Goal: Transaction & Acquisition: Purchase product/service

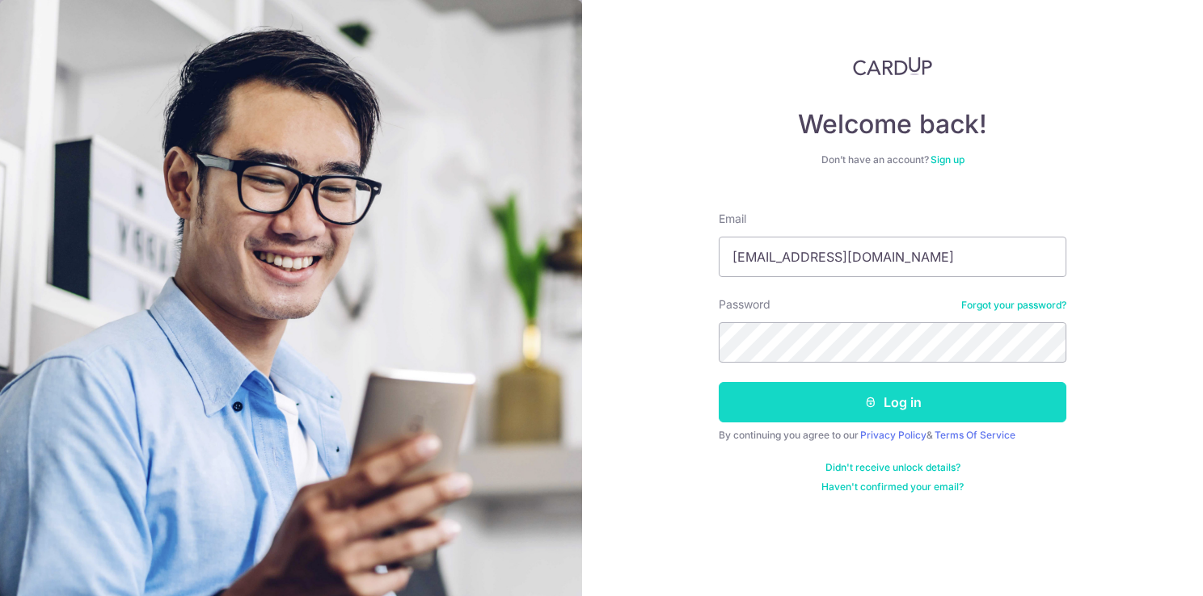
click at [924, 415] on button "Log in" at bounding box center [893, 402] width 348 height 40
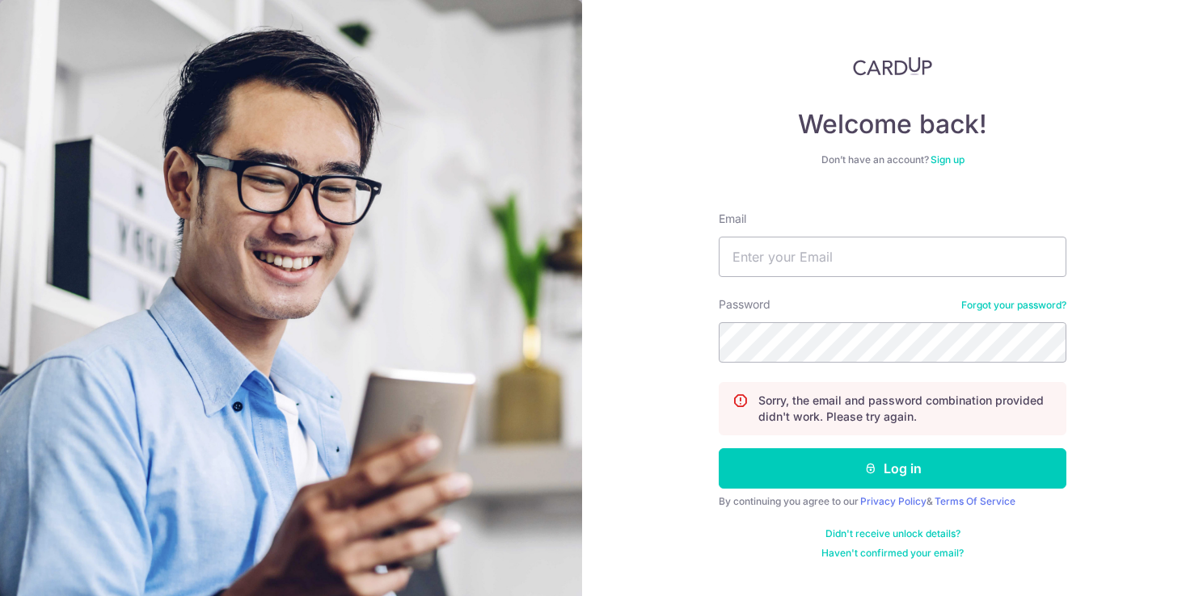
click at [943, 162] on link "Sign up" at bounding box center [947, 160] width 34 height 12
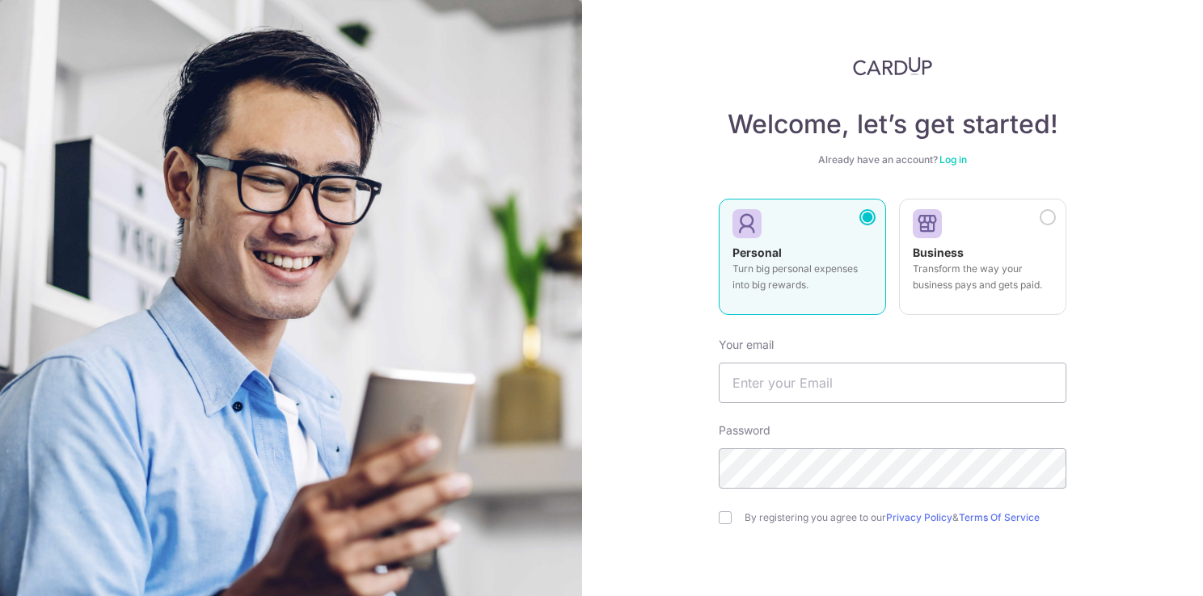
click at [804, 267] on p "Turn big personal expenses into big rewards." at bounding box center [802, 277] width 140 height 32
click at [839, 377] on input "text" at bounding box center [893, 383] width 348 height 40
type input "michaeltyliu@gmail.com"
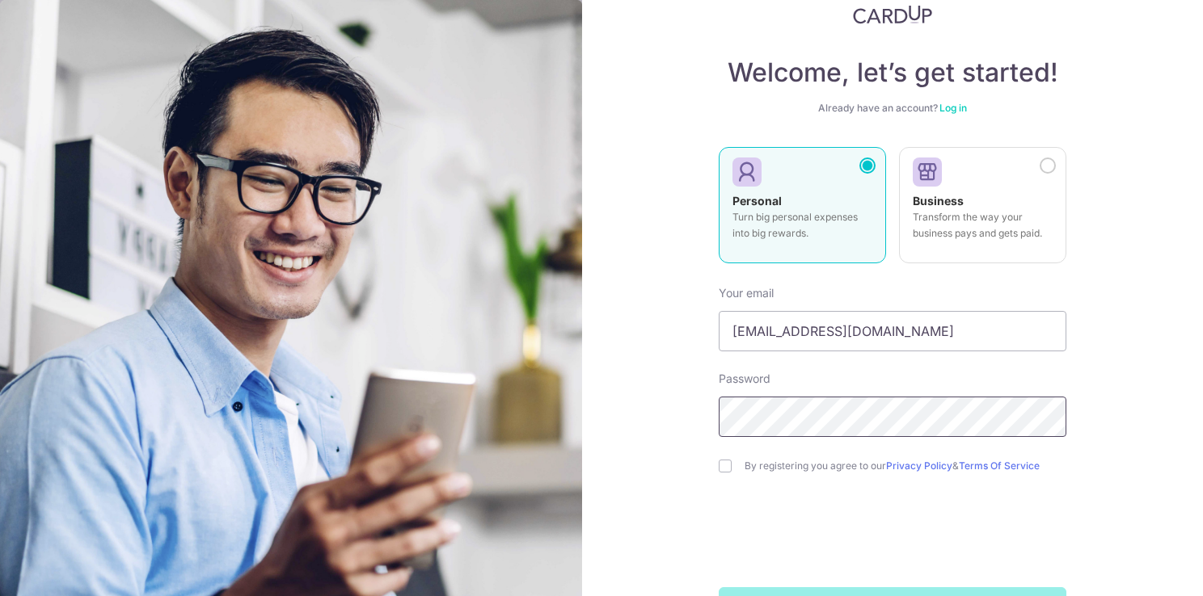
scroll to position [81, 0]
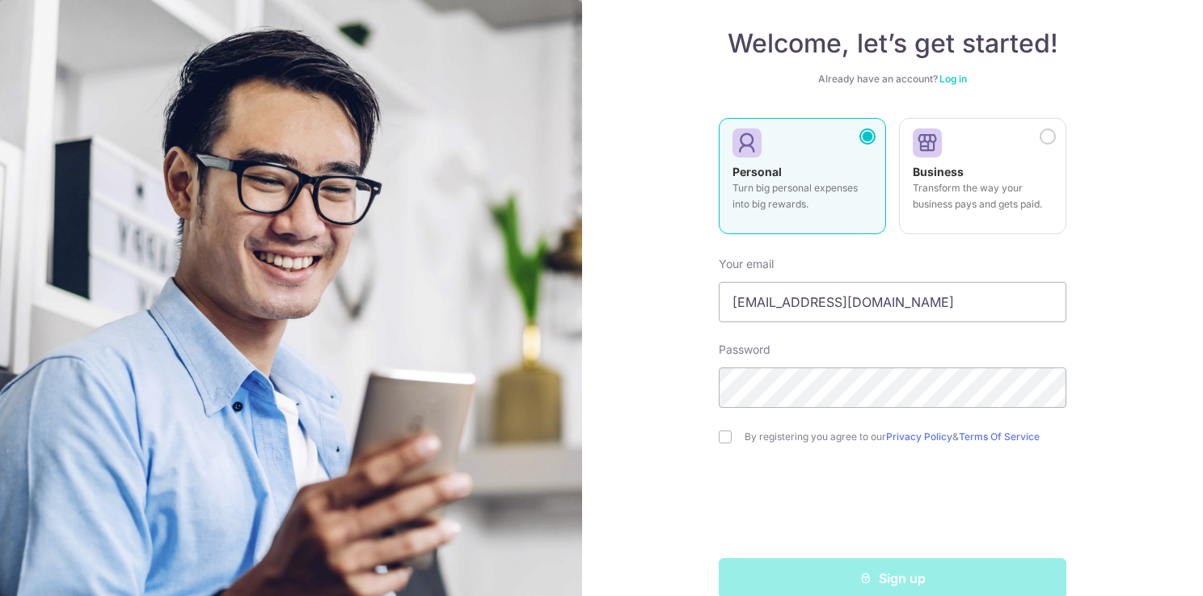
click at [779, 434] on label "By registering you agree to our Privacy Policy & Terms Of Service" at bounding box center [905, 437] width 322 height 13
click at [721, 436] on input "checkbox" at bounding box center [725, 437] width 13 height 13
checkbox input "true"
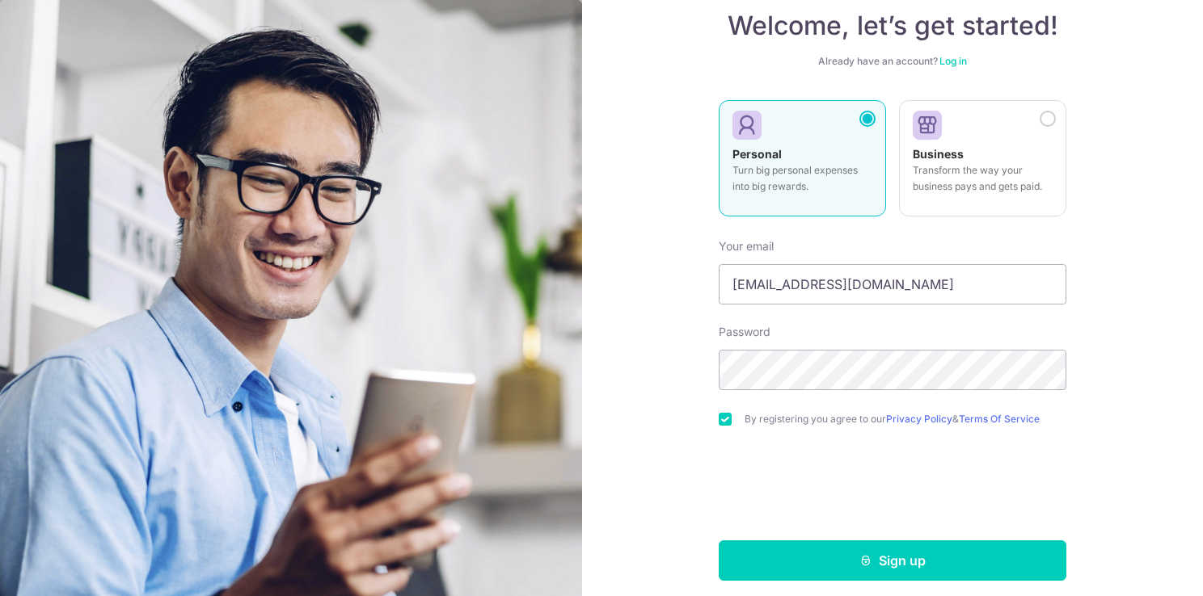
scroll to position [108, 0]
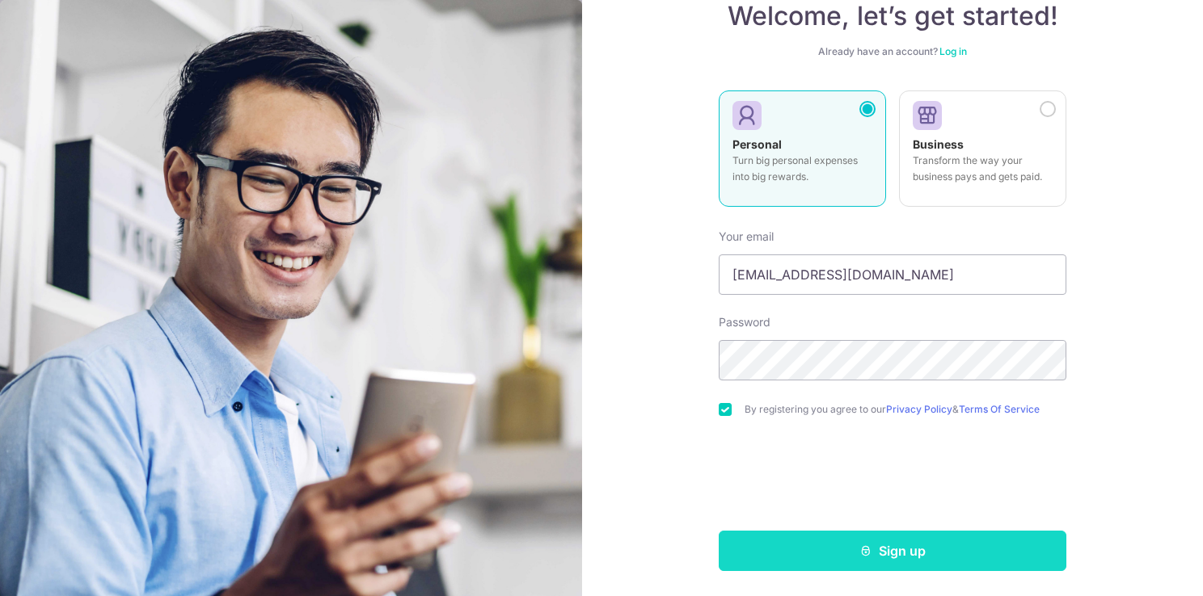
click at [897, 550] on button "Sign up" at bounding box center [893, 551] width 348 height 40
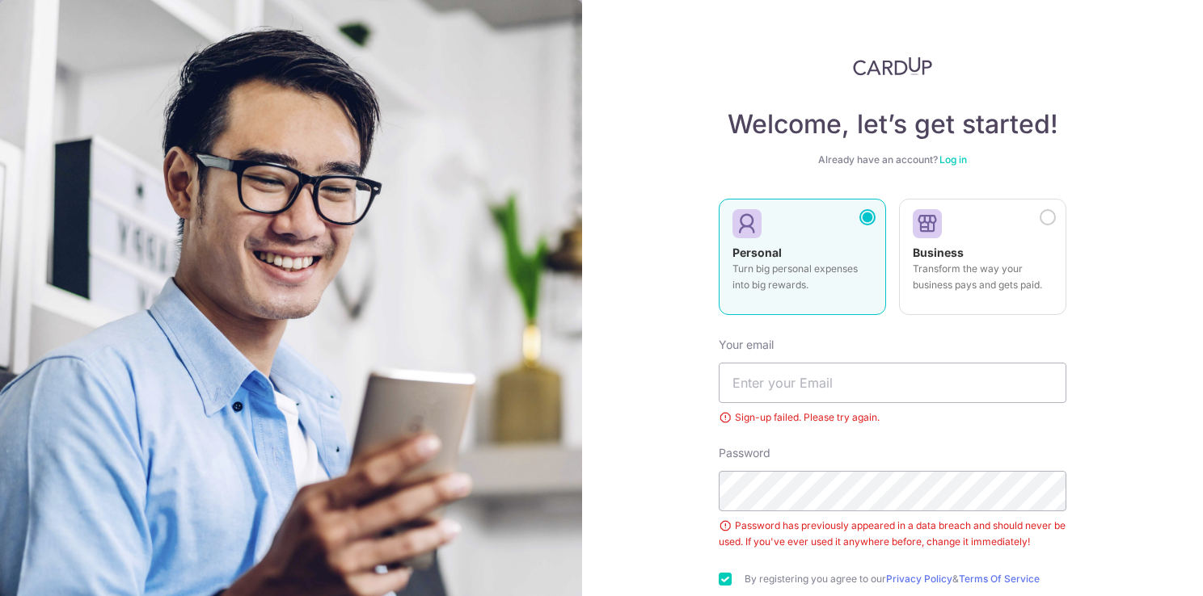
scroll to position [107, 0]
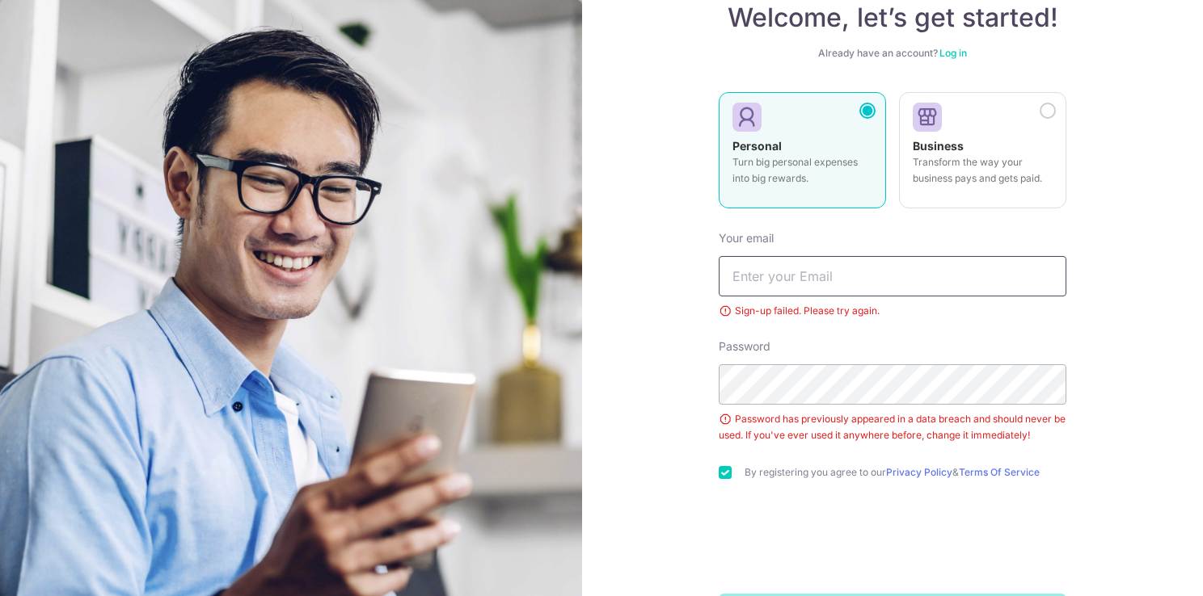
click at [897, 270] on input "text" at bounding box center [893, 276] width 348 height 40
type input "[EMAIL_ADDRESS][DOMAIN_NAME]"
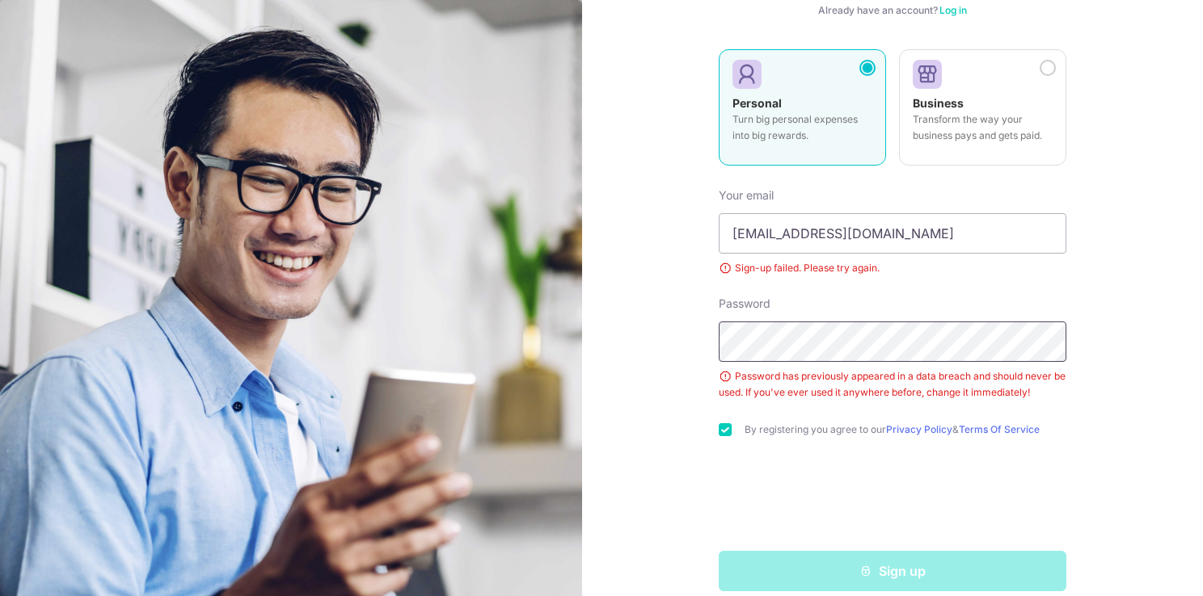
scroll to position [170, 0]
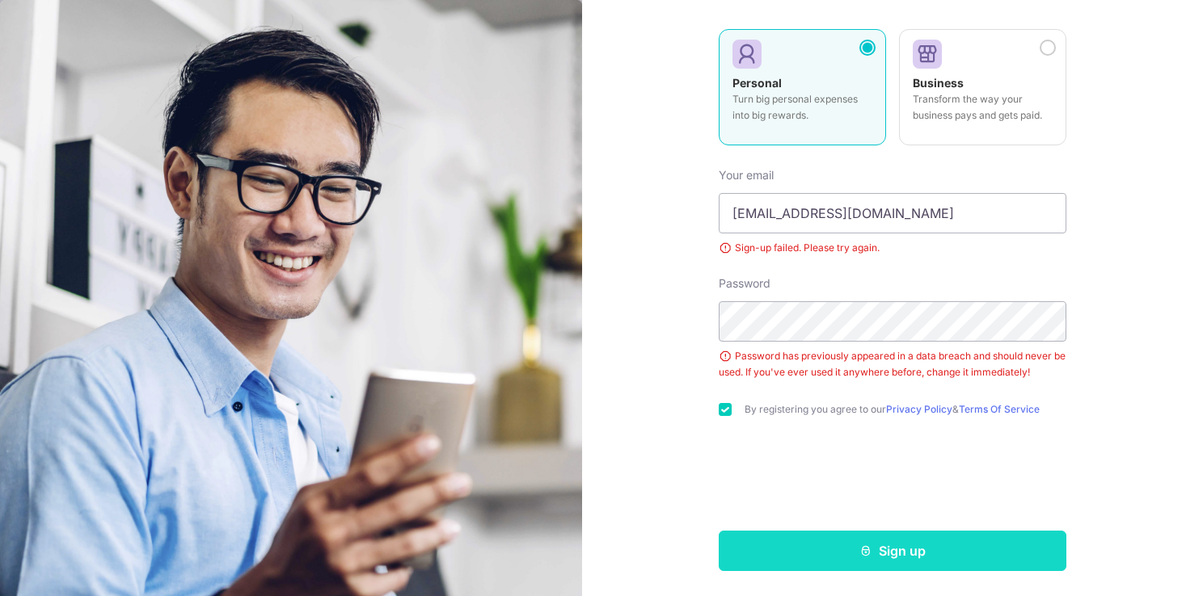
click at [890, 546] on button "Sign up" at bounding box center [893, 551] width 348 height 40
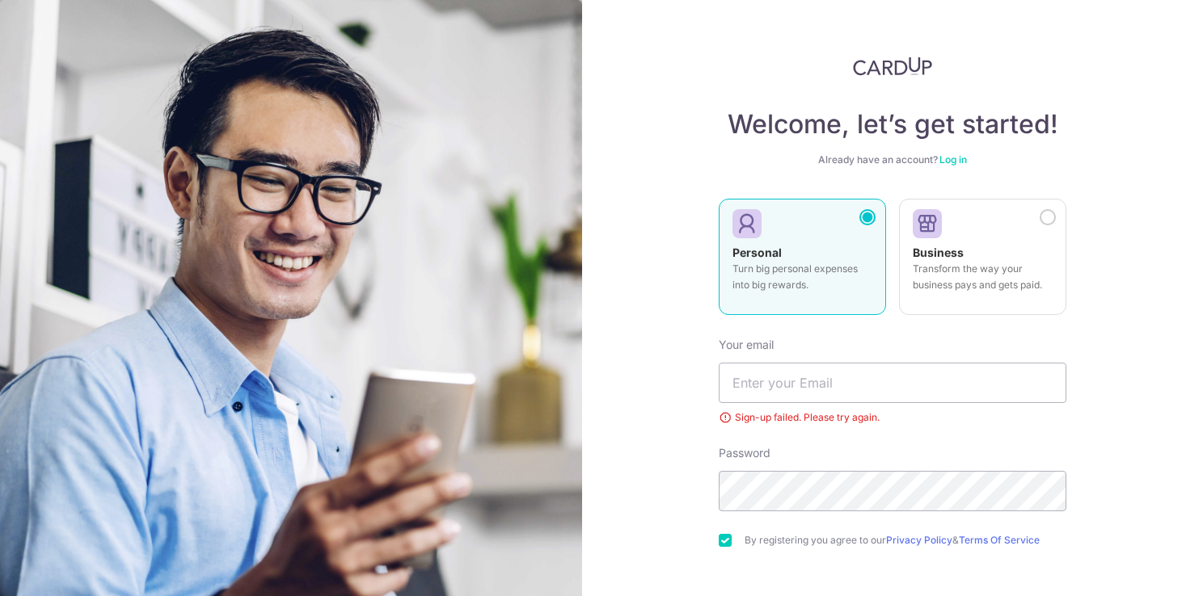
scroll to position [131, 0]
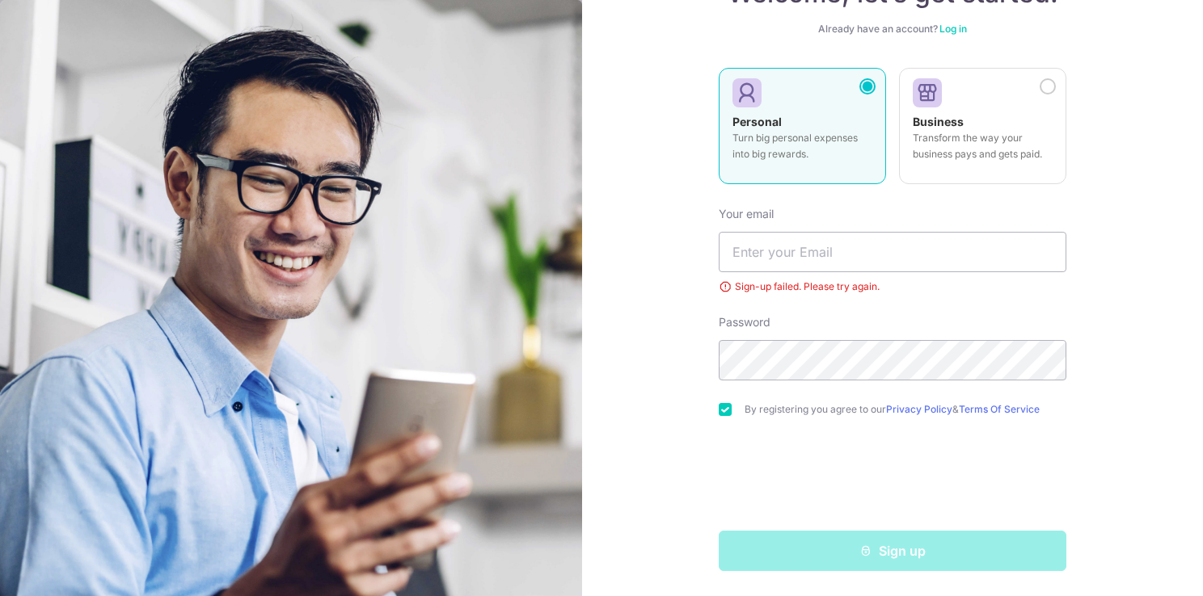
click at [722, 288] on div "Sign-up failed. Please try again." at bounding box center [893, 287] width 348 height 16
click at [778, 299] on form "Your email Sign-up failed. Please try again. Password By registering you agree …" at bounding box center [893, 382] width 348 height 377
click at [870, 248] on input "text" at bounding box center [893, 252] width 348 height 40
type input "[EMAIL_ADDRESS][DOMAIN_NAME]"
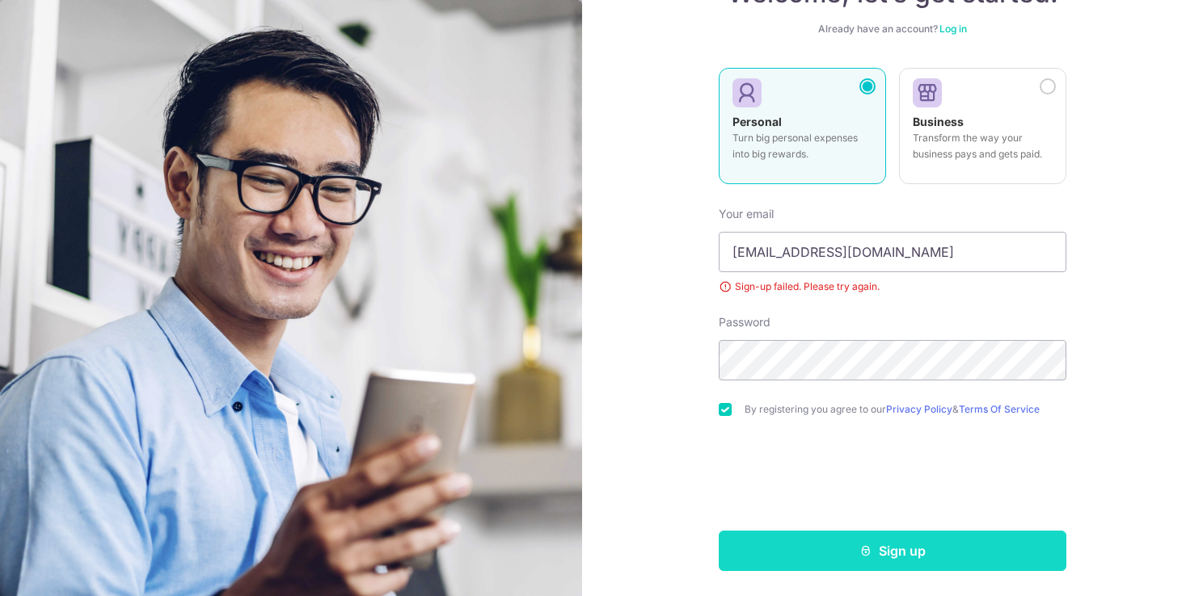
click at [891, 548] on button "Sign up" at bounding box center [893, 551] width 348 height 40
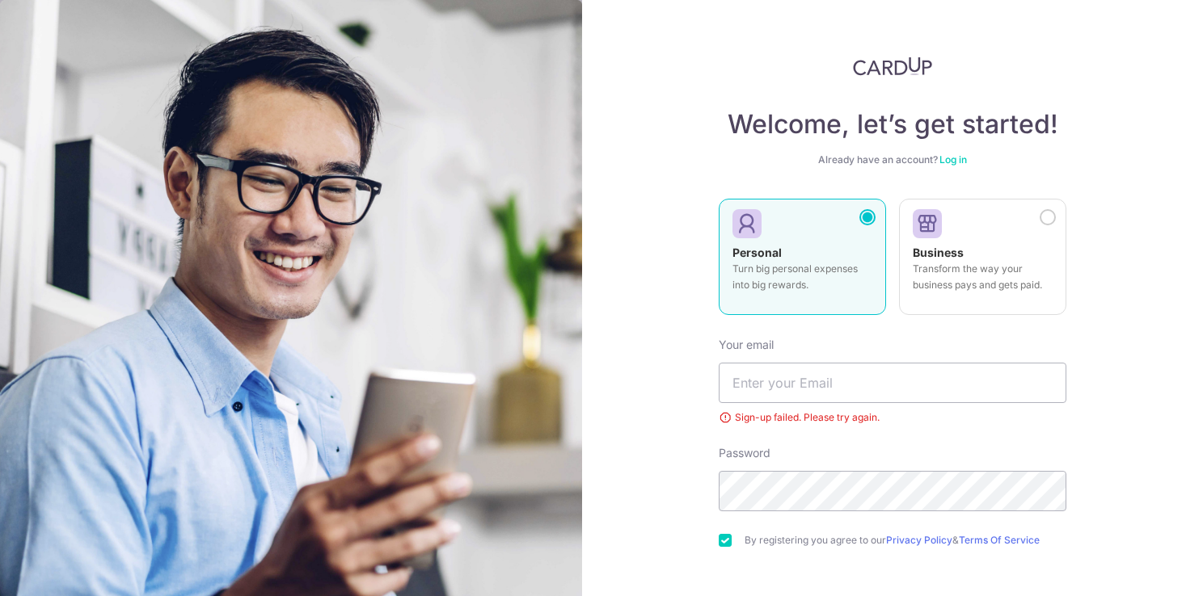
scroll to position [131, 0]
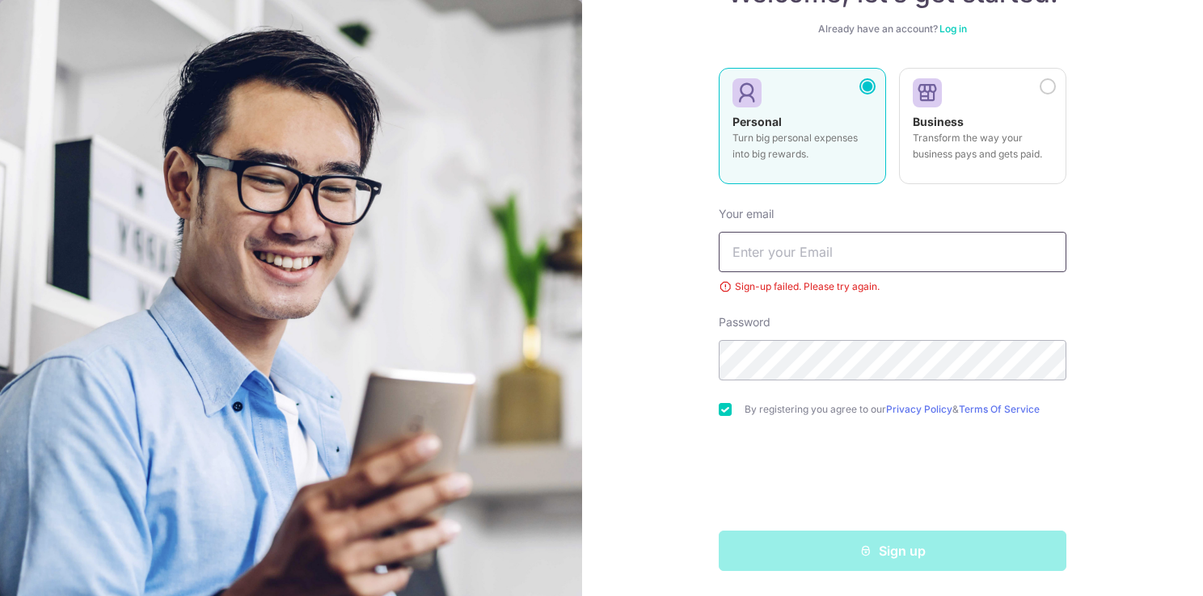
click at [802, 262] on input "text" at bounding box center [893, 252] width 348 height 40
type input "michaeltyliu@gmail.com"
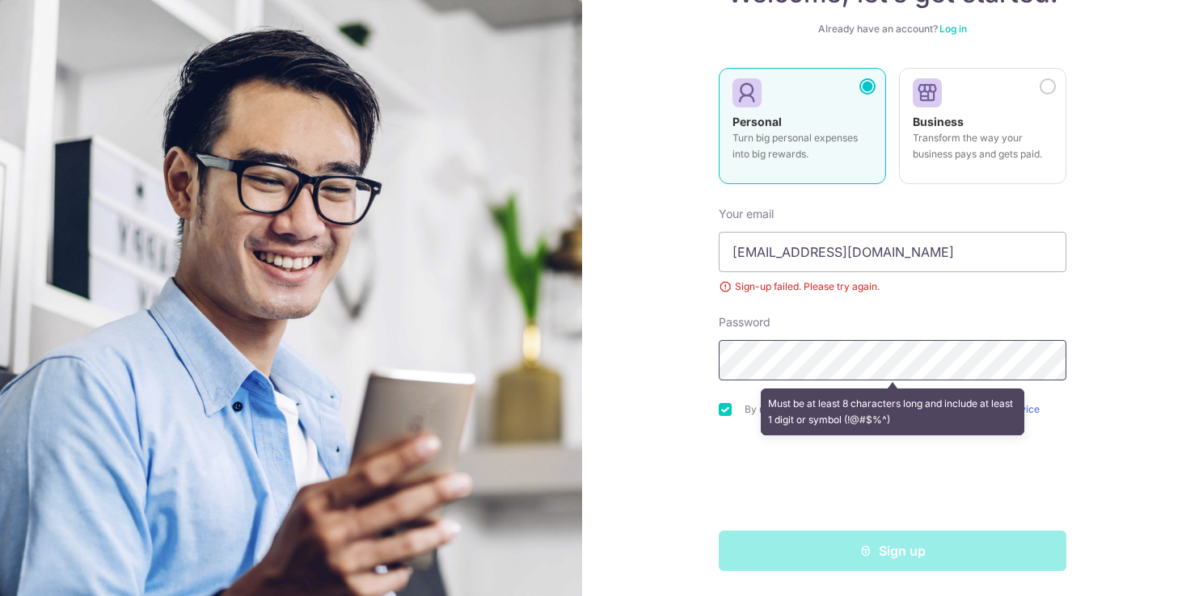
click at [711, 361] on div "Welcome, let’s get started! Already have an account? Log in Personal Turn big p…" at bounding box center [892, 298] width 621 height 596
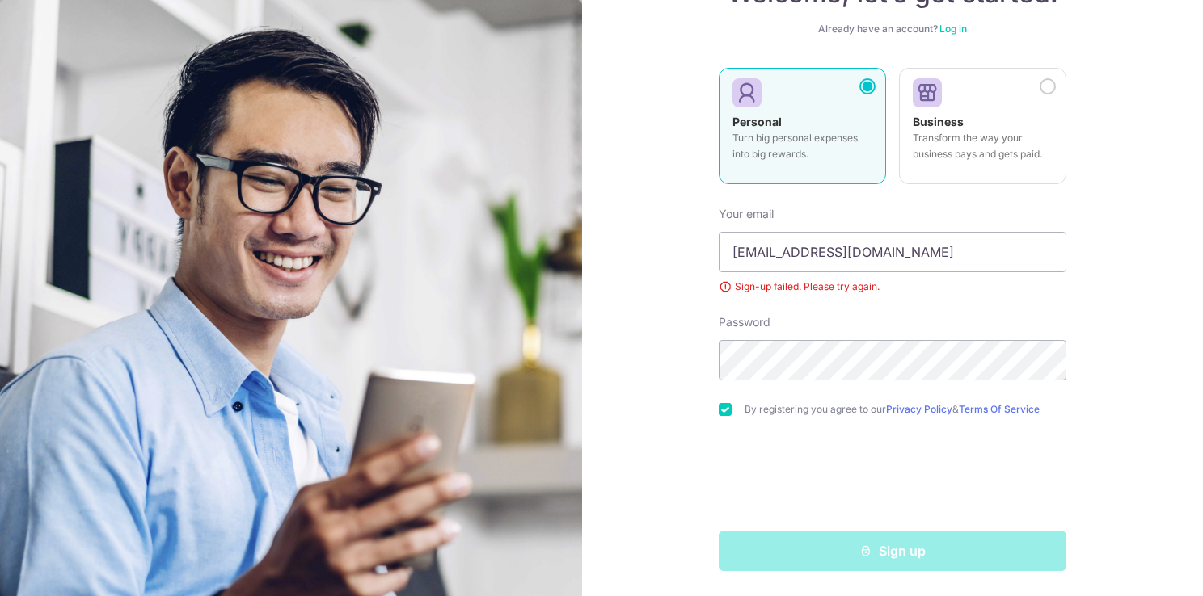
click at [906, 545] on div "Sign up" at bounding box center [892, 551] width 367 height 40
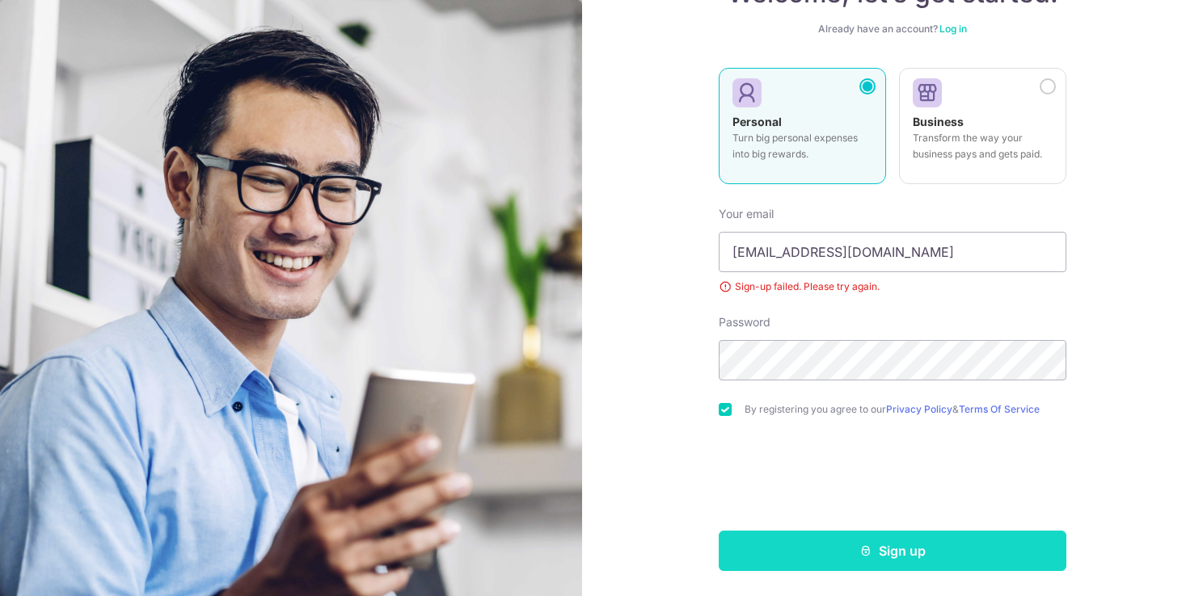
click at [908, 564] on button "Sign up" at bounding box center [893, 551] width 348 height 40
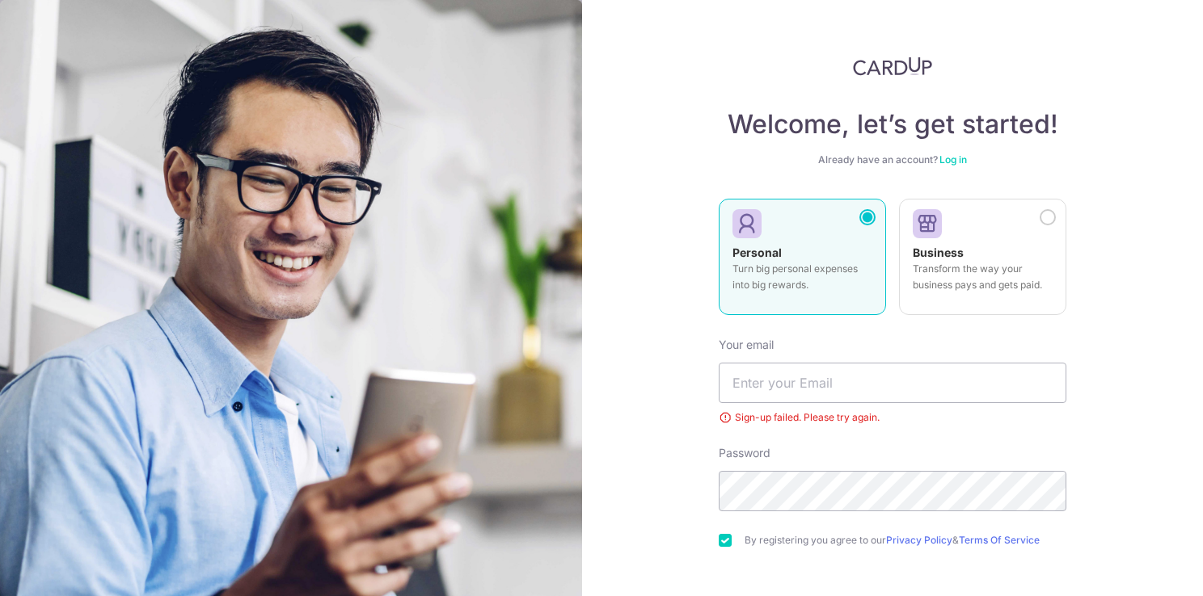
scroll to position [68, 0]
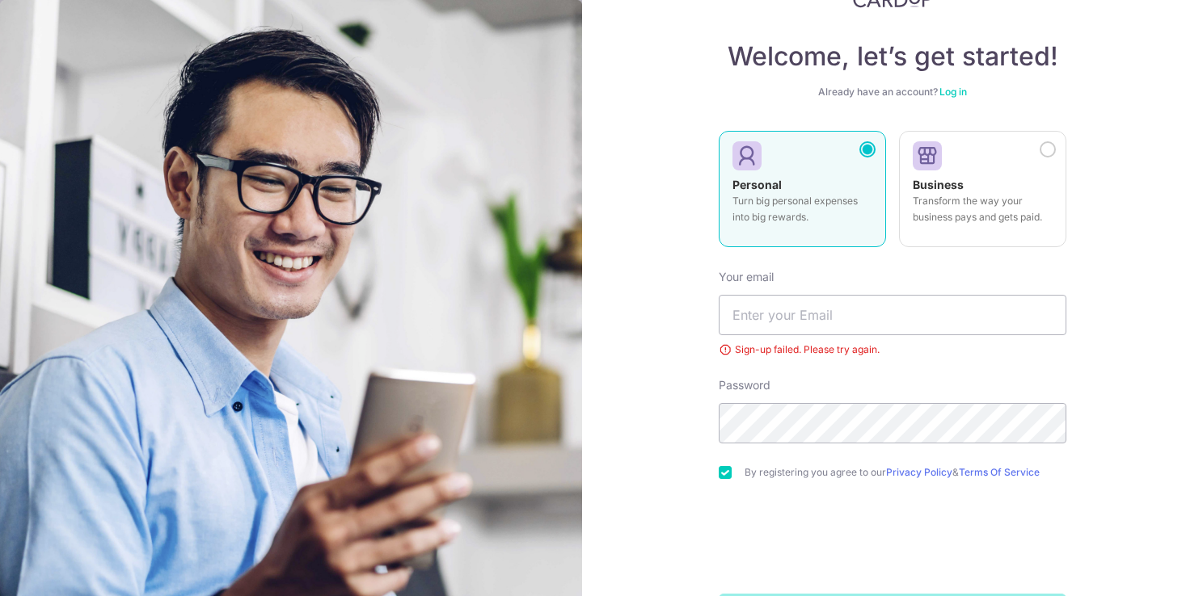
click at [954, 100] on div "Welcome, let’s get started! Already have an account? Log in Personal Turn big p…" at bounding box center [893, 312] width 348 height 646
click at [954, 95] on link "Log in" at bounding box center [952, 92] width 27 height 12
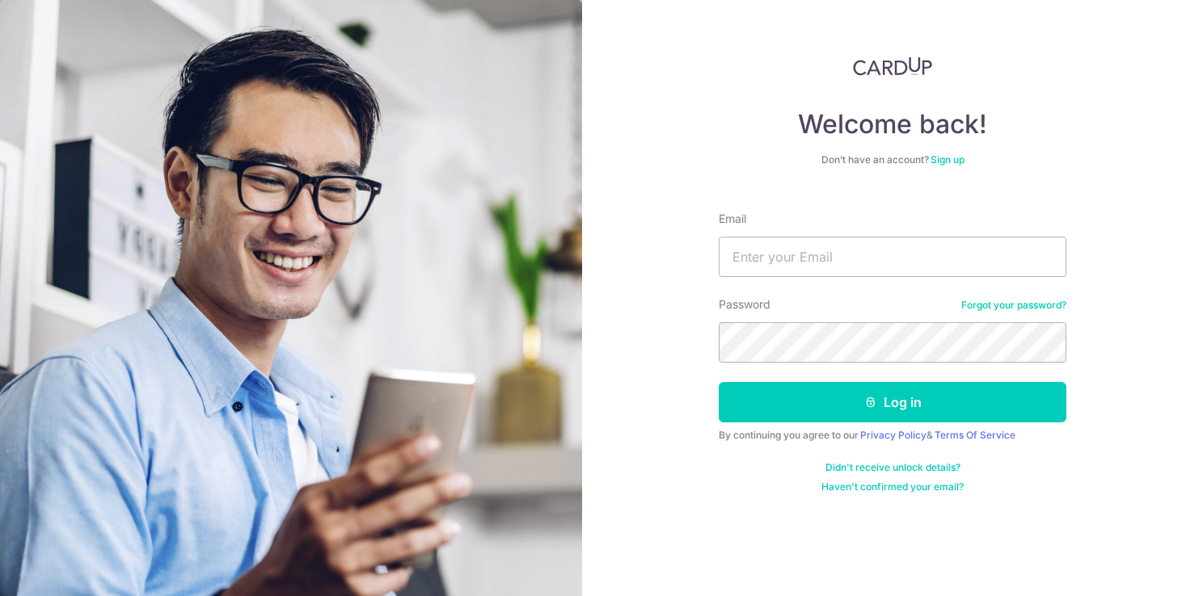
click at [998, 312] on div "Password Forgot your password?" at bounding box center [893, 330] width 348 height 66
click at [1000, 308] on link "Forgot your password?" at bounding box center [1013, 305] width 105 height 13
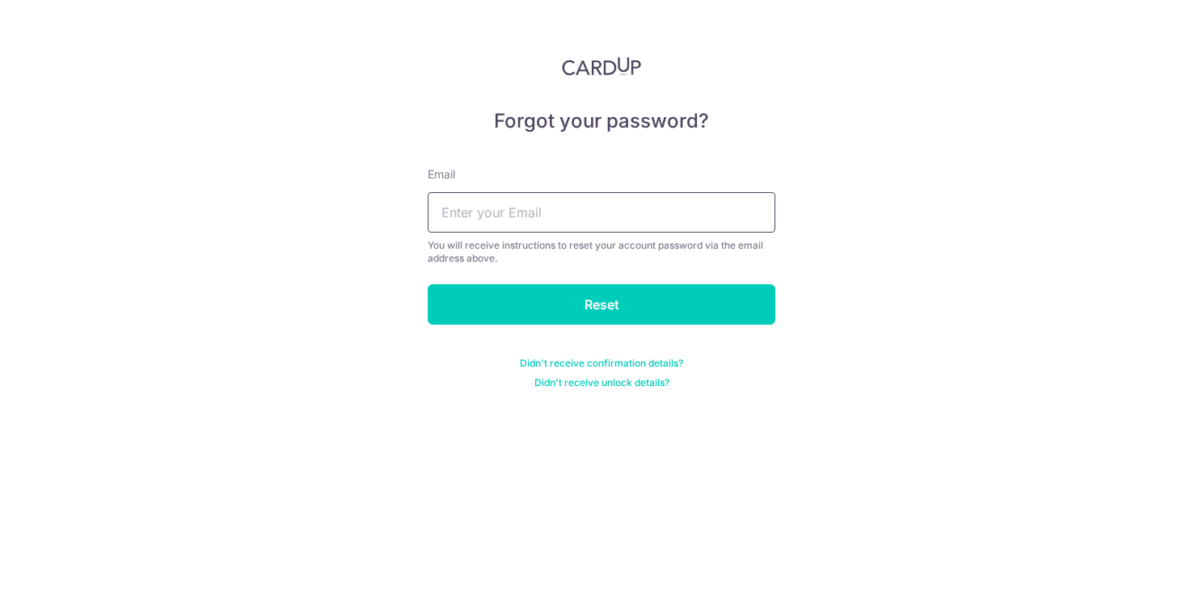
click at [581, 209] on input "text" at bounding box center [602, 212] width 348 height 40
type input "michaeltyliu@gmail.com"
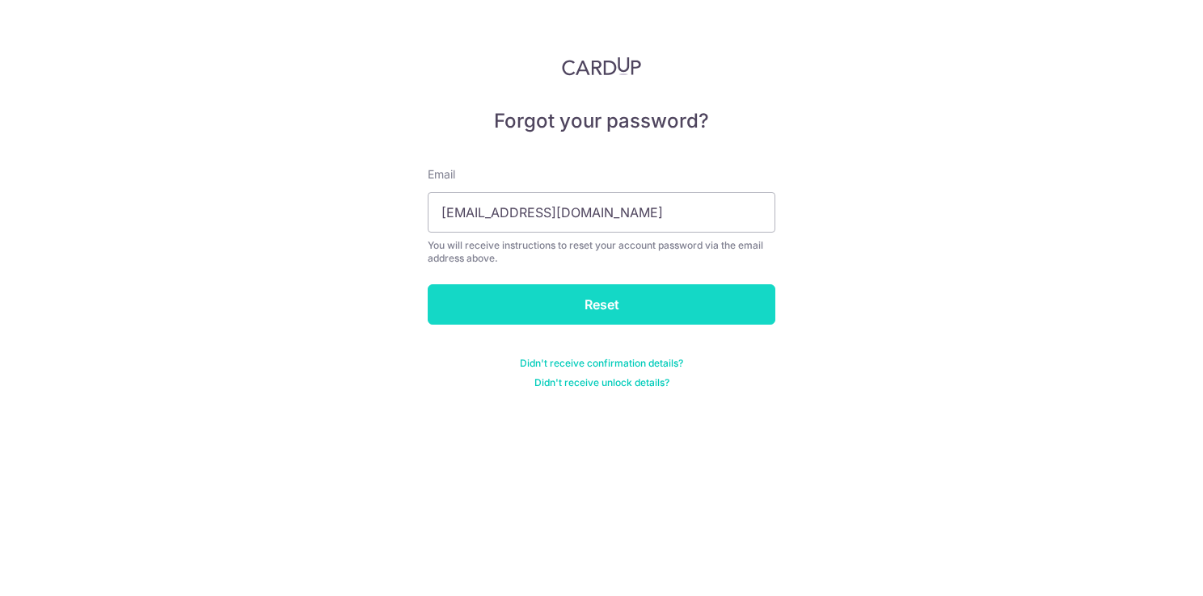
click at [601, 311] on input "Reset" at bounding box center [602, 304] width 348 height 40
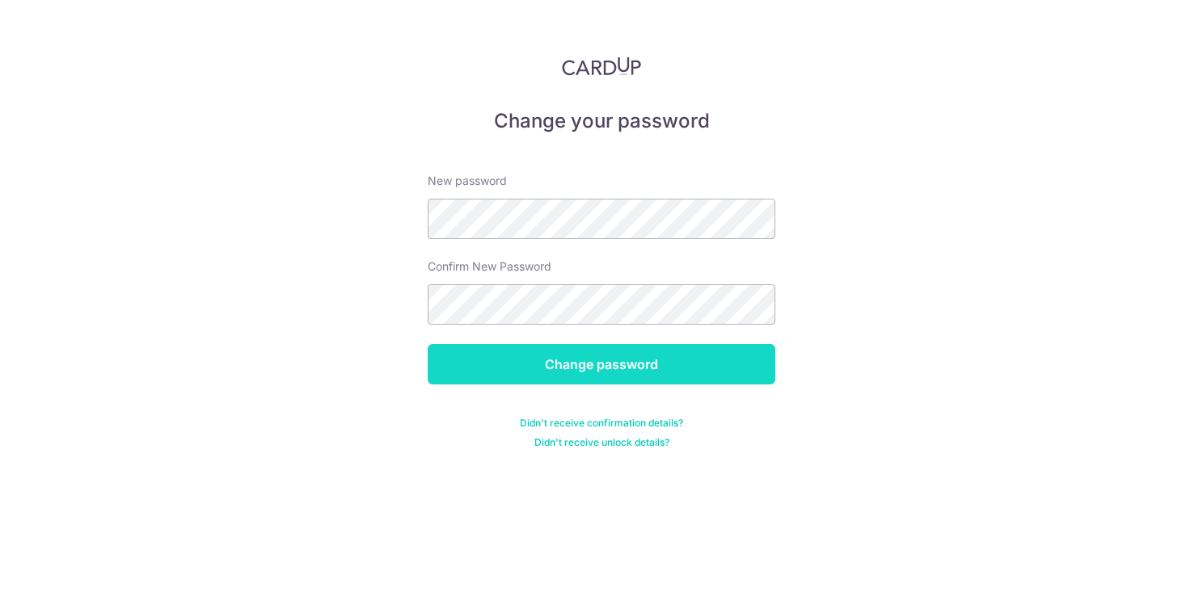
click at [638, 374] on input "Change password" at bounding box center [602, 364] width 348 height 40
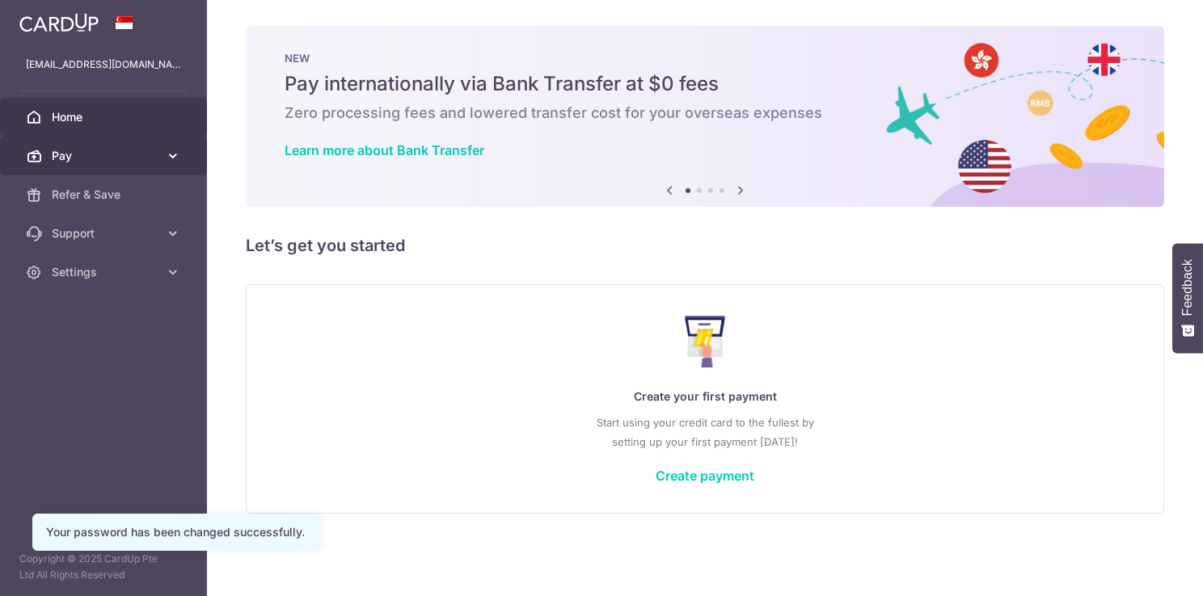
click at [153, 166] on link "Pay" at bounding box center [103, 156] width 207 height 39
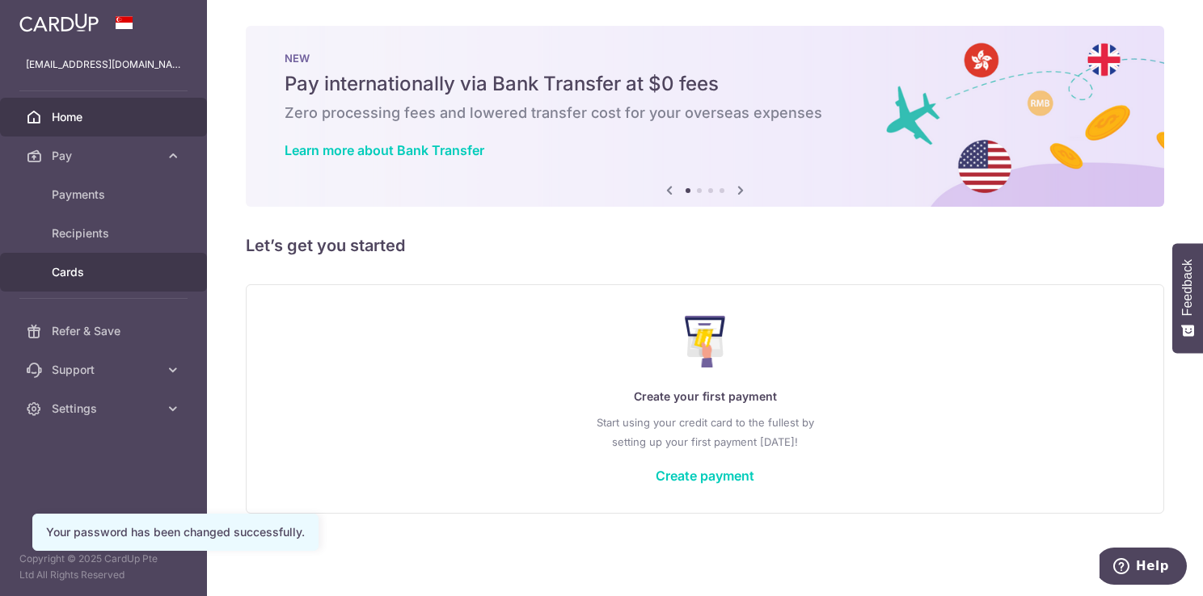
click at [85, 286] on link "Cards" at bounding box center [103, 272] width 207 height 39
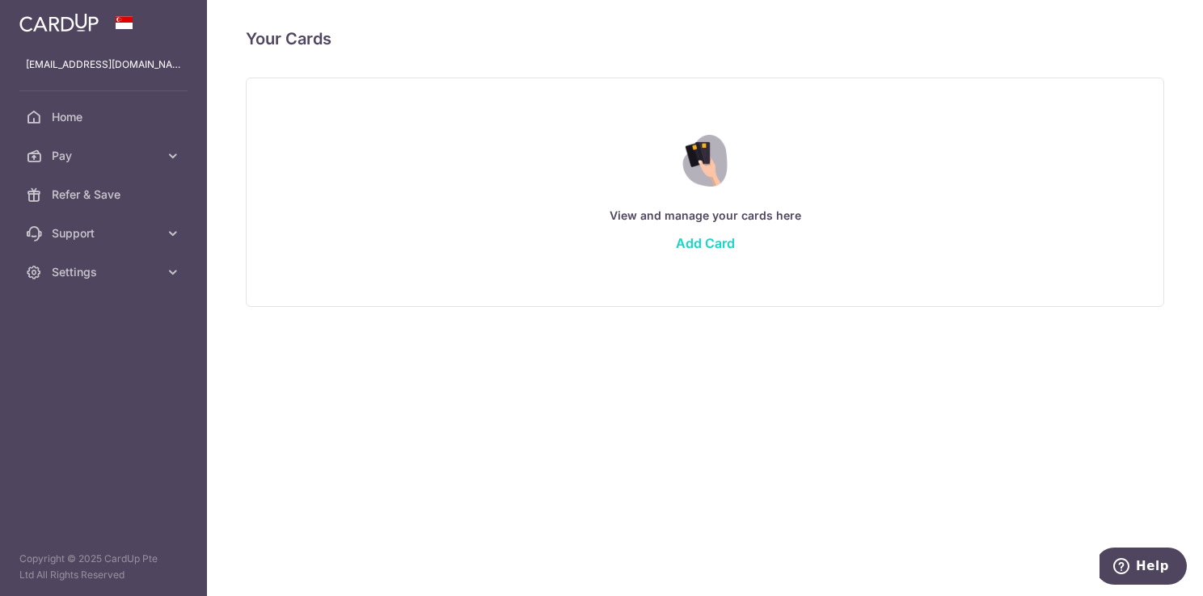
click at [722, 240] on link "Add Card" at bounding box center [705, 243] width 59 height 16
click at [689, 241] on link "Add Card" at bounding box center [705, 243] width 59 height 16
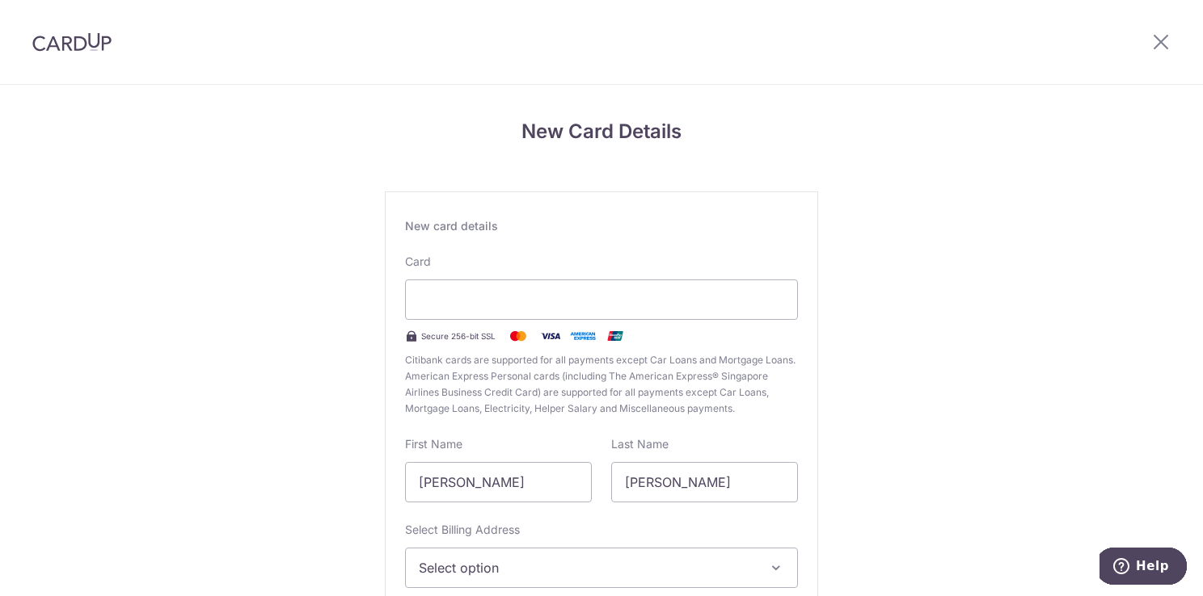
click at [901, 211] on div "New Card Details New card details Card Secure 256-bit SSL Citibank cards are su…" at bounding box center [601, 424] width 1203 height 679
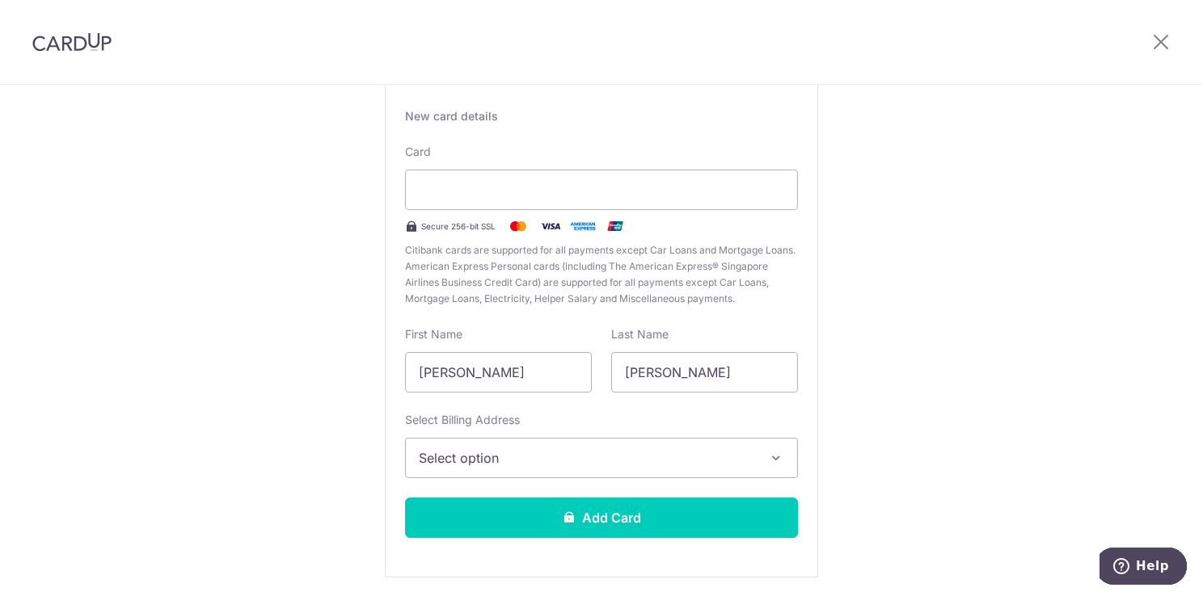
scroll to position [162, 0]
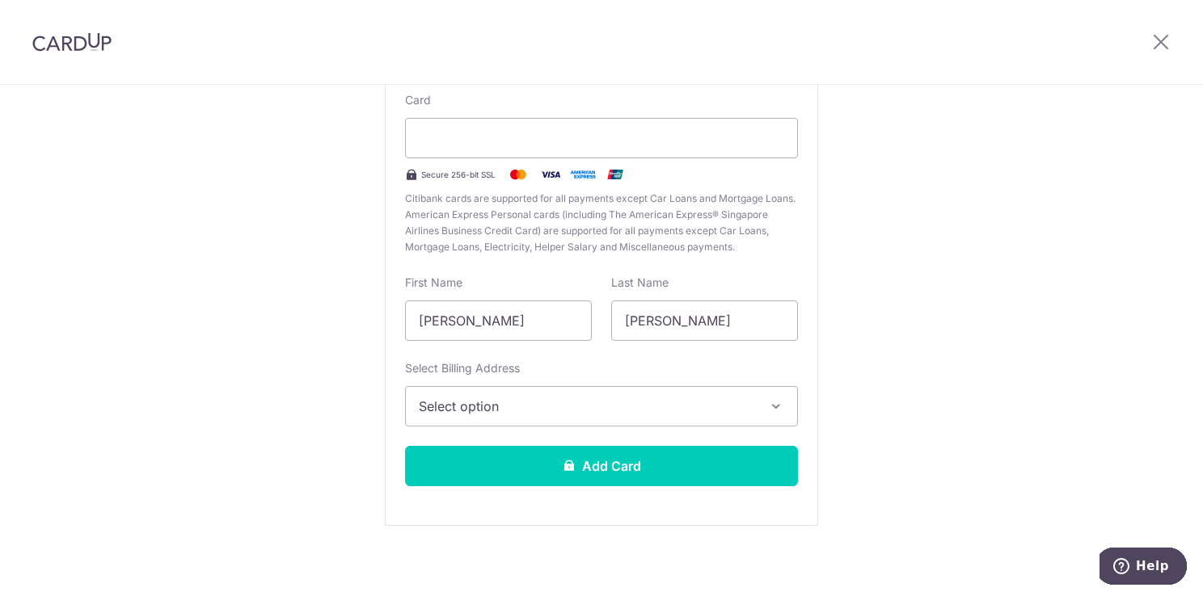
click at [588, 422] on button "Select option" at bounding box center [601, 406] width 393 height 40
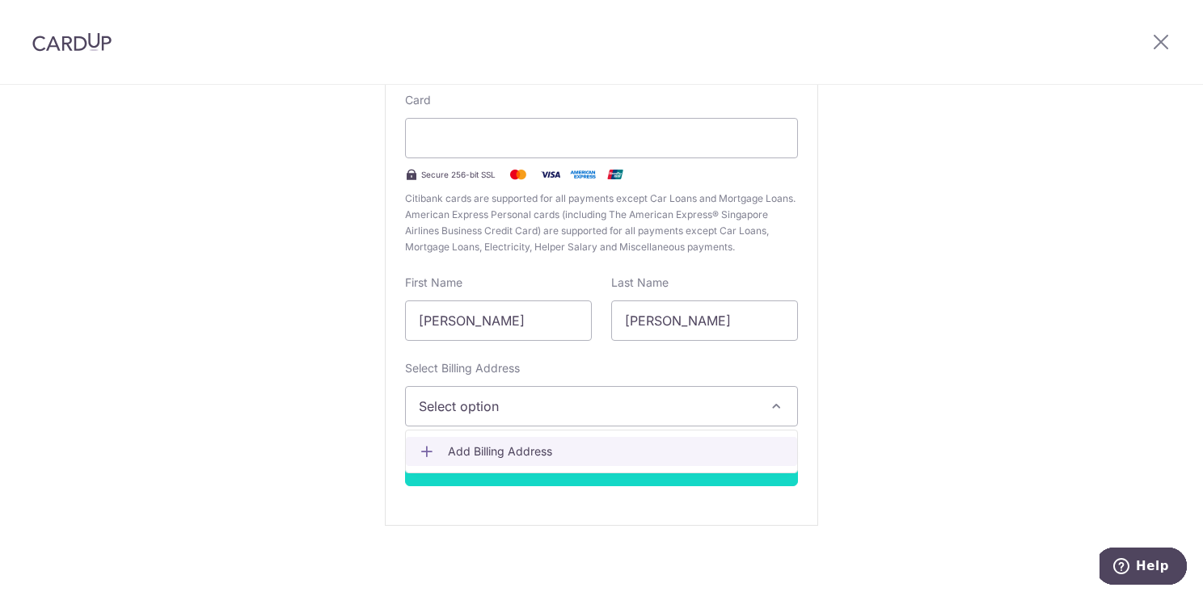
click at [534, 450] on span "Add Billing Address" at bounding box center [616, 452] width 336 height 16
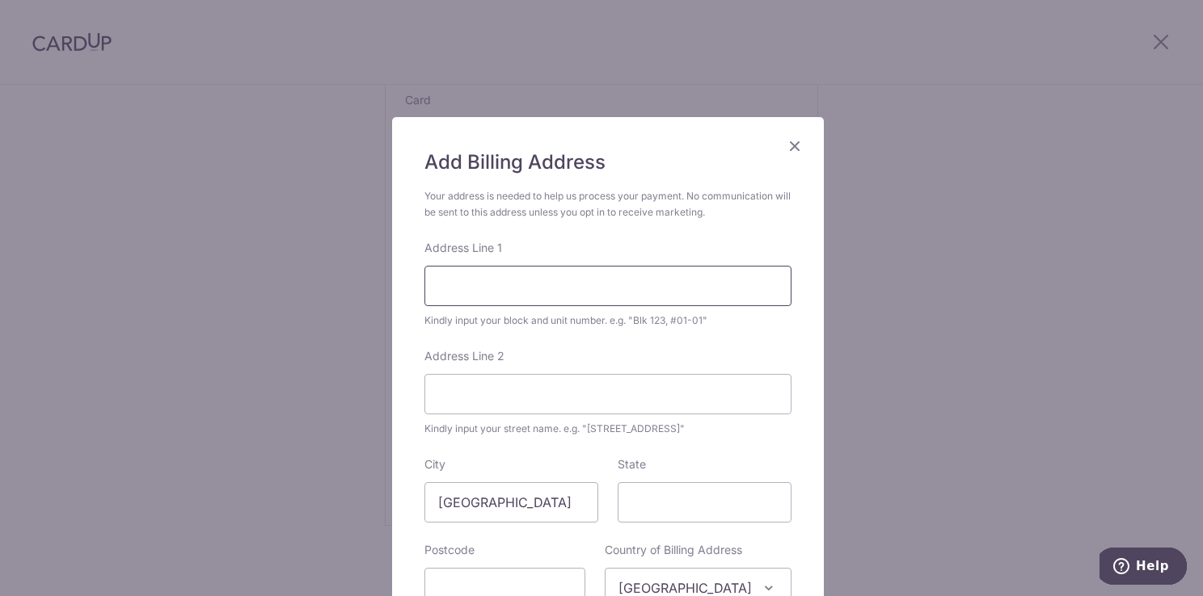
click at [569, 290] on input "Address Line 1" at bounding box center [607, 286] width 367 height 40
type input "6"
type input "b"
click at [537, 293] on input "b" at bounding box center [607, 286] width 367 height 40
type input "Block 63 Canberra Drive"
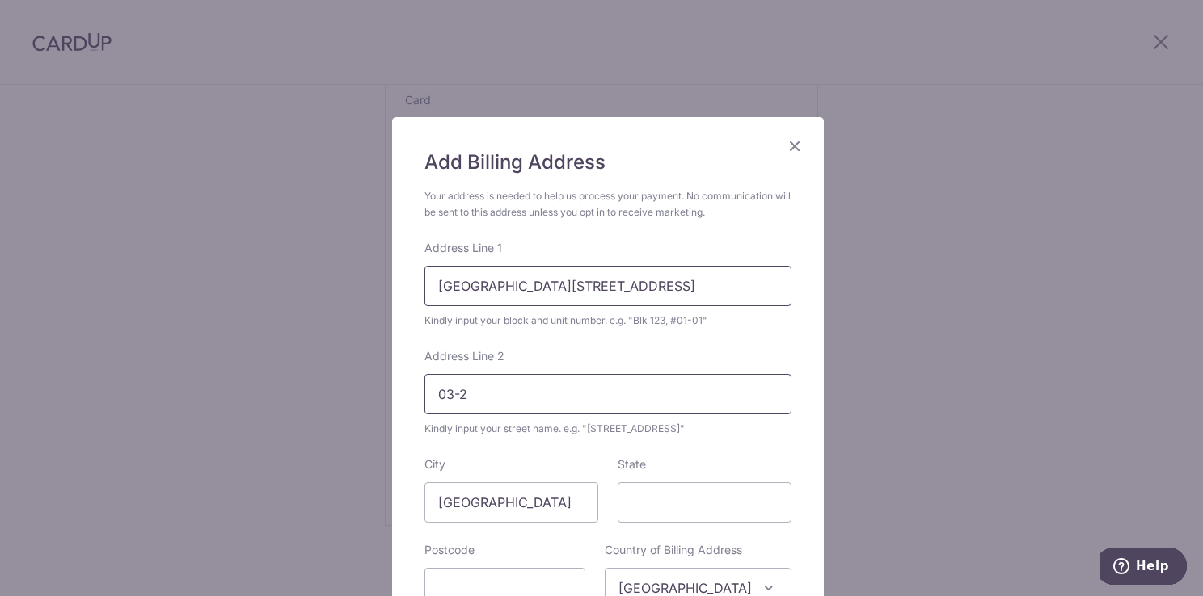
type input "03-20"
type input "769306"
type input "03-20"
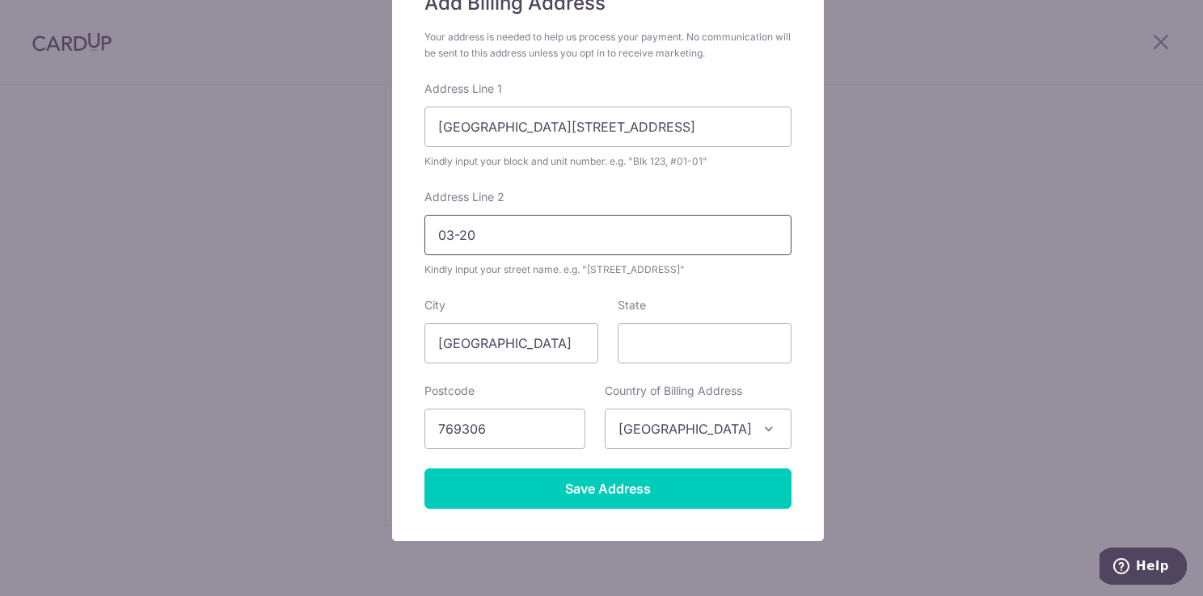
scroll to position [173, 0]
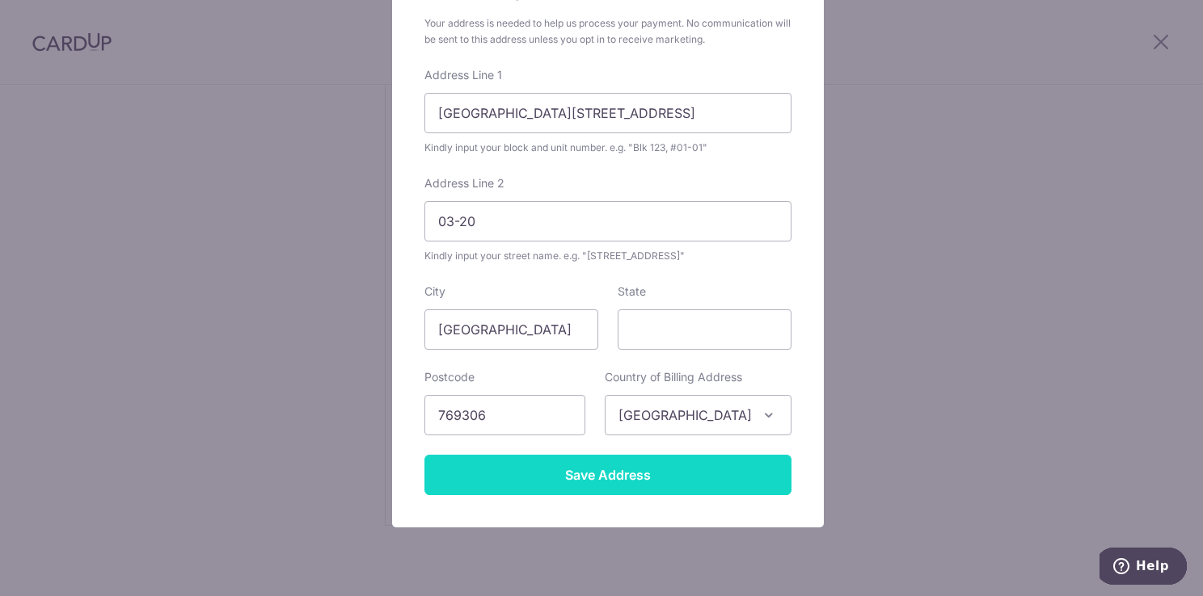
click at [687, 470] on input "Save Address" at bounding box center [607, 475] width 367 height 40
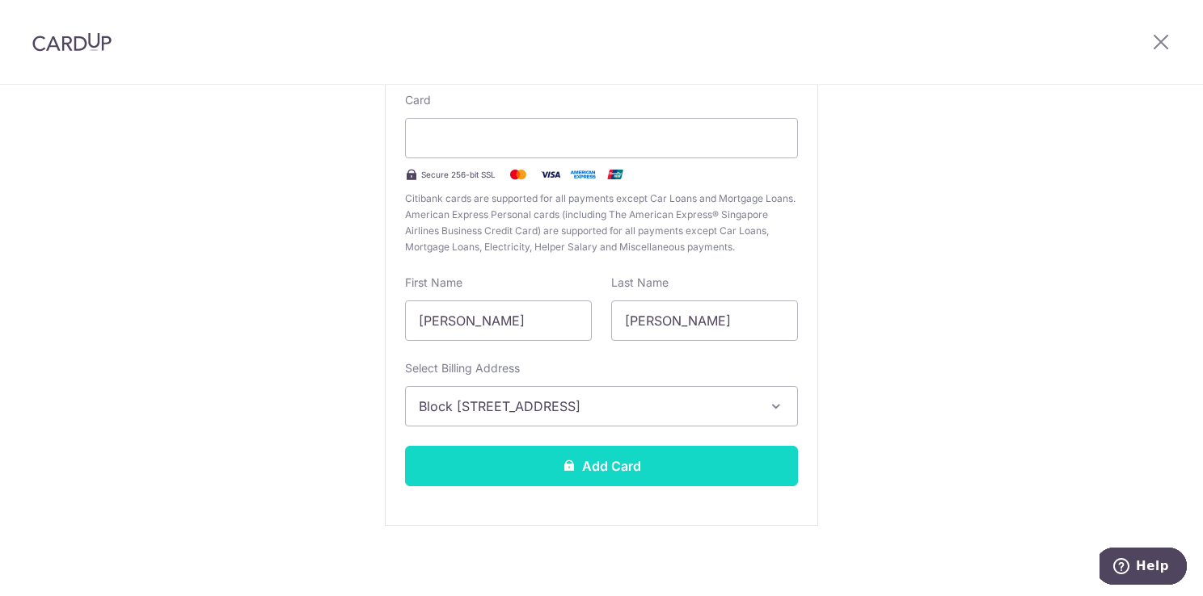
click at [646, 467] on button "Add Card" at bounding box center [601, 466] width 393 height 40
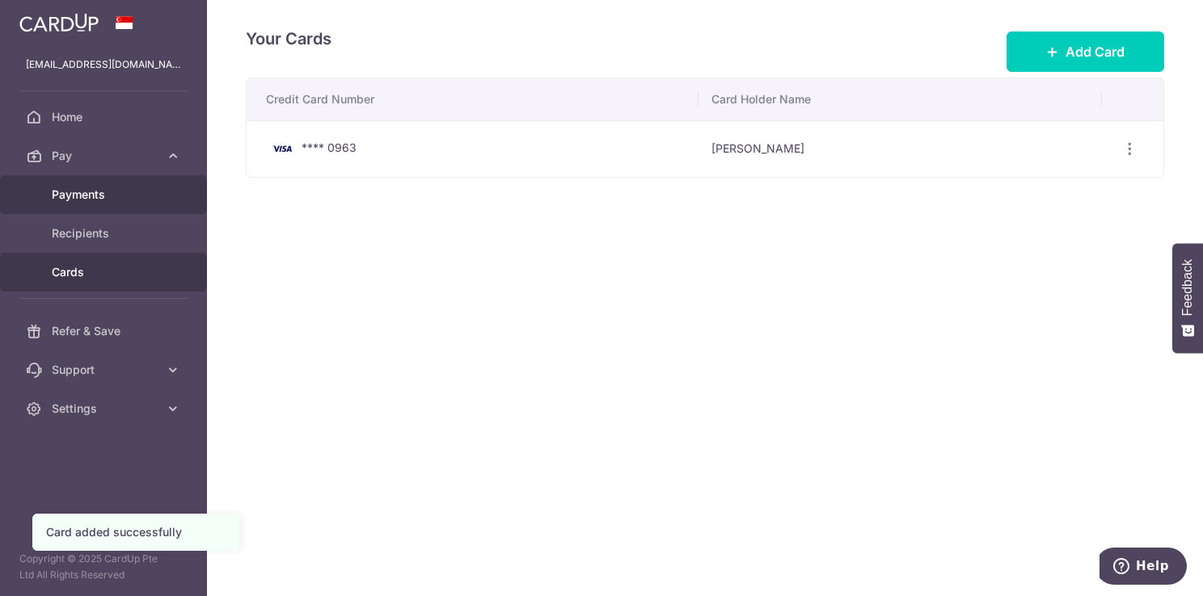
click at [129, 196] on span "Payments" at bounding box center [105, 195] width 107 height 16
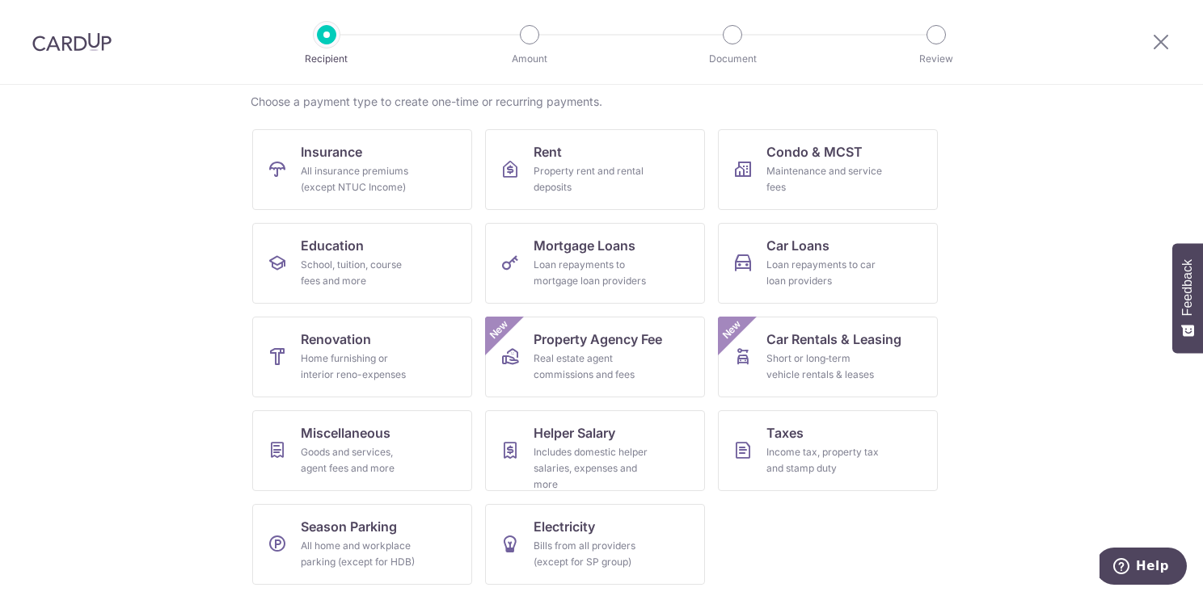
scroll to position [126, 0]
click at [375, 447] on div "Goods and services, agent fees and more" at bounding box center [359, 460] width 116 height 32
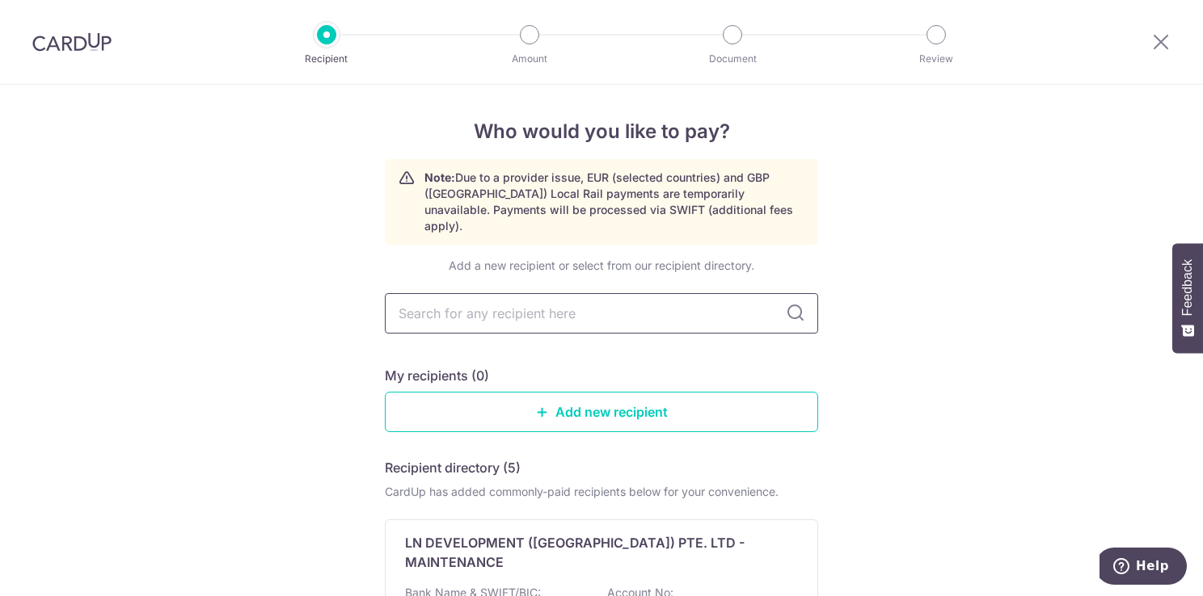
click at [456, 299] on input "text" at bounding box center [601, 313] width 433 height 40
type input "tesla"
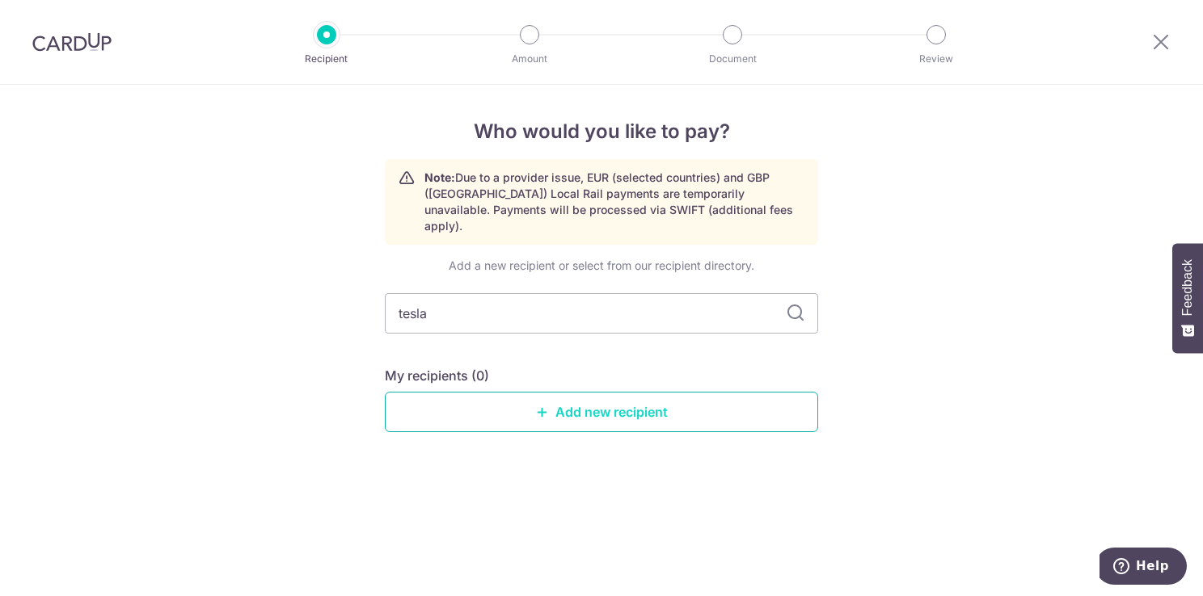
click at [650, 392] on link "Add new recipient" at bounding box center [601, 412] width 433 height 40
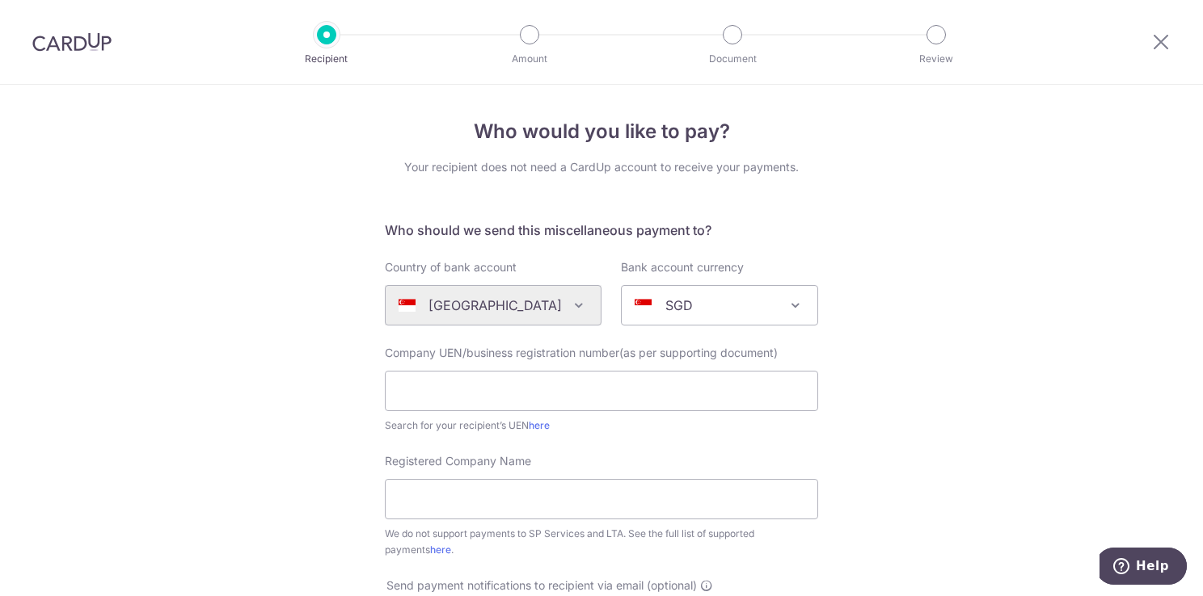
click at [571, 304] on div "[GEOGRAPHIC_DATA] [GEOGRAPHIC_DATA] [GEOGRAPHIC_DATA] [GEOGRAPHIC_DATA] [GEOGRA…" at bounding box center [493, 305] width 217 height 40
click at [767, 394] on input "text" at bounding box center [601, 391] width 433 height 40
type input "201010405N"
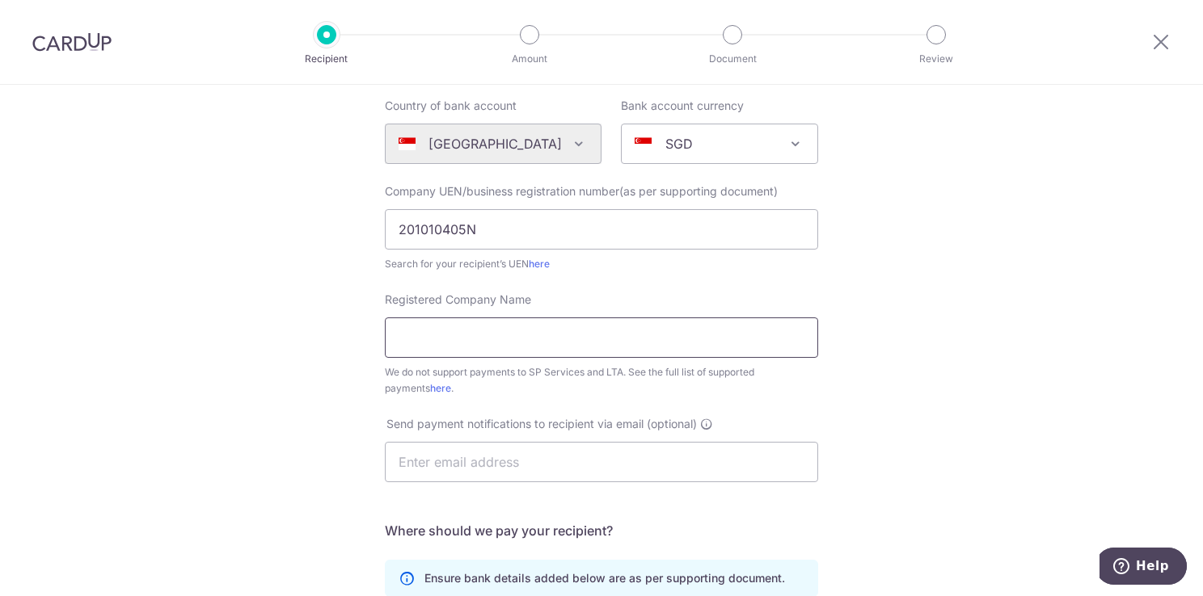
click at [617, 341] on input "Registered Company Name" at bounding box center [601, 338] width 433 height 40
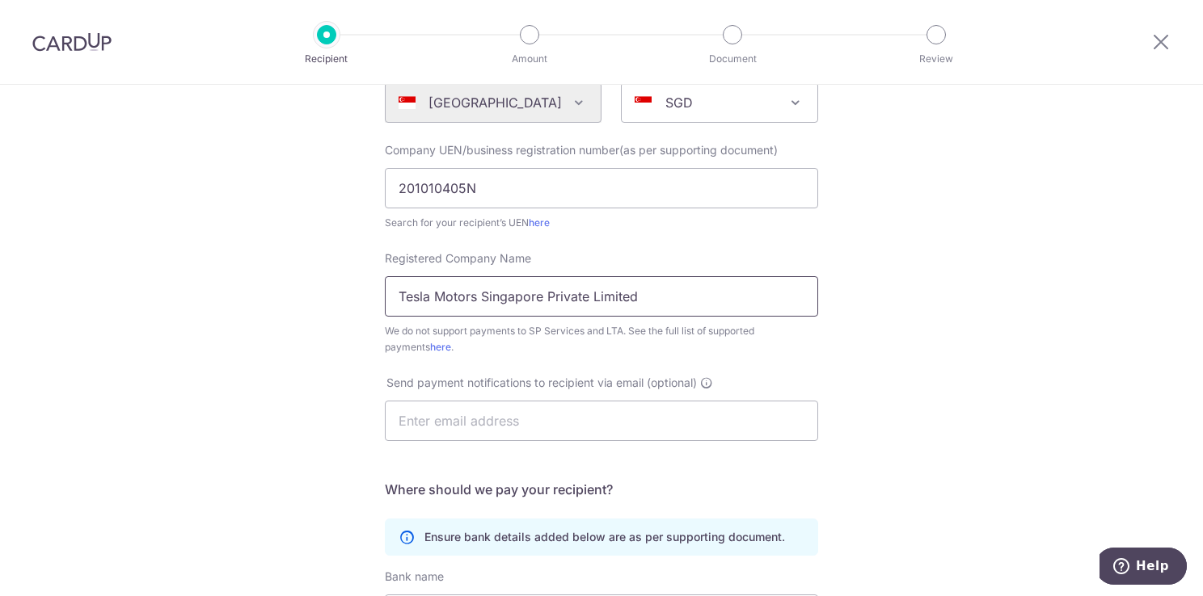
scroll to position [242, 0]
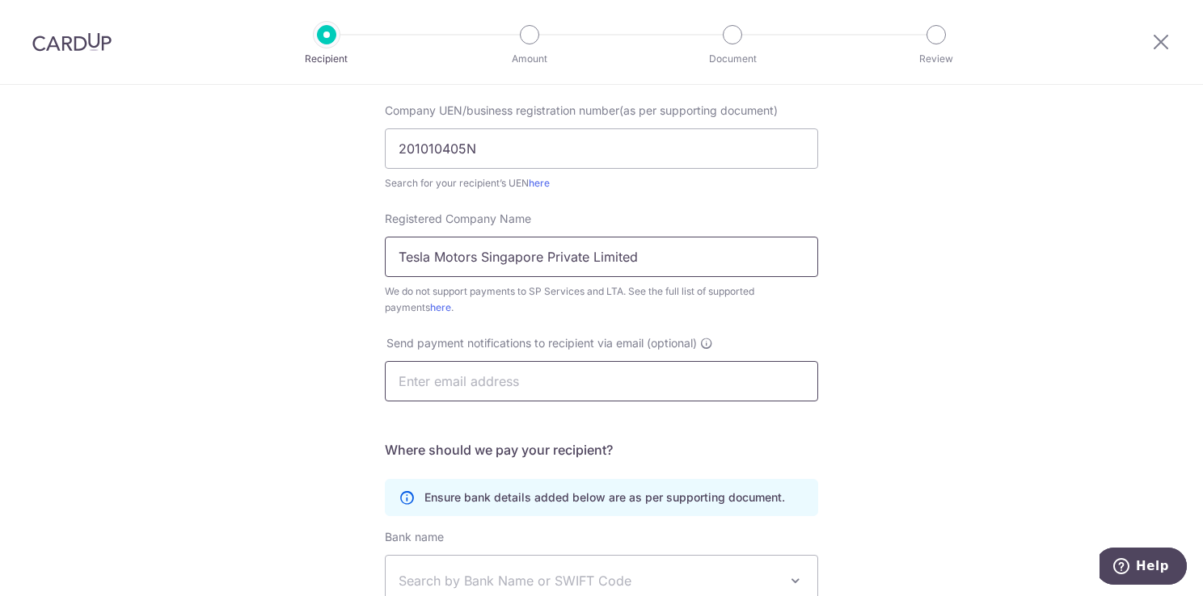
type input "Tesla Motors Singapore Private Limited"
click at [650, 383] on input "text" at bounding box center [601, 381] width 433 height 40
click at [919, 373] on div "Who would you like to pay? Your recipient does not need a CardUp account to rec…" at bounding box center [601, 343] width 1203 height 1002
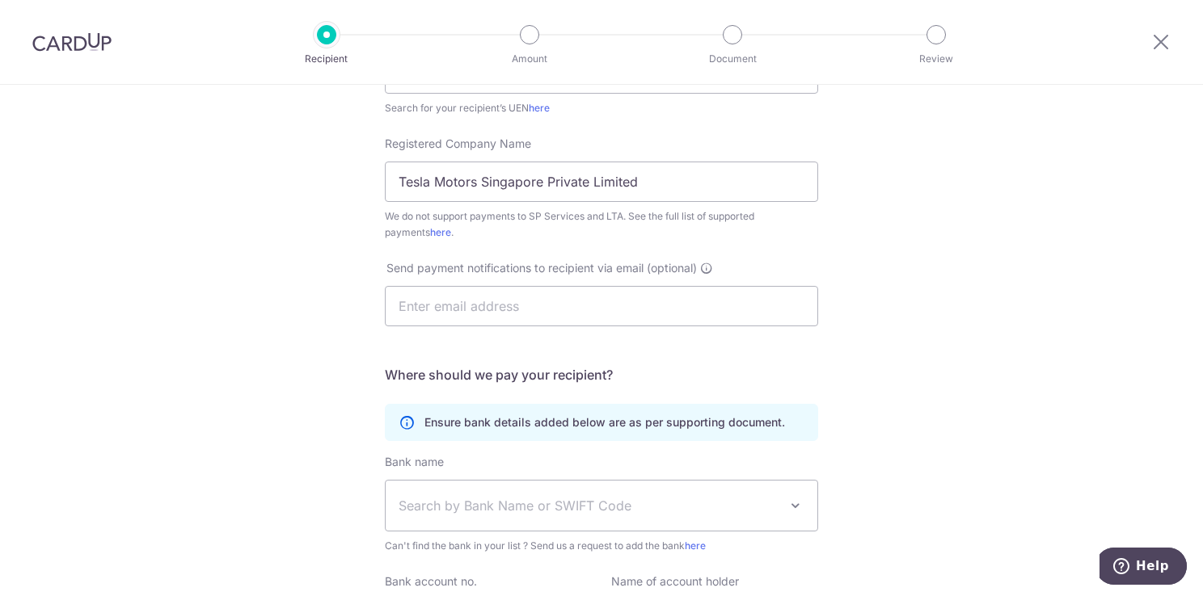
scroll to position [404, 0]
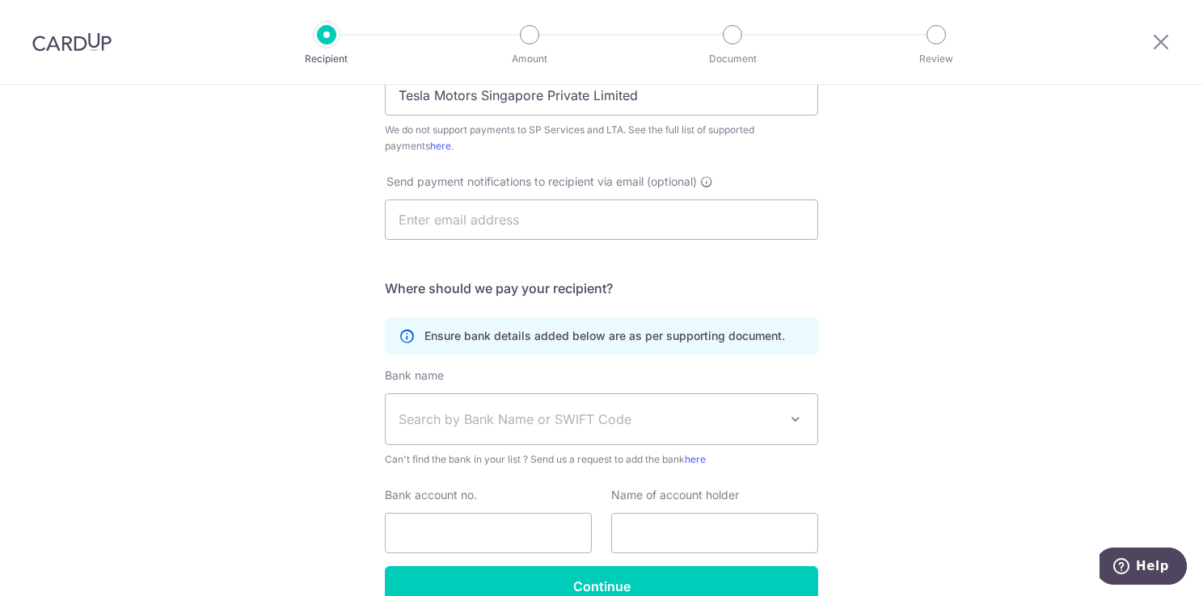
click at [773, 417] on span "Search by Bank Name or SWIFT Code" at bounding box center [588, 419] width 380 height 19
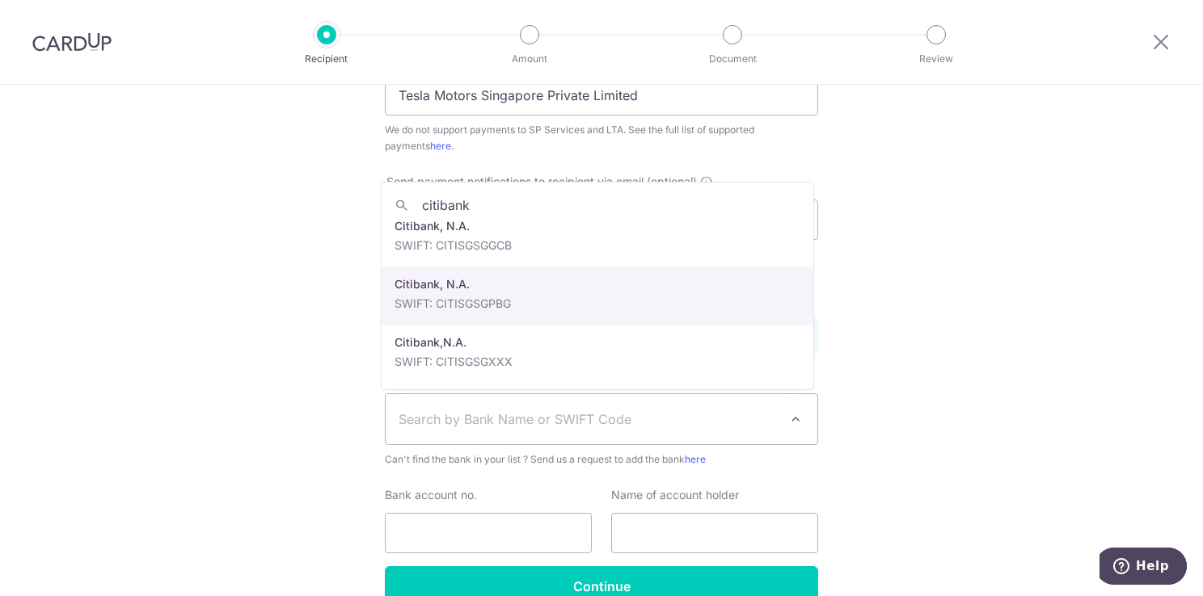
scroll to position [165, 0]
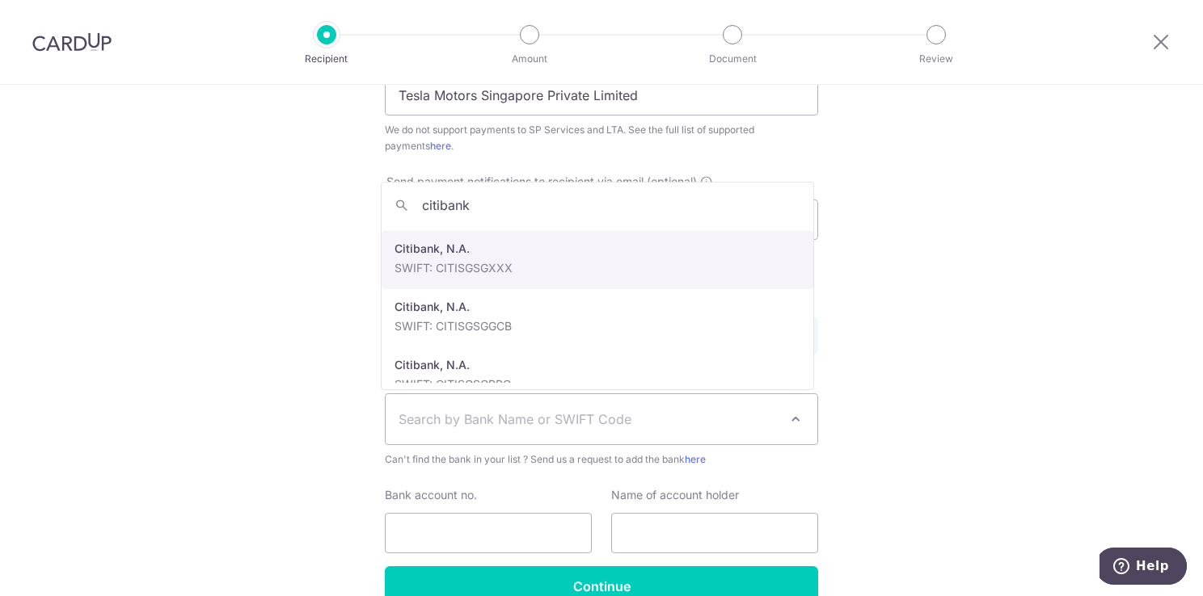
type input "citibank"
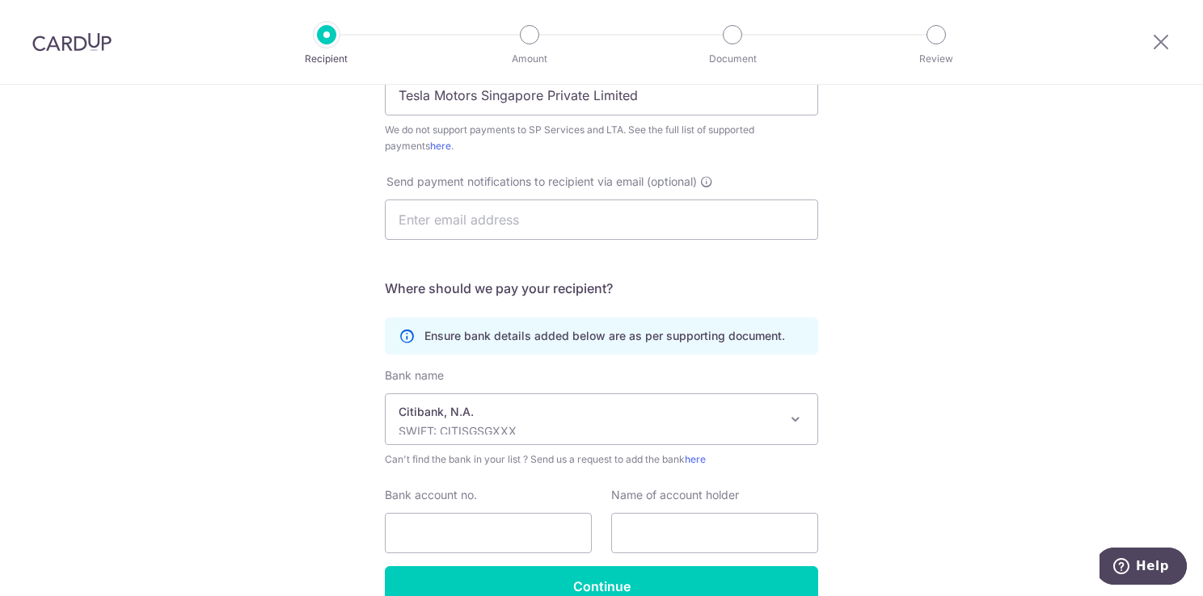
select select "20"
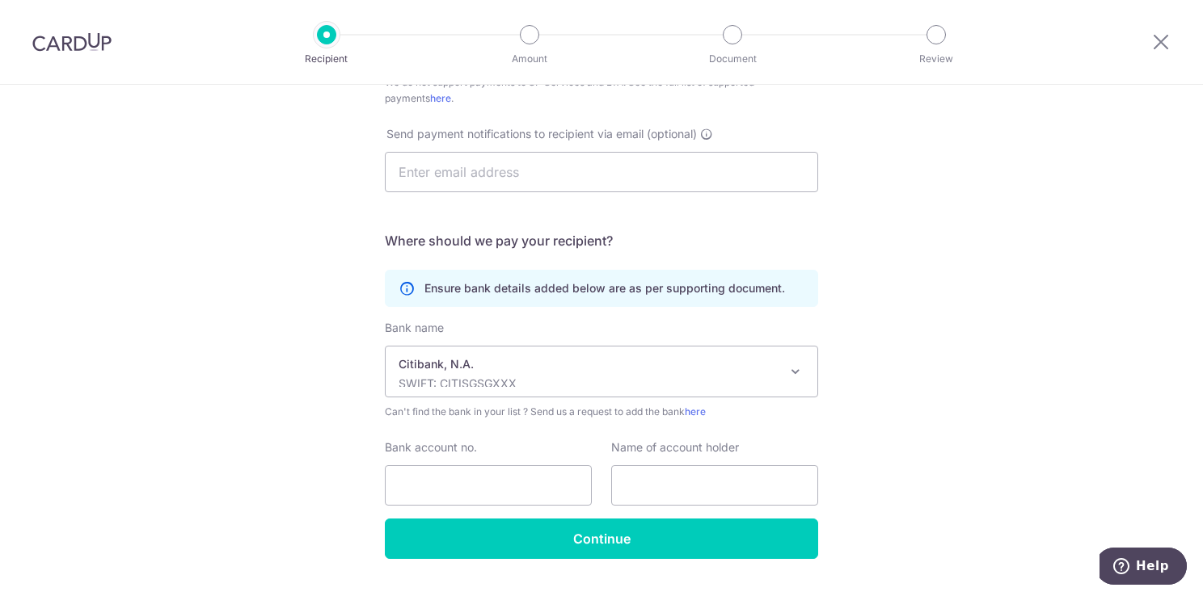
scroll to position [489, 0]
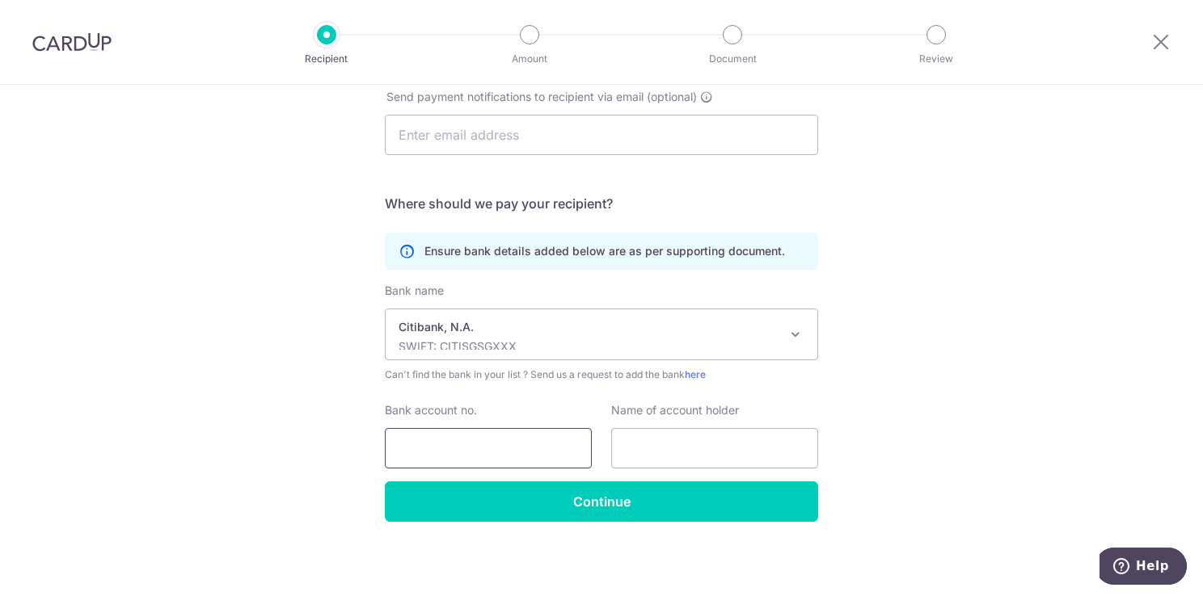
click at [515, 445] on input "Bank account no." at bounding box center [488, 448] width 207 height 40
type input "0865767013"
click at [670, 450] on input "text" at bounding box center [714, 448] width 207 height 40
drag, startPoint x: 693, startPoint y: 461, endPoint x: 558, endPoint y: 467, distance: 135.1
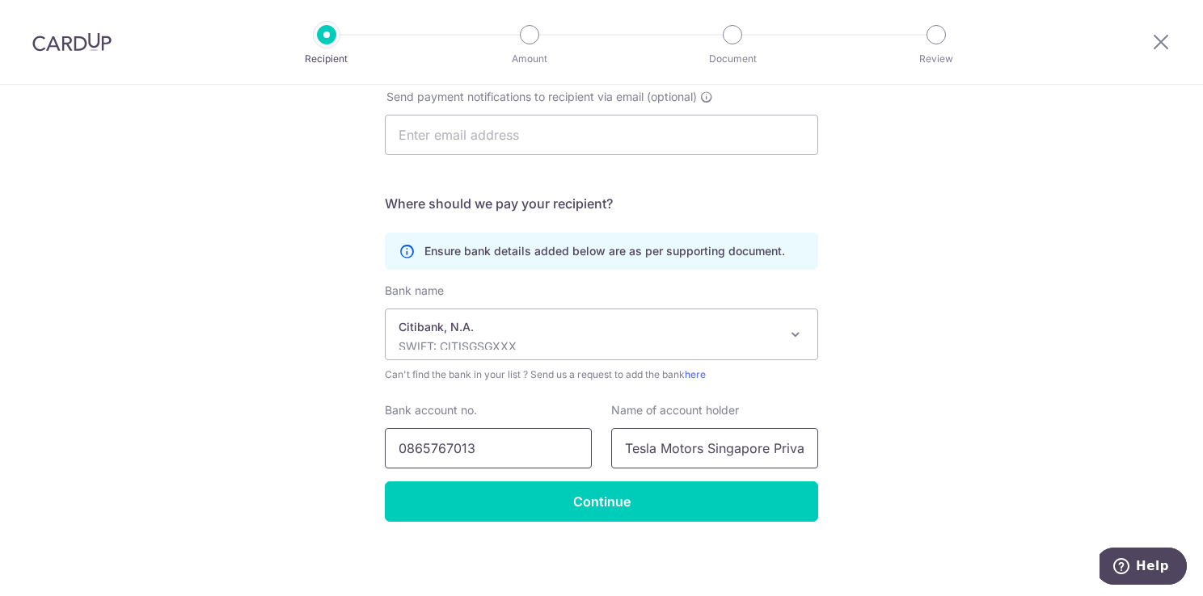
click at [561, 466] on div "Bank account no. [FINANCIAL_ID] Name of account holder Tesla Motors Singapore P…" at bounding box center [601, 435] width 453 height 66
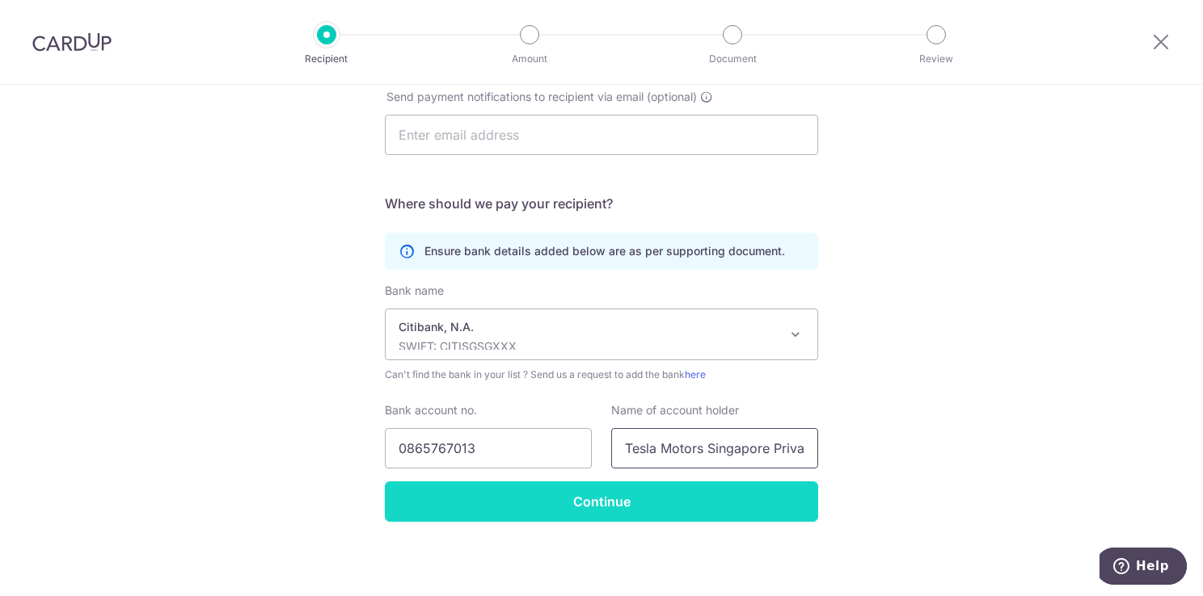
type input "Tesla Motors Singapore Private Limited"
click at [618, 495] on input "Continue" at bounding box center [601, 502] width 433 height 40
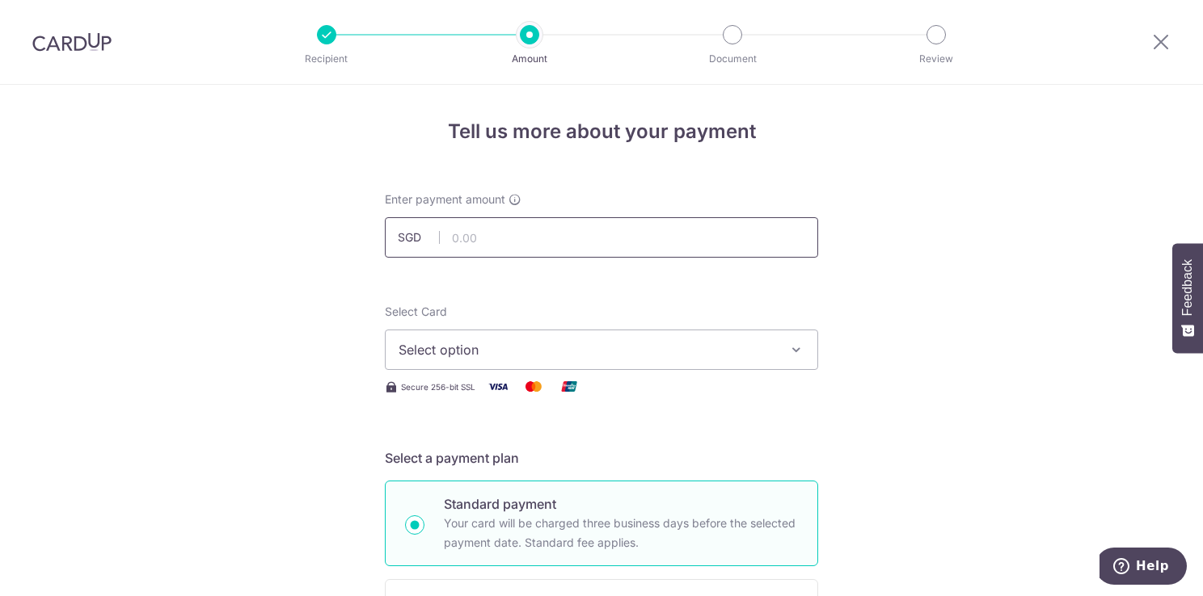
click at [685, 238] on input "text" at bounding box center [601, 237] width 433 height 40
type input "20,000.00"
click at [567, 336] on button "Select option" at bounding box center [601, 350] width 433 height 40
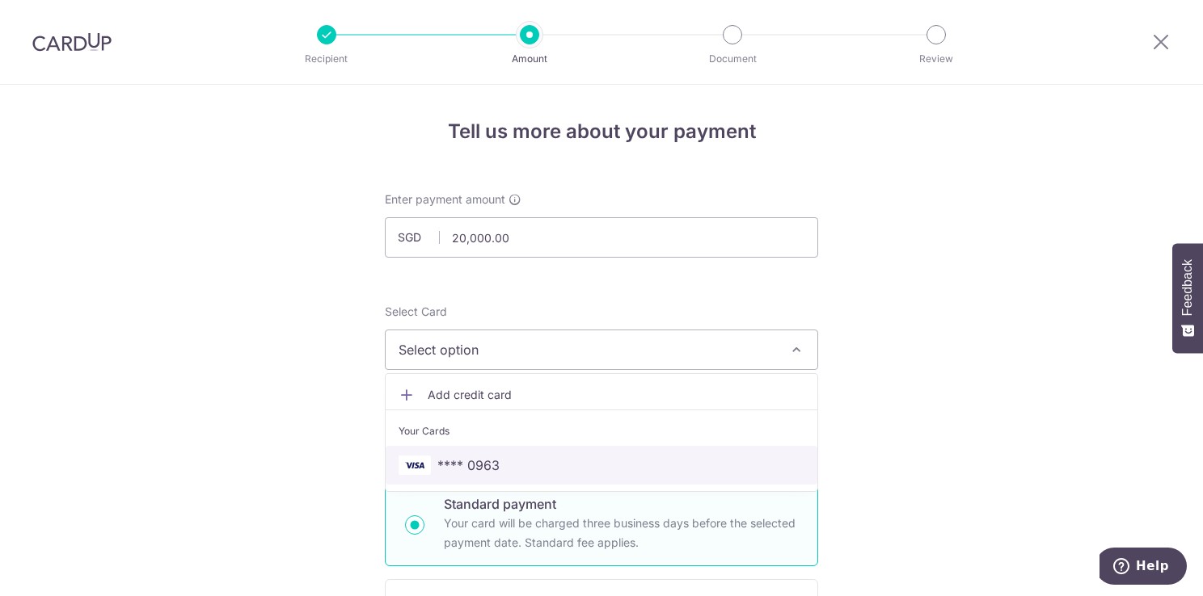
click at [506, 471] on span "**** 0963" at bounding box center [601, 465] width 406 height 19
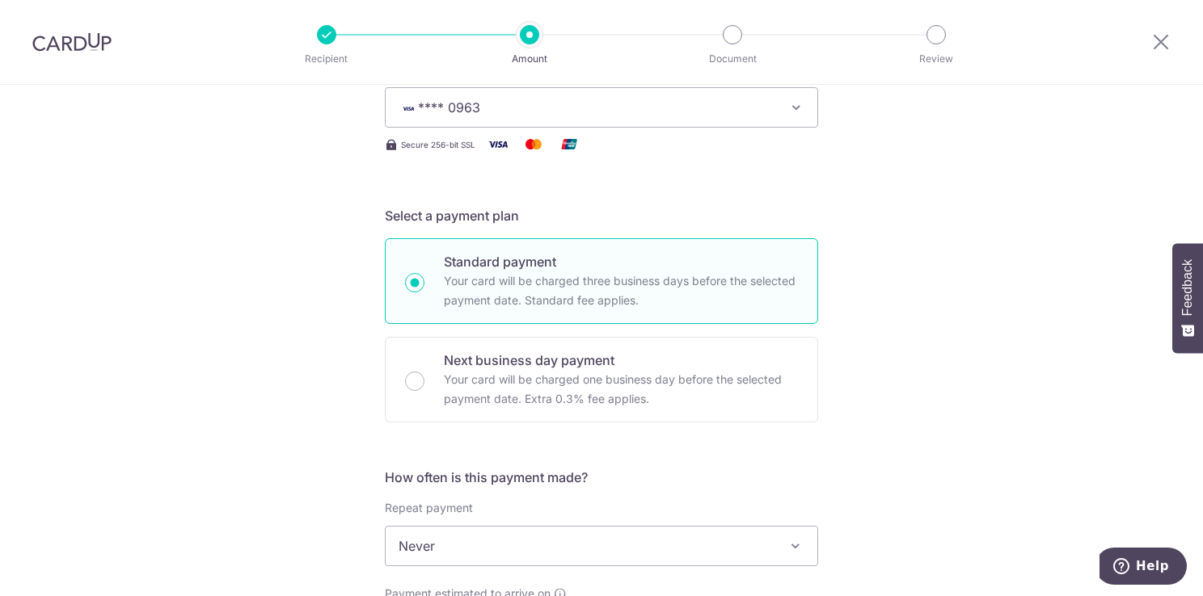
scroll to position [404, 0]
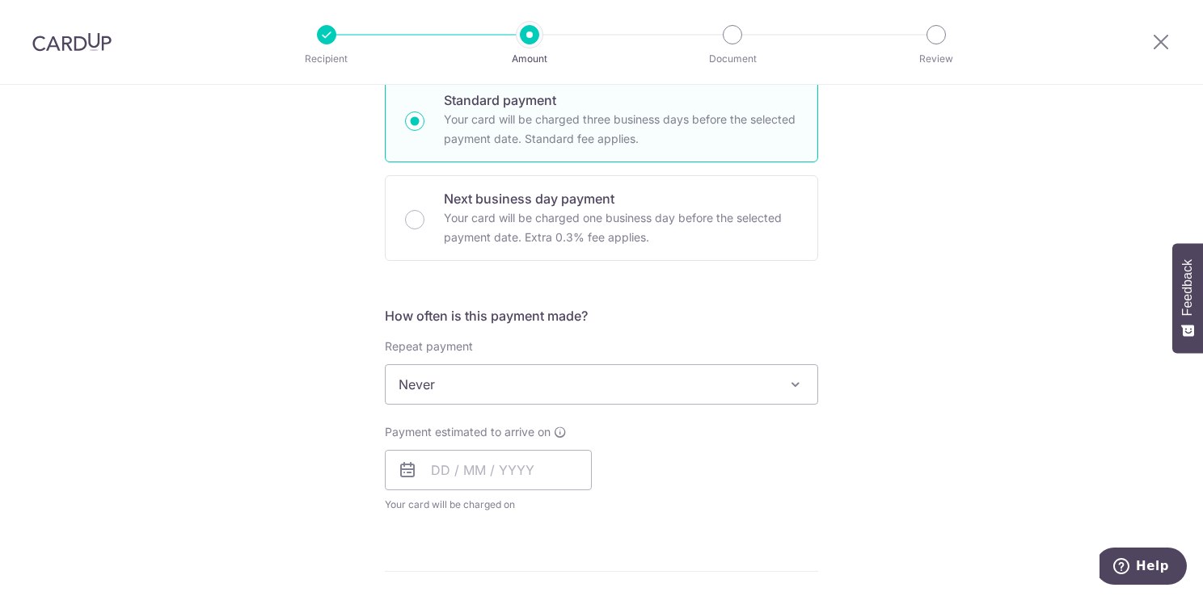
click at [660, 390] on span "Never" at bounding box center [602, 384] width 432 height 39
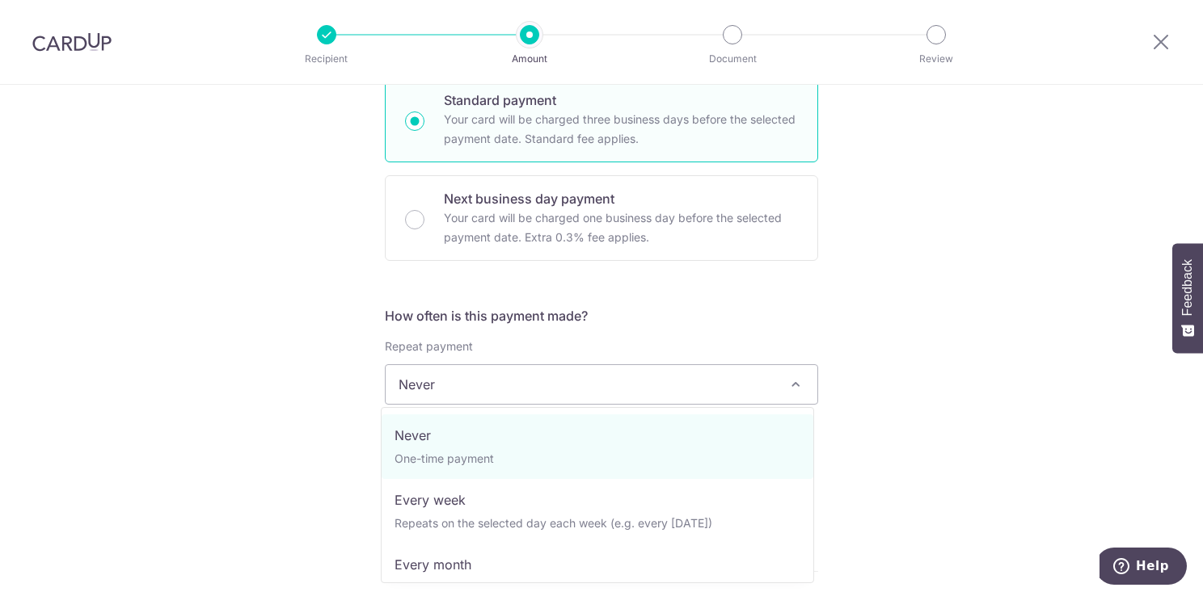
click at [660, 390] on span "Never" at bounding box center [602, 384] width 432 height 39
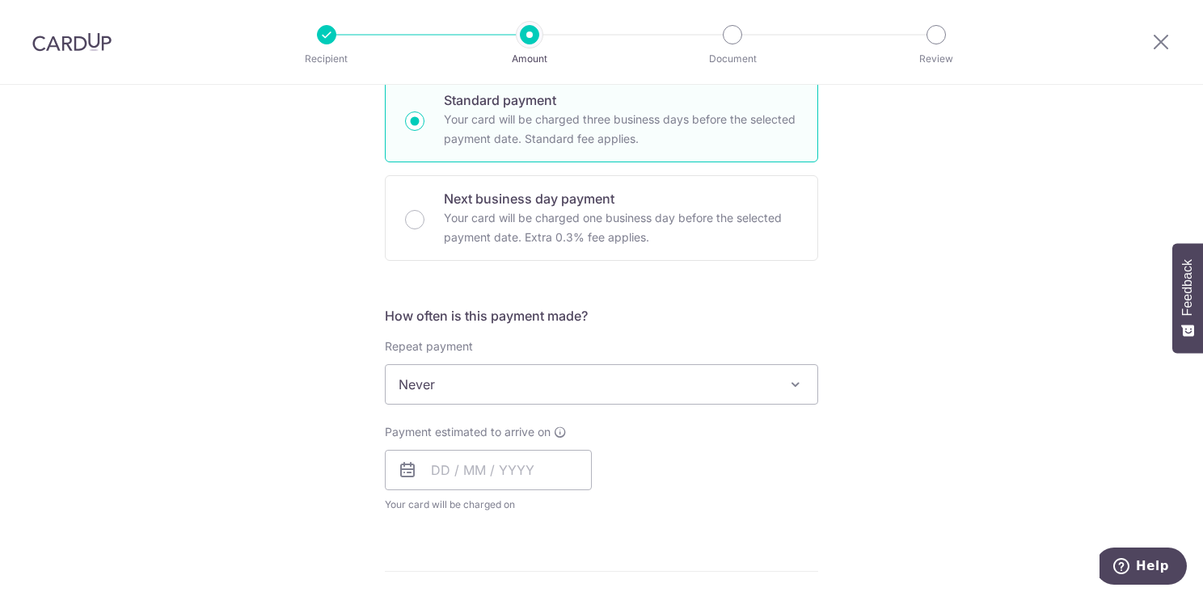
click at [997, 364] on div "Tell us more about your payment Enter payment amount SGD 20,000.00 20000.00 Rec…" at bounding box center [601, 412] width 1203 height 1462
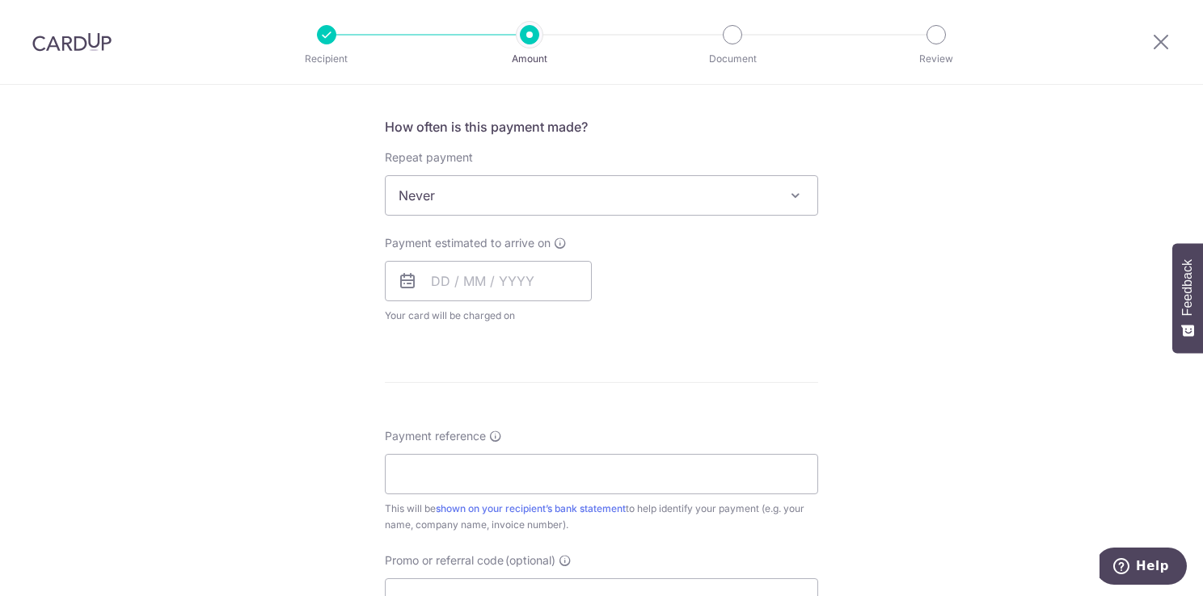
scroll to position [566, 0]
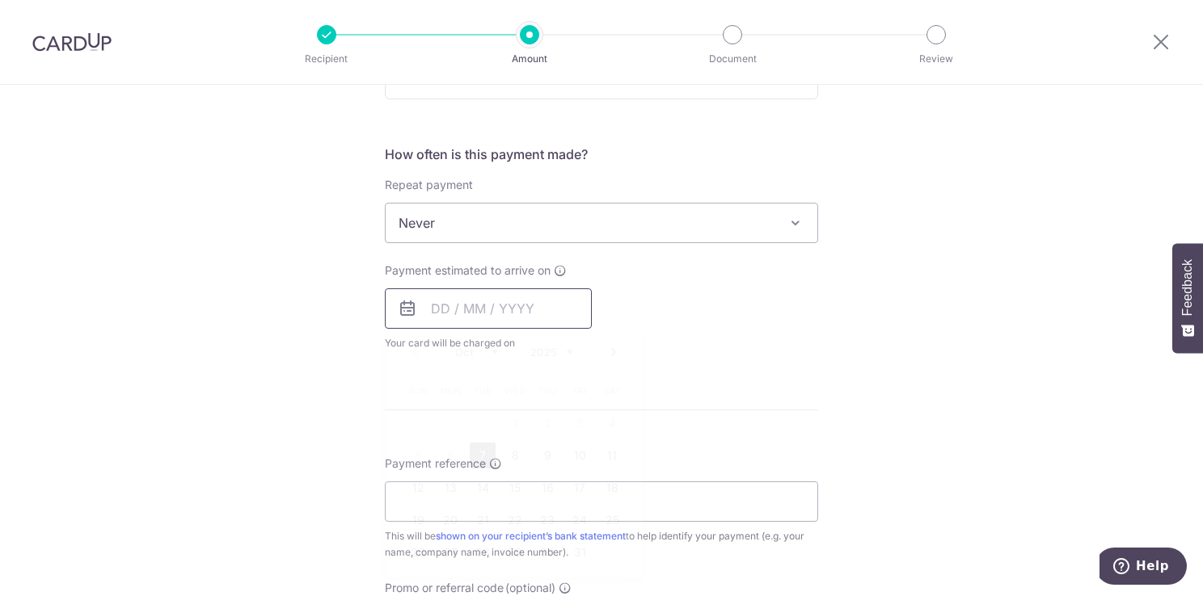
click at [517, 305] on input "text" at bounding box center [488, 309] width 207 height 40
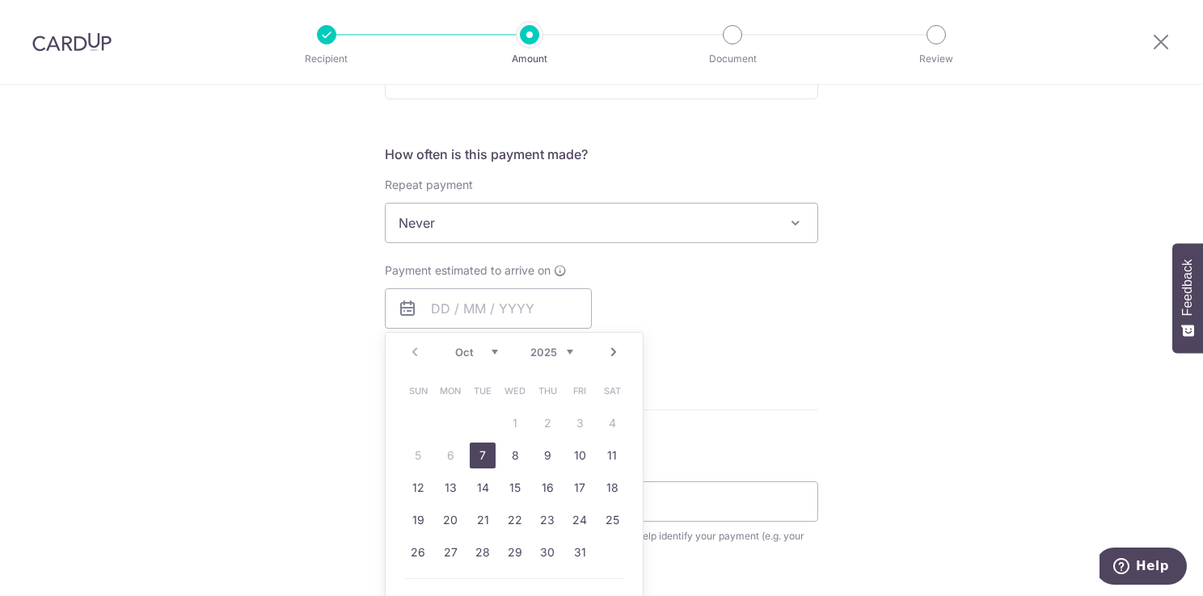
click at [485, 457] on link "7" at bounding box center [483, 456] width 26 height 26
type input "[DATE]"
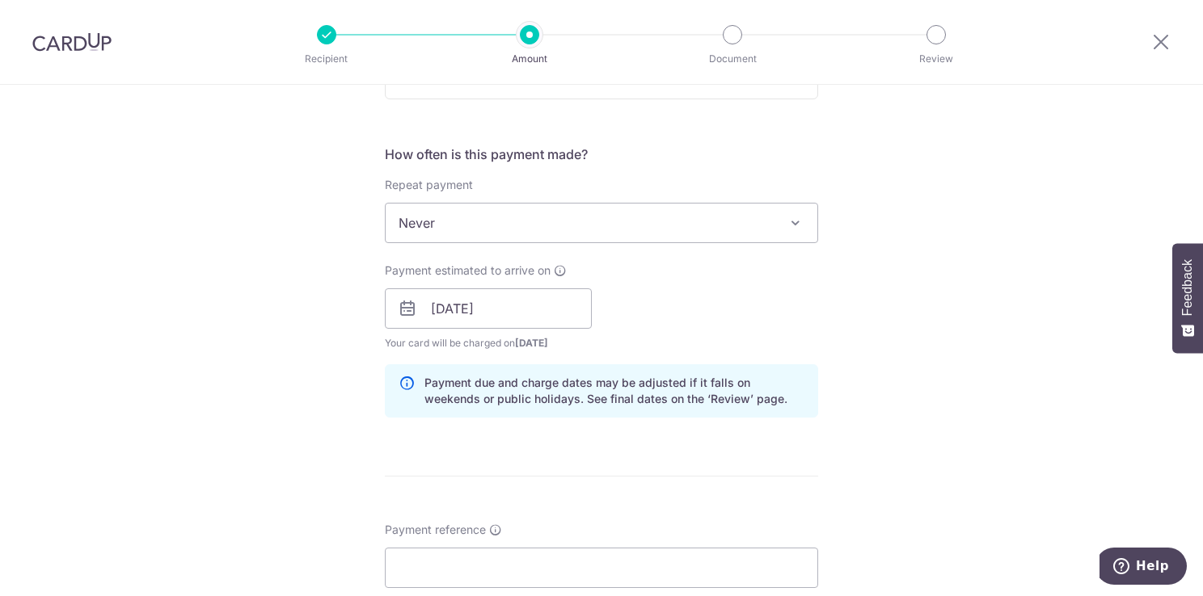
scroll to position [808, 0]
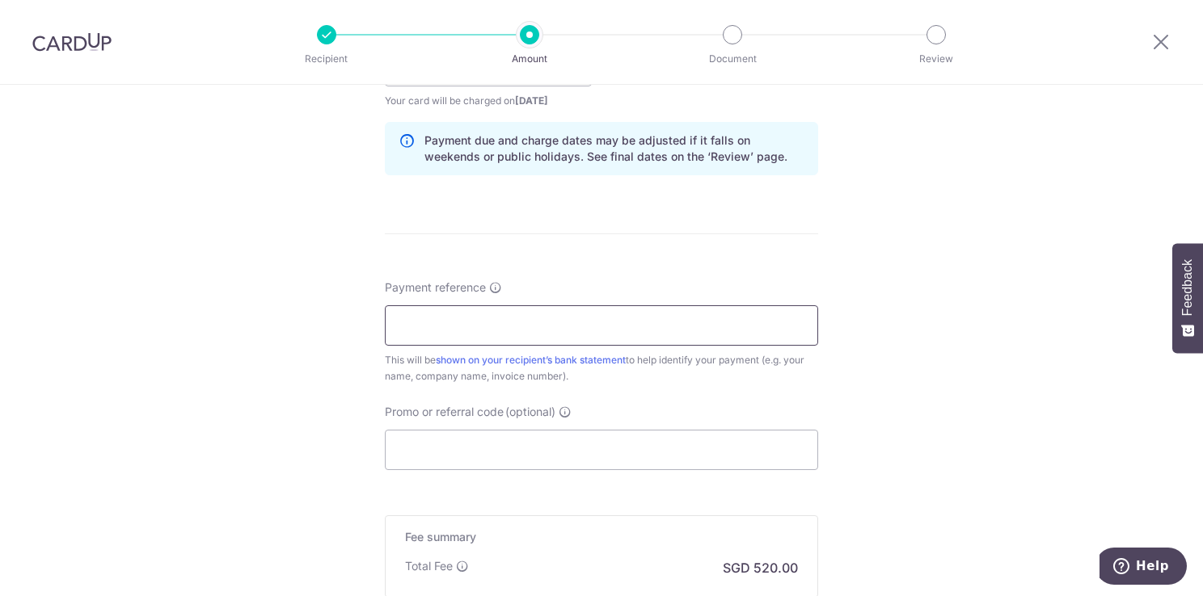
click at [672, 319] on input "Payment reference" at bounding box center [601, 326] width 433 height 40
click at [686, 448] on input "Promo or referral code (optional)" at bounding box center [601, 450] width 433 height 40
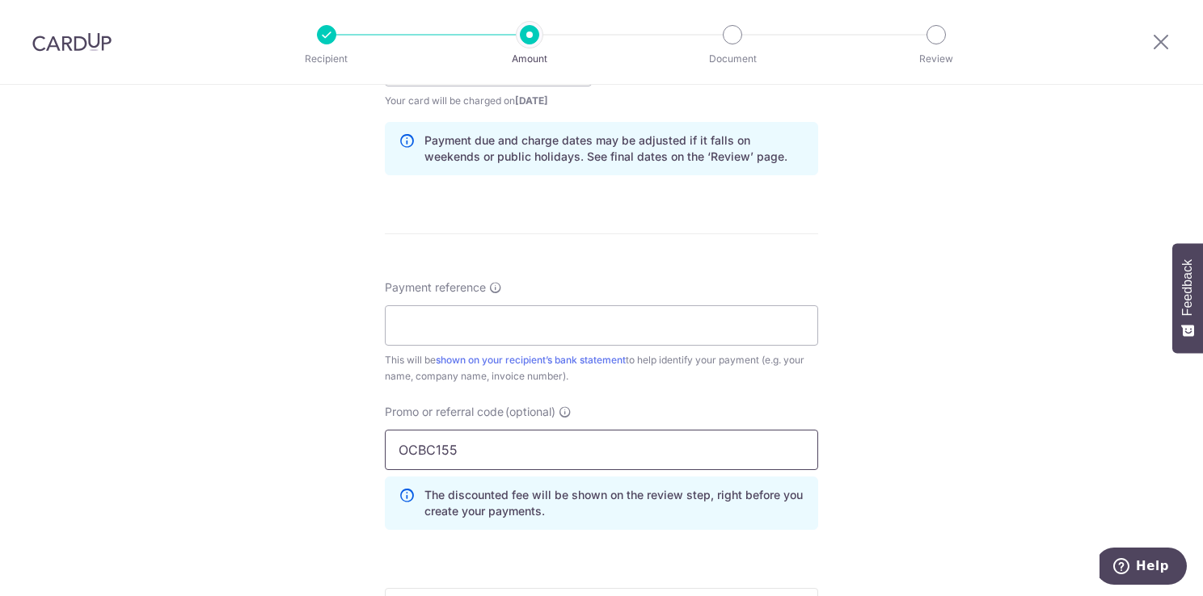
type input "OCBC155"
click at [920, 402] on div "Tell us more about your payment Enter payment amount SGD 20,000.00 20000.00 Rec…" at bounding box center [601, 77] width 1203 height 1601
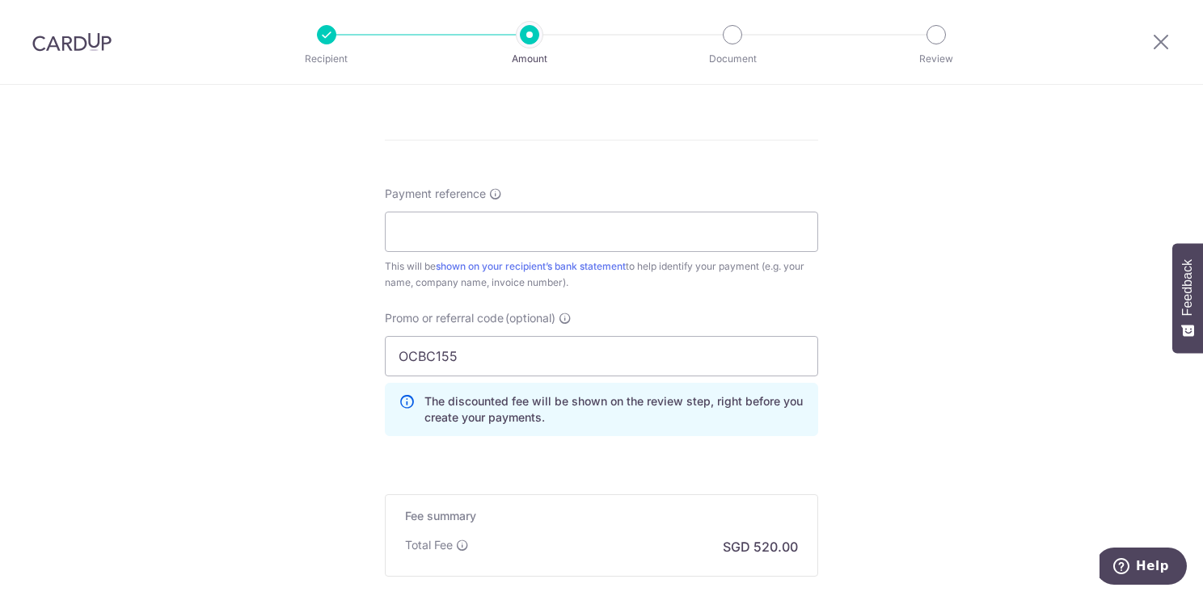
scroll to position [1051, 0]
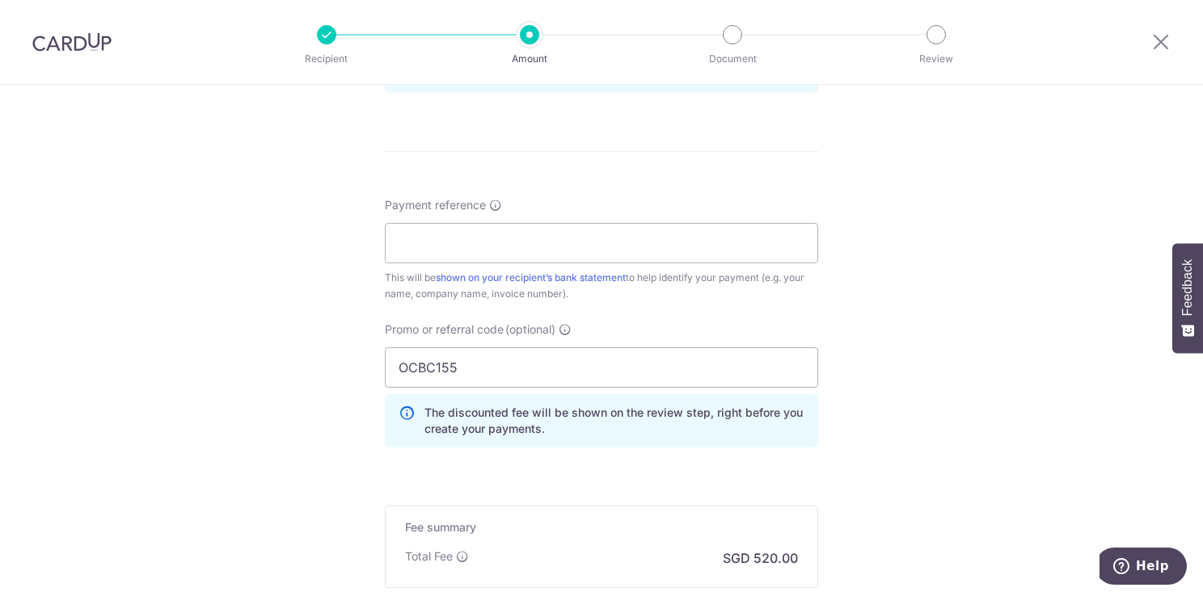
scroll to position [889, 0]
click at [559, 247] on input "Payment reference" at bounding box center [601, 245] width 433 height 40
type input "RN125536504"
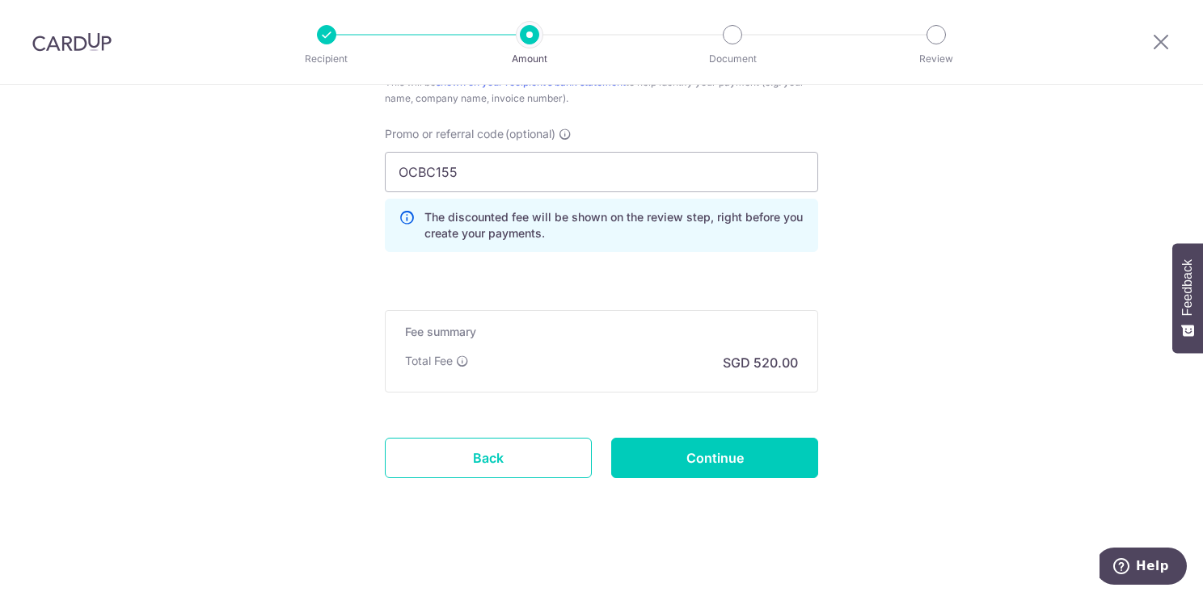
scroll to position [1086, 0]
click at [731, 461] on input "Continue" at bounding box center [714, 458] width 207 height 40
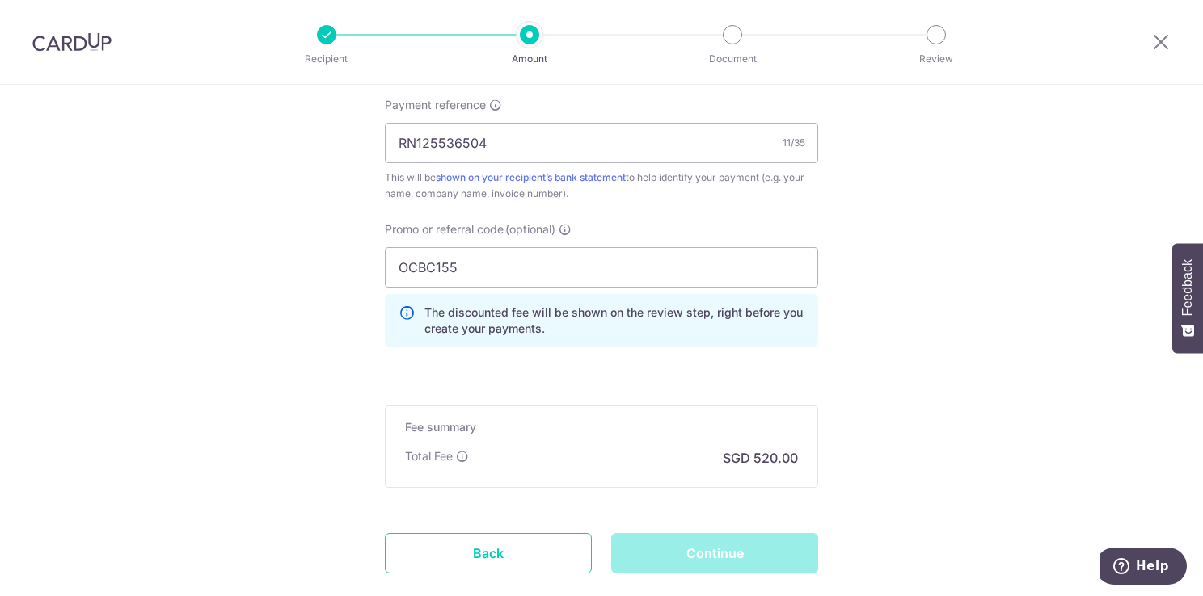
scroll to position [763, 0]
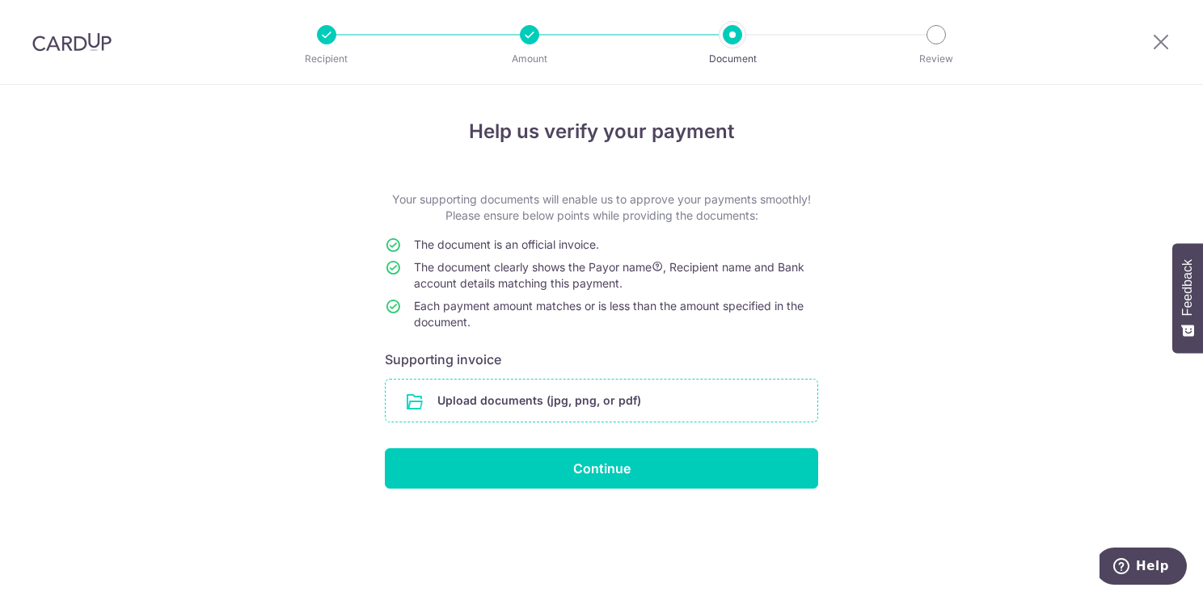
click at [629, 407] on input "file" at bounding box center [602, 401] width 432 height 42
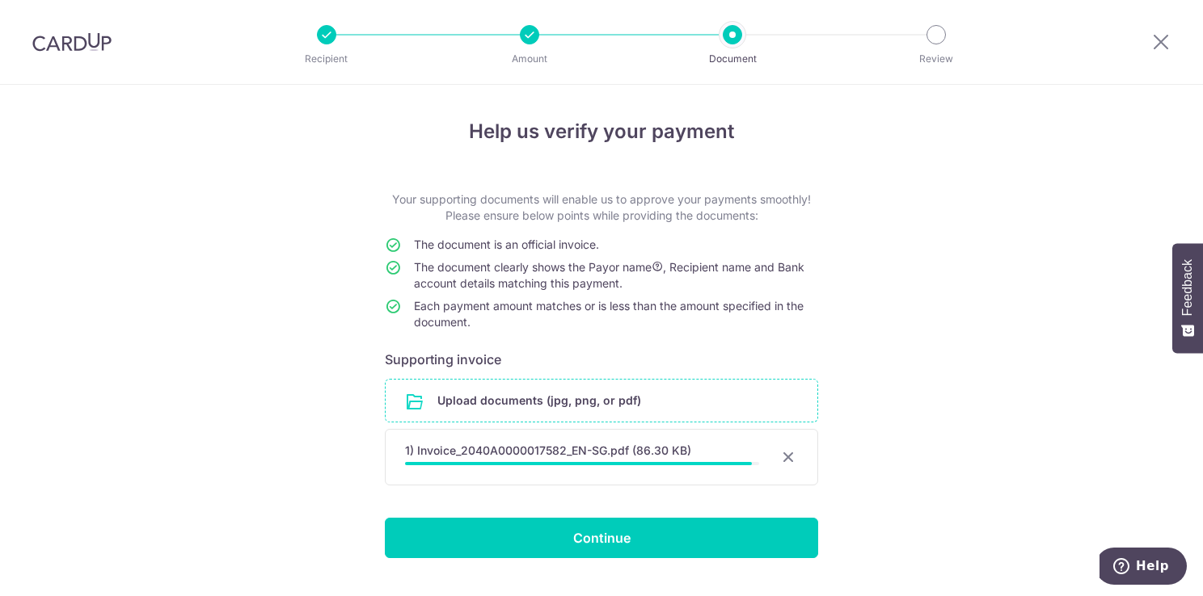
click at [1048, 221] on div "Help us verify your payment Your supporting documents will enable us to approve…" at bounding box center [601, 360] width 1203 height 550
click at [784, 457] on div at bounding box center [787, 457] width 19 height 19
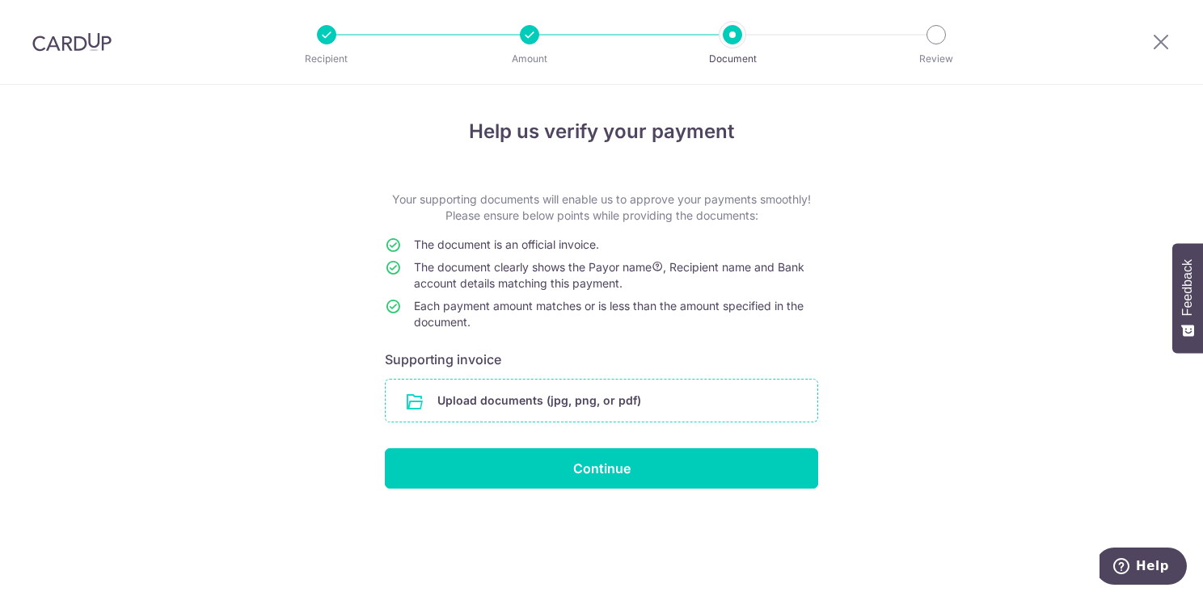
click at [622, 416] on input "file" at bounding box center [602, 401] width 432 height 42
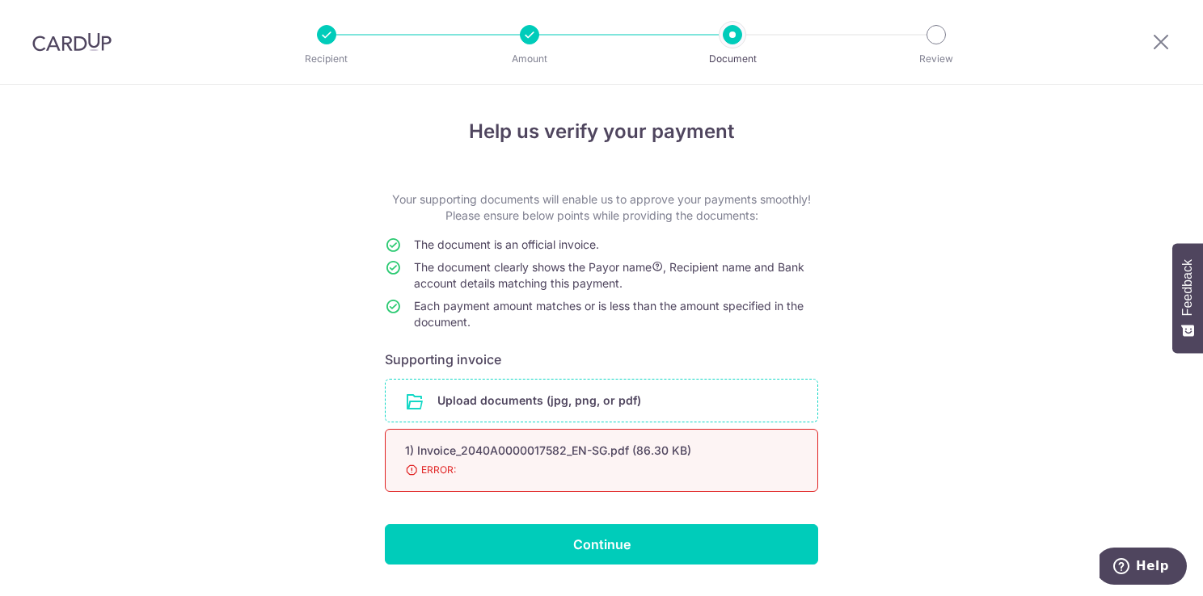
click at [753, 461] on div "1) Invoice_2040A0000017582_EN-SG.pdf (86.30 KB) 74% Done Download ERROR:" at bounding box center [601, 460] width 433 height 63
click at [647, 453] on div "1) Invoice_2040A0000017582_EN-SG.pdf (86.30 KB)" at bounding box center [582, 451] width 354 height 16
click at [560, 394] on input "file" at bounding box center [602, 401] width 432 height 42
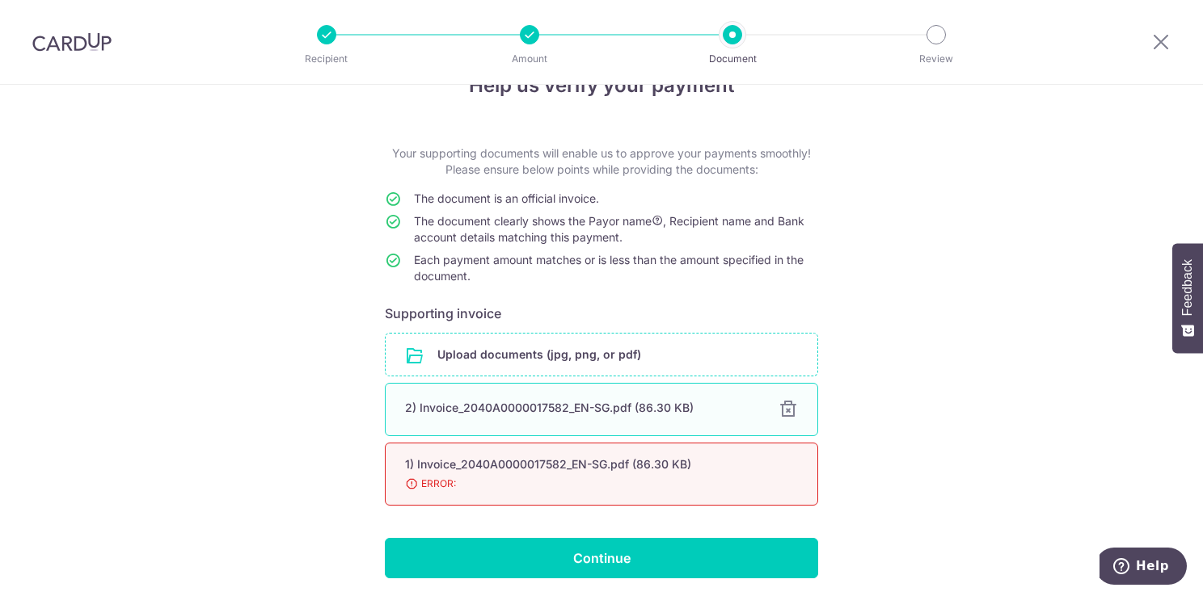
scroll to position [81, 0]
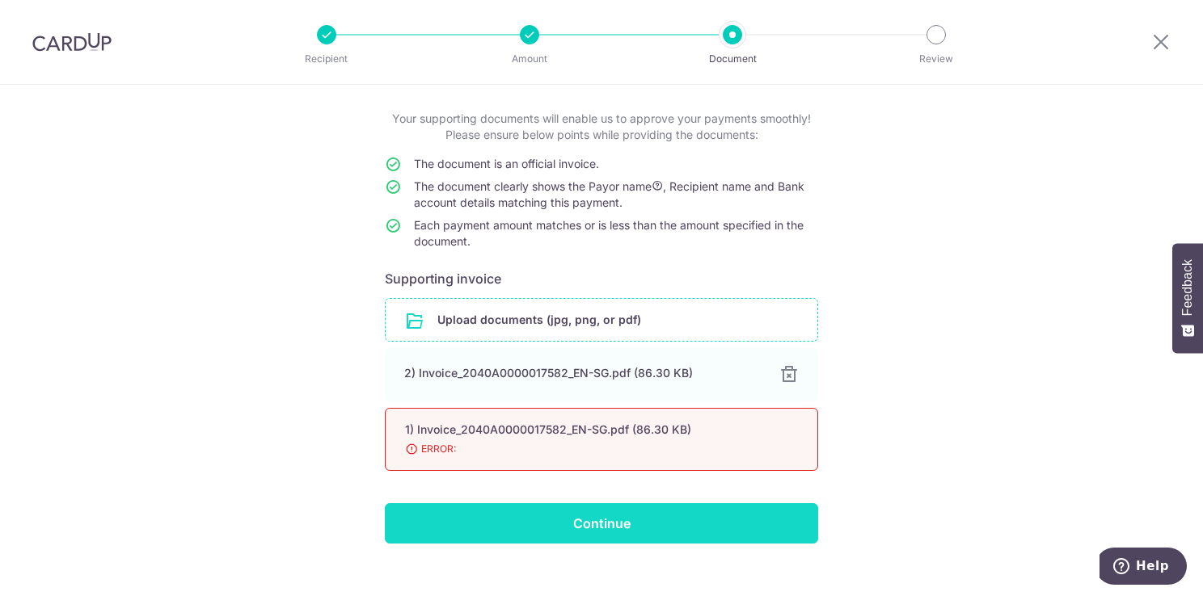
click at [661, 526] on input "Continue" at bounding box center [601, 524] width 433 height 40
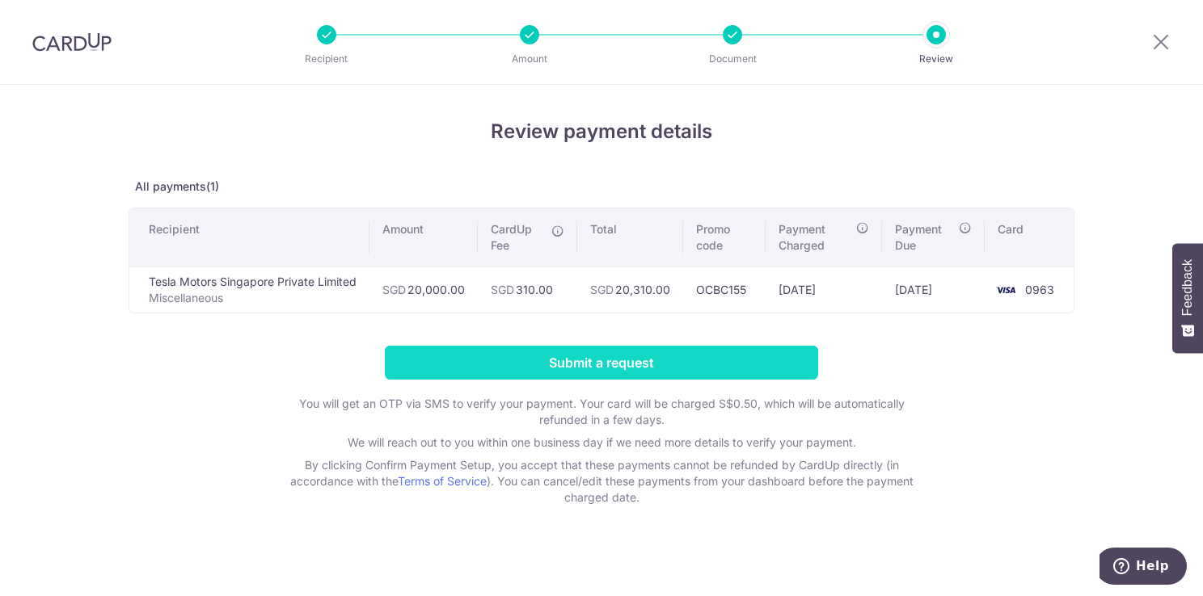
click at [665, 370] on input "Submit a request" at bounding box center [601, 363] width 433 height 34
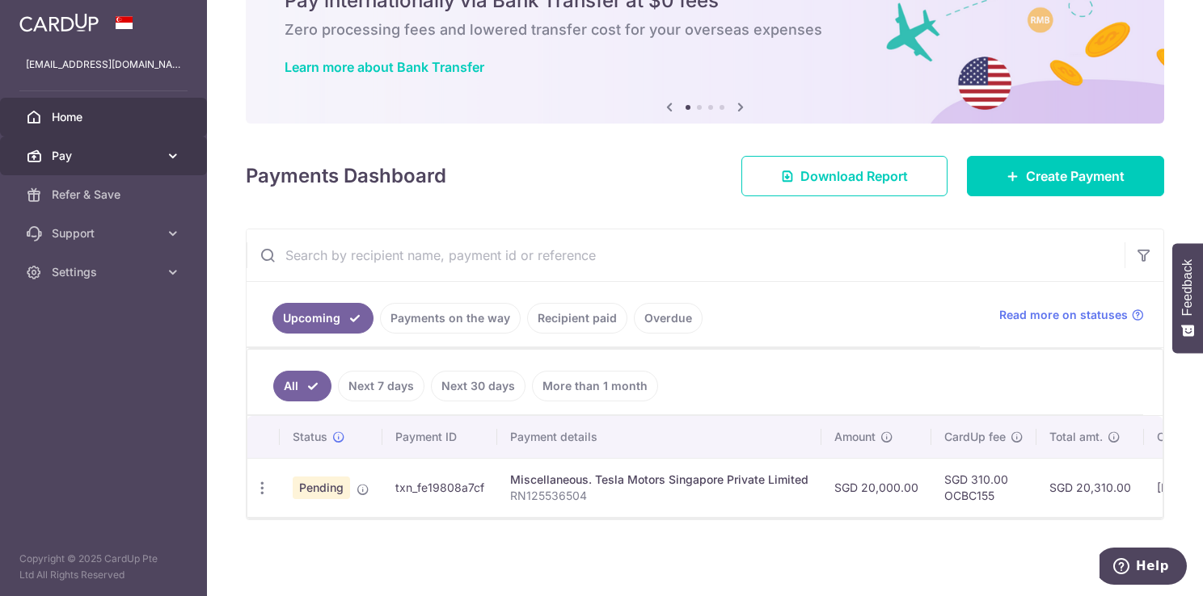
click at [162, 153] on link "Pay" at bounding box center [103, 156] width 207 height 39
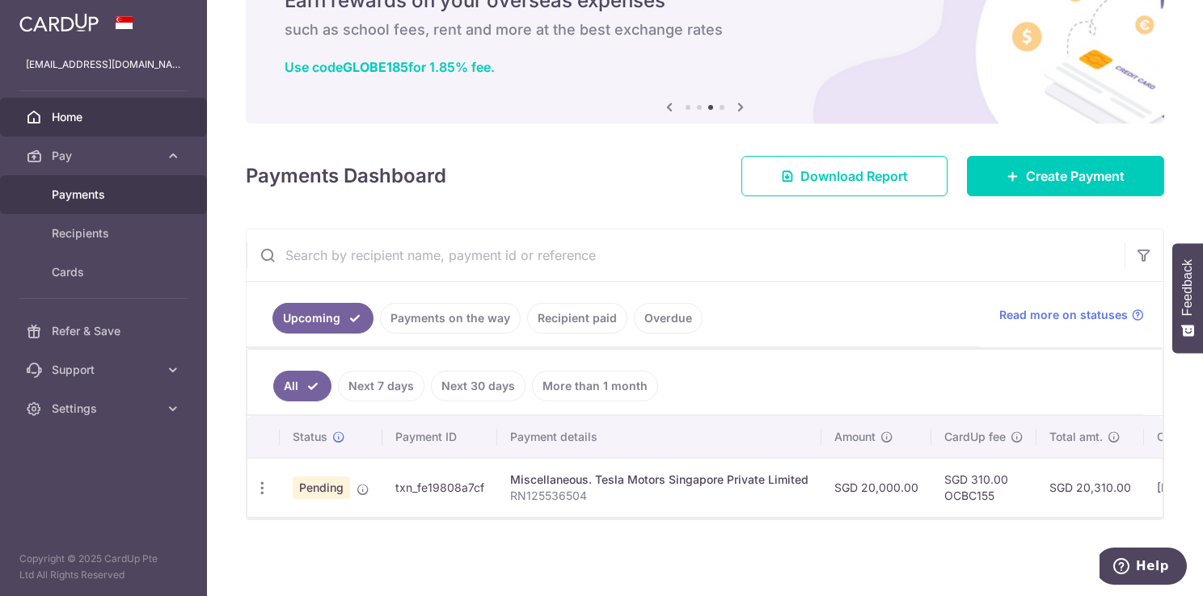
click at [94, 203] on link "Payments" at bounding box center [103, 194] width 207 height 39
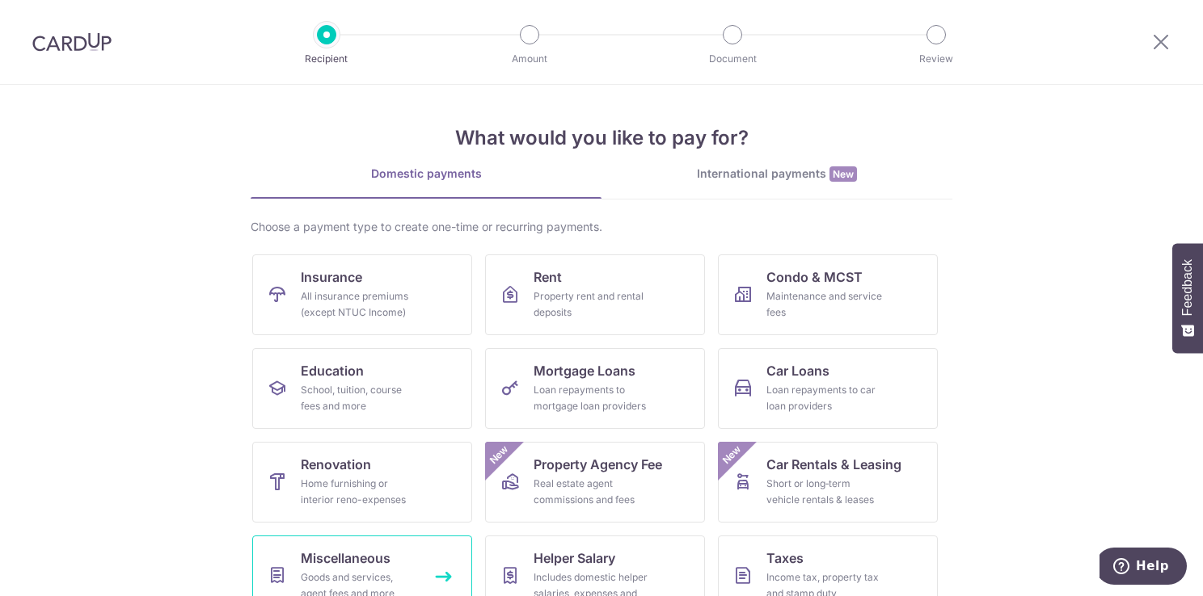
click at [364, 571] on div "Goods and services, agent fees and more" at bounding box center [359, 586] width 116 height 32
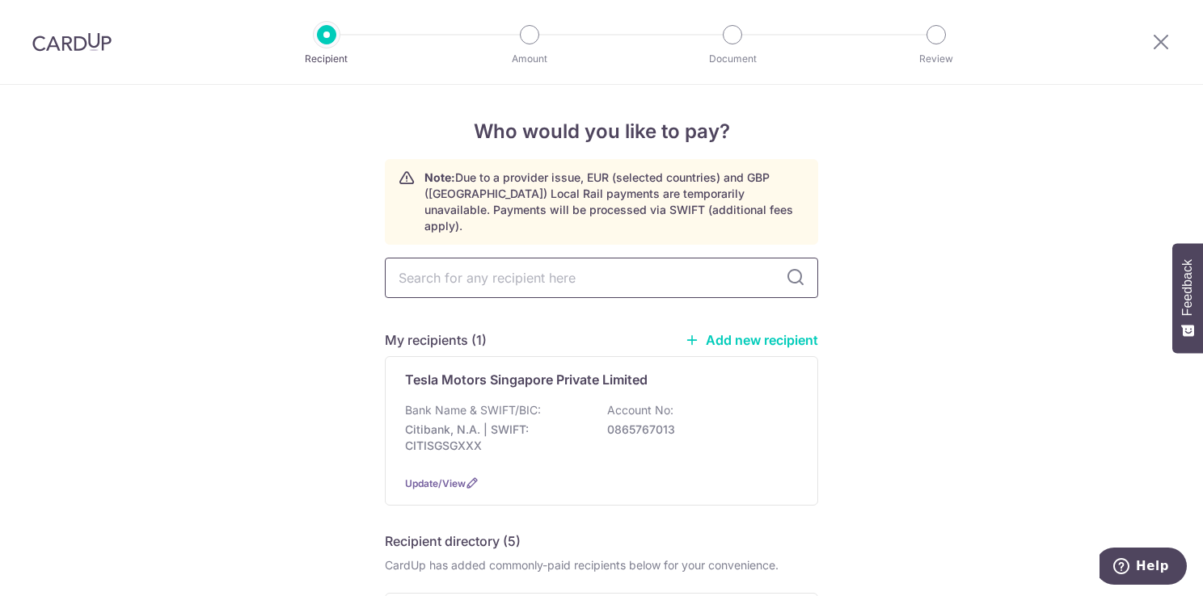
click at [608, 269] on input "text" at bounding box center [601, 278] width 433 height 40
click at [546, 422] on p "Citibank, N.A. | SWIFT: CITISGSGXXX" at bounding box center [495, 438] width 181 height 32
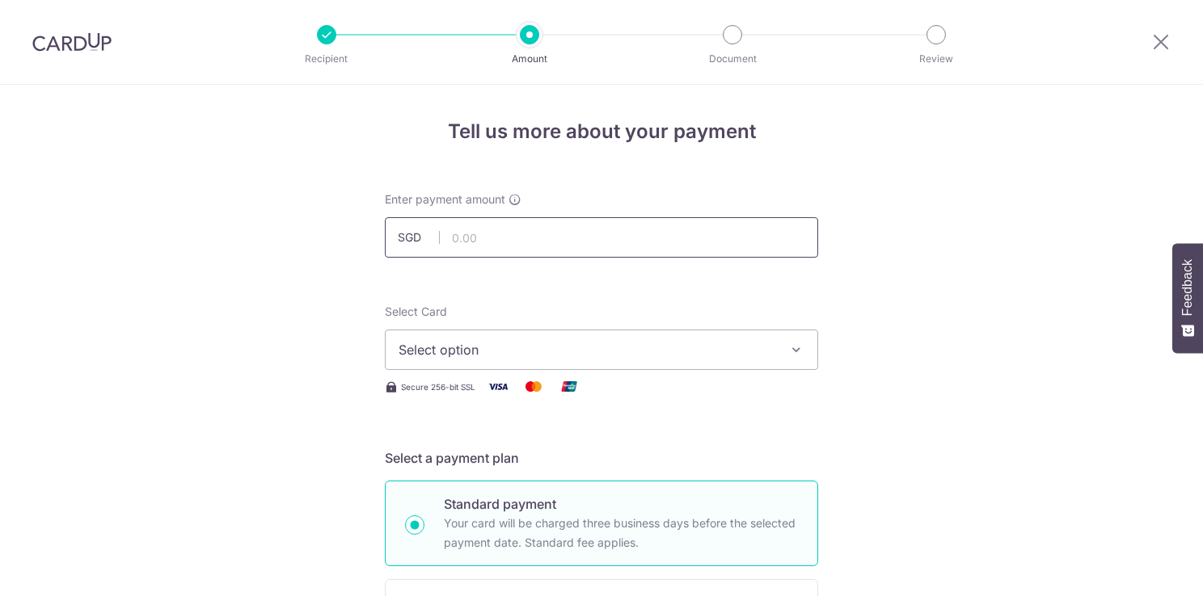
click at [634, 240] on input "text" at bounding box center [601, 237] width 433 height 40
type input "55,000.00"
click at [780, 352] on button "Select option" at bounding box center [601, 350] width 433 height 40
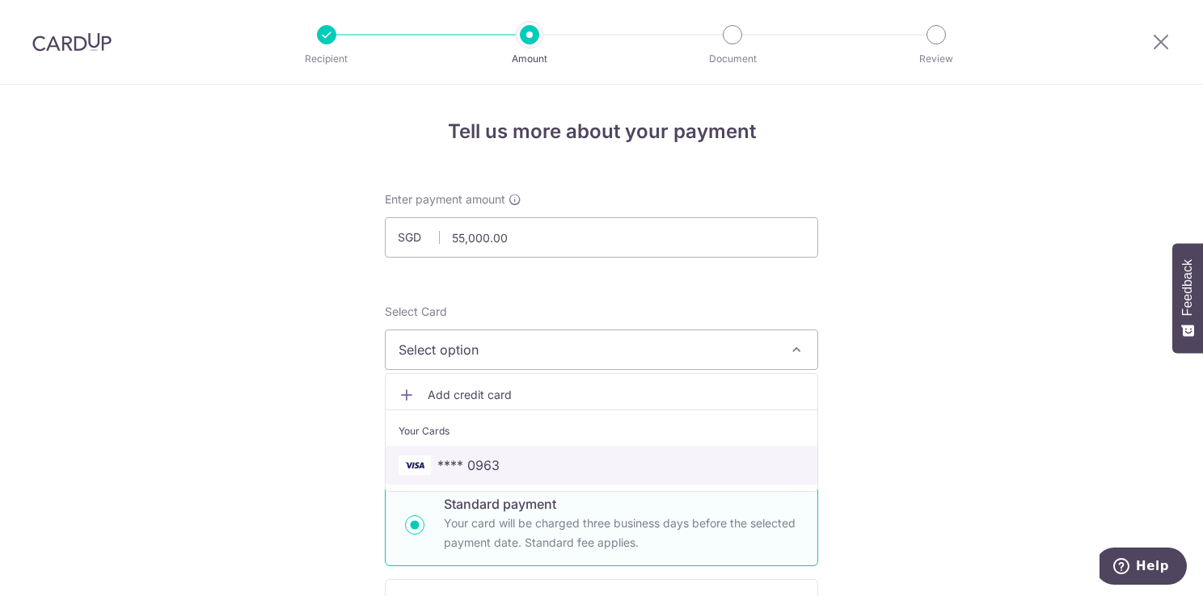
click at [491, 468] on span "**** 0963" at bounding box center [468, 465] width 62 height 19
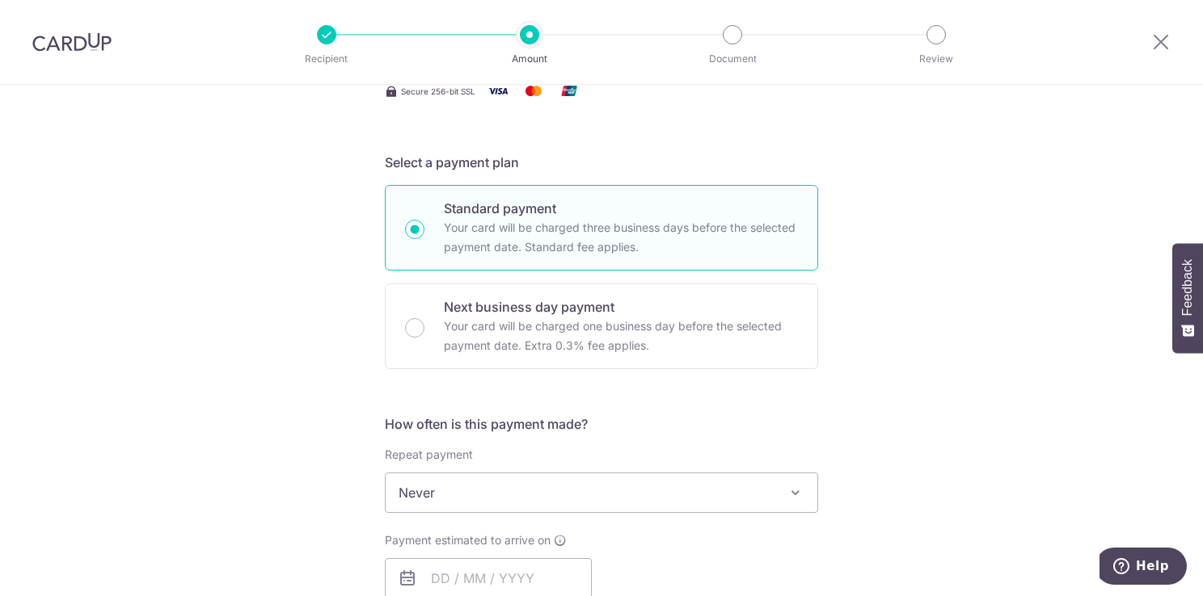
scroll to position [404, 0]
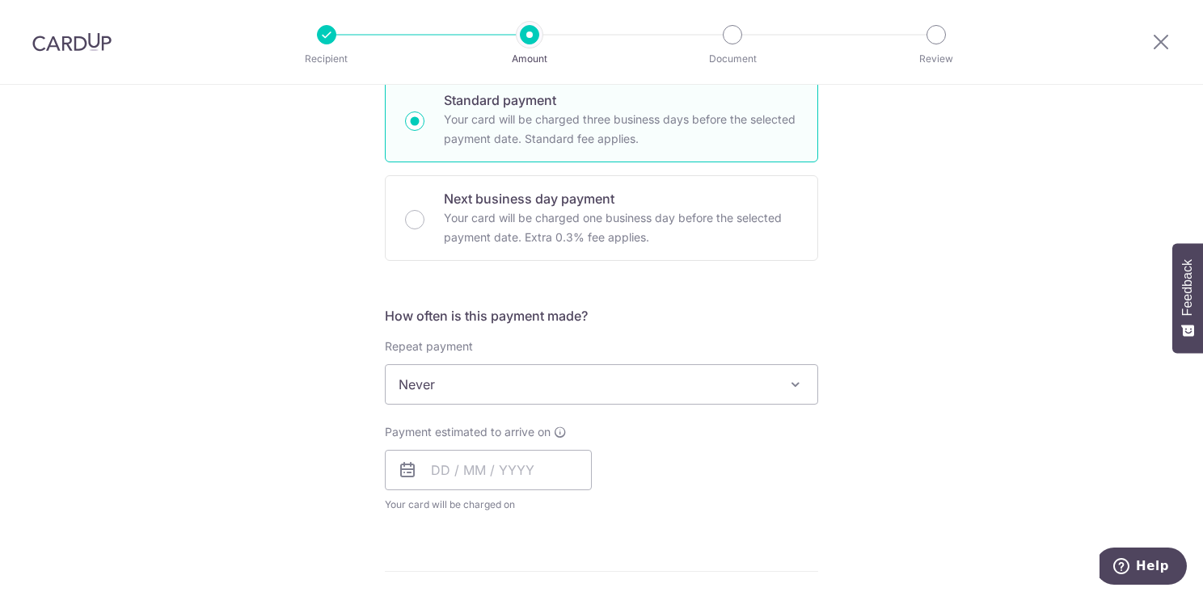
click at [700, 390] on span "Never" at bounding box center [602, 384] width 432 height 39
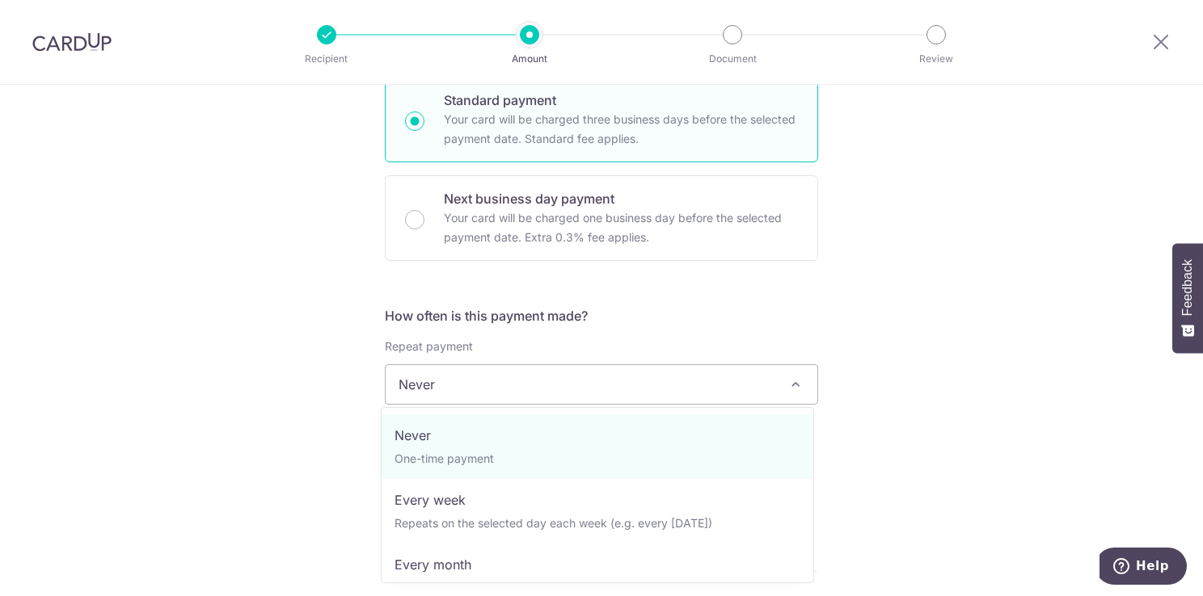
click at [723, 384] on span "Never" at bounding box center [602, 384] width 432 height 39
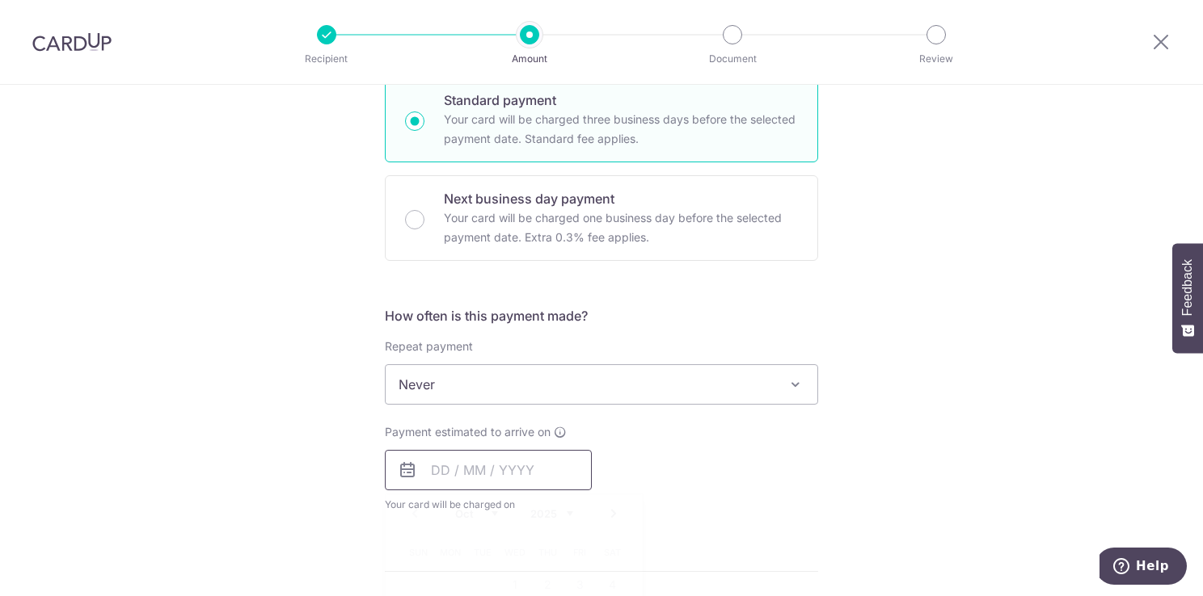
click at [505, 471] on input "text" at bounding box center [488, 470] width 207 height 40
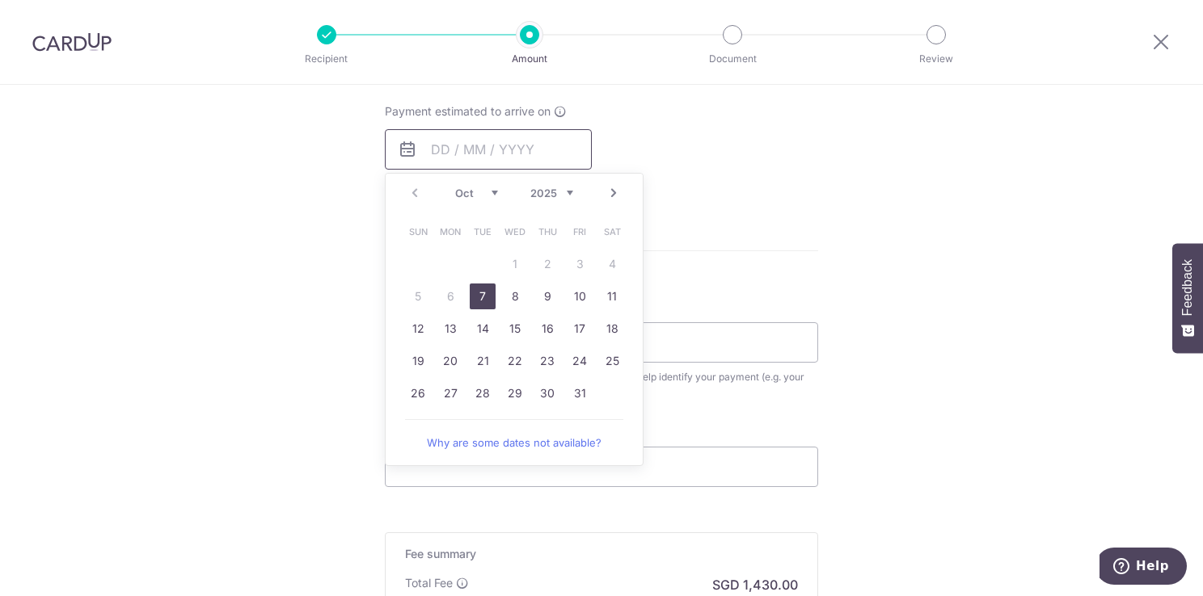
scroll to position [727, 0]
click at [470, 296] on link "7" at bounding box center [483, 294] width 26 height 26
type input "07/10/2025"
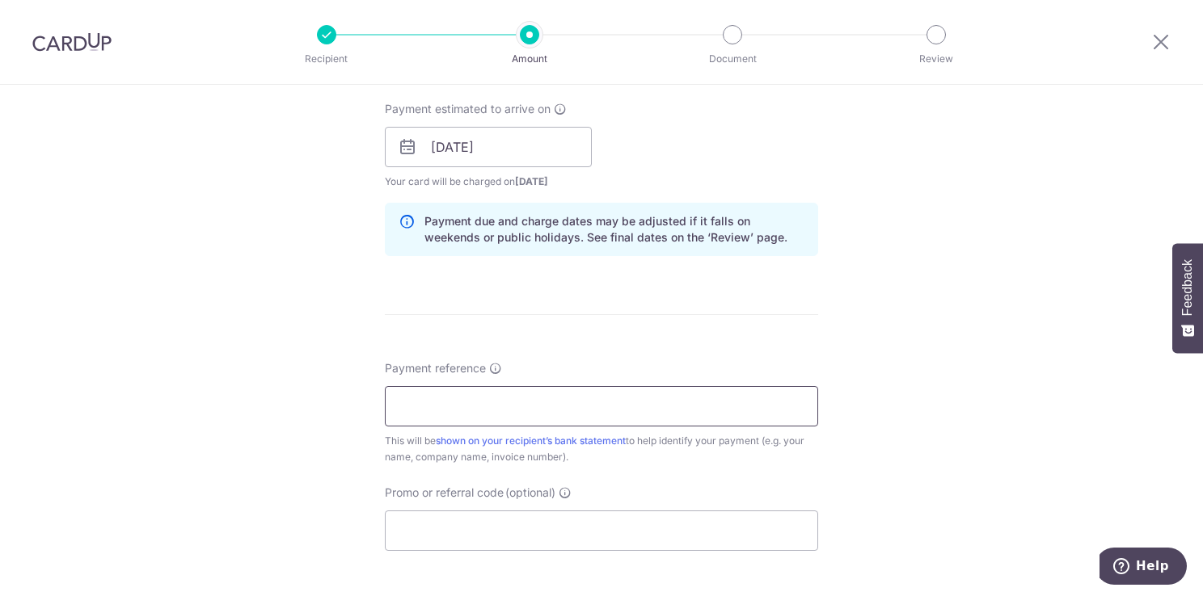
click at [504, 417] on input "Payment reference" at bounding box center [601, 406] width 433 height 40
type input "RN125536504"
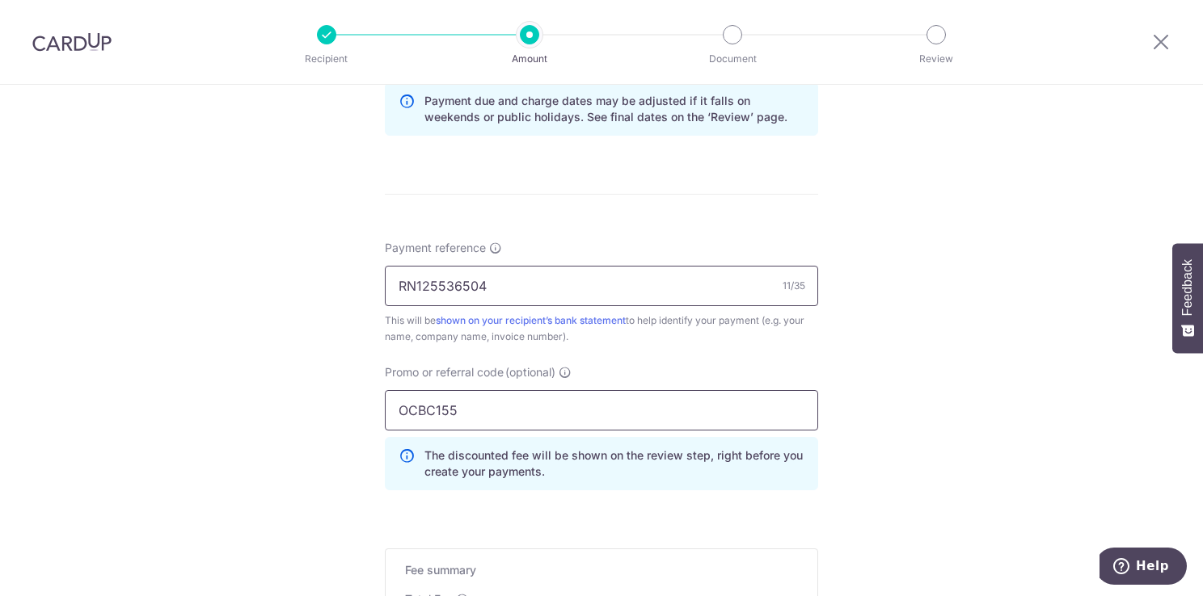
scroll to position [850, 0]
drag, startPoint x: 468, startPoint y: 398, endPoint x: 440, endPoint y: 404, distance: 28.8
click at [440, 404] on input "OCBC155" at bounding box center [601, 408] width 433 height 40
type input "OCBC195"
click at [304, 369] on div "Tell us more about your payment Enter payment amount SGD 55,000.00 55000.00 Sel…" at bounding box center [601, 35] width 1203 height 1601
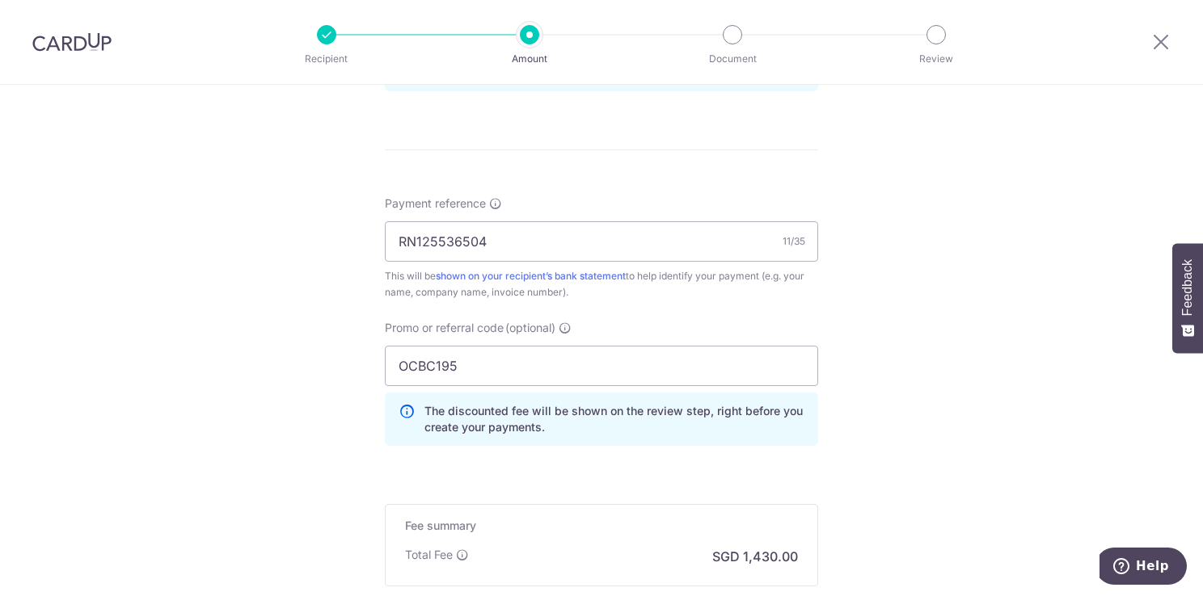
scroll to position [1005, 0]
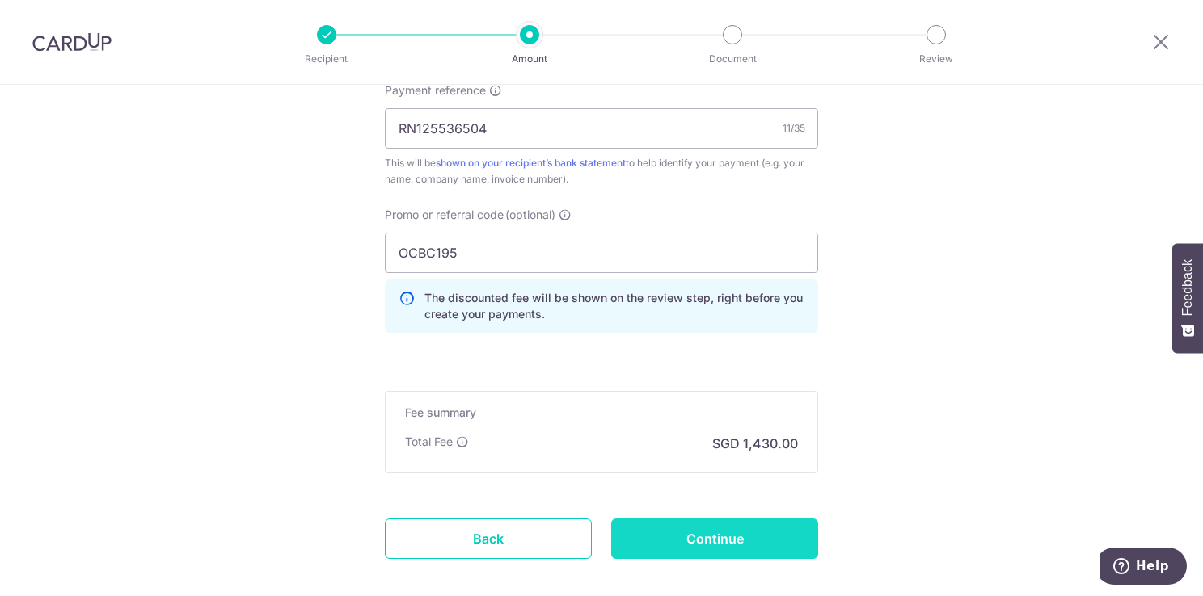
click at [744, 534] on input "Continue" at bounding box center [714, 539] width 207 height 40
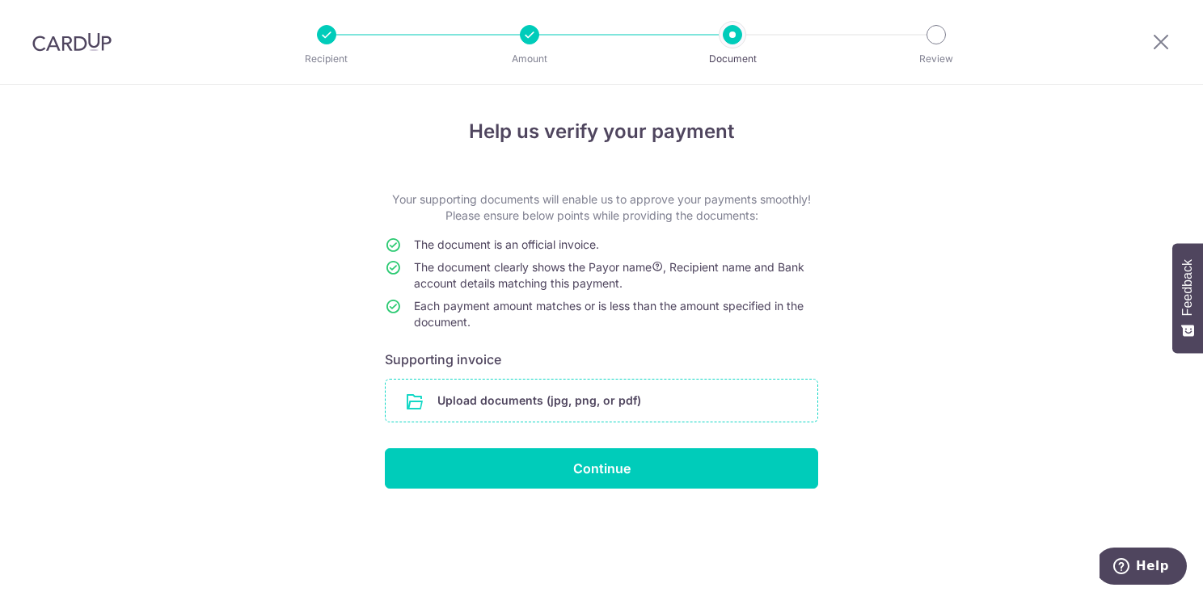
click at [644, 412] on input "file" at bounding box center [602, 401] width 432 height 42
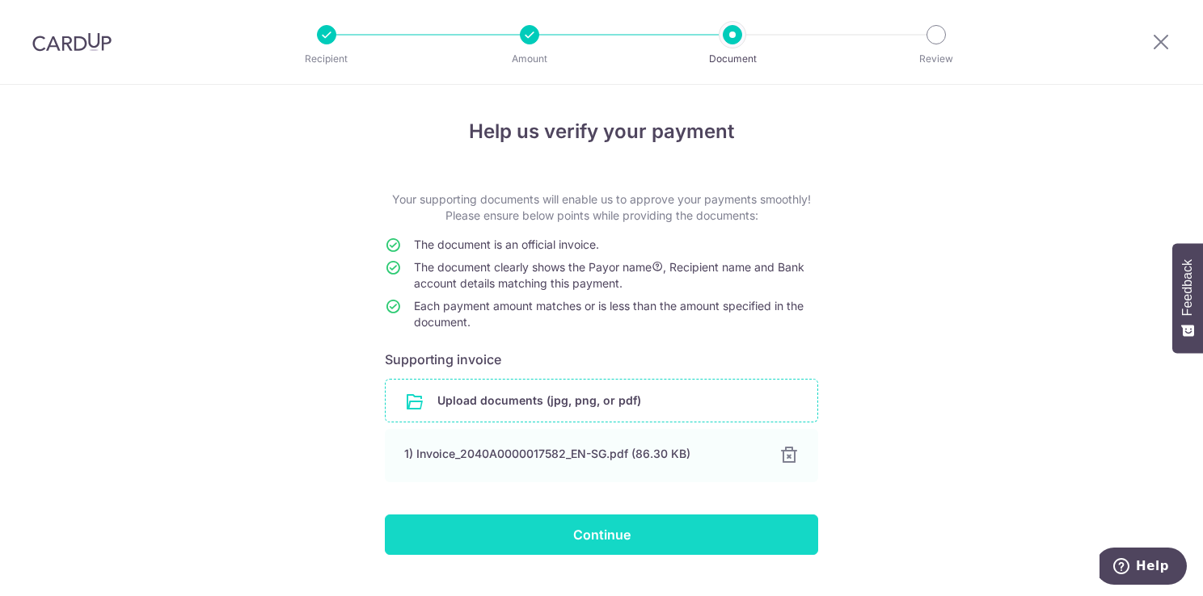
click at [631, 539] on input "Continue" at bounding box center [601, 535] width 433 height 40
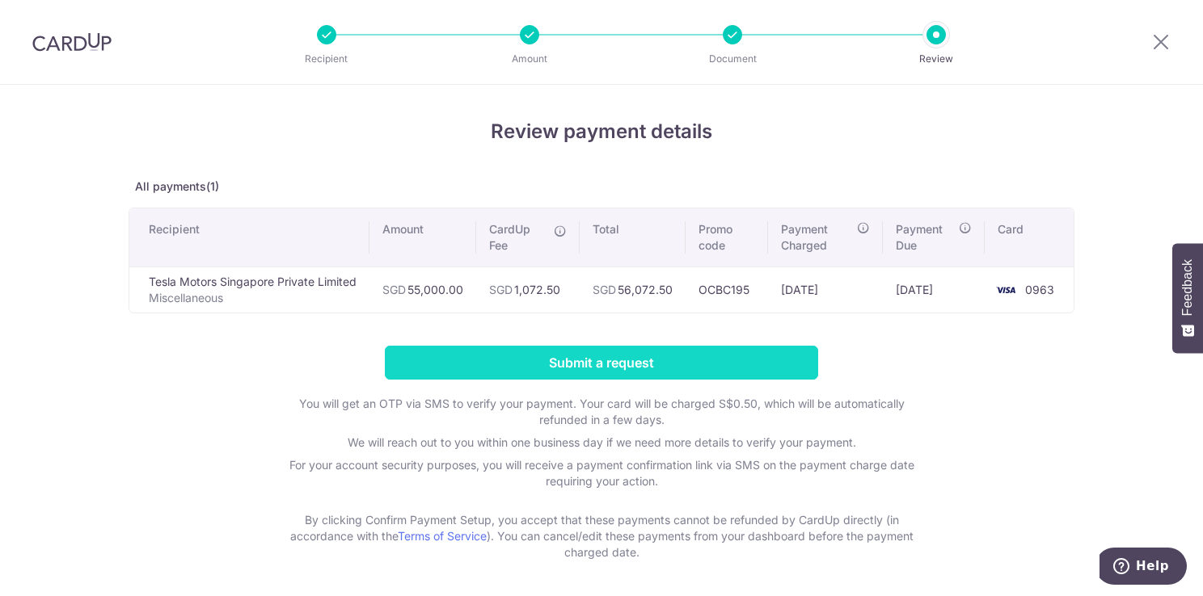
click at [656, 359] on input "Submit a request" at bounding box center [601, 363] width 433 height 34
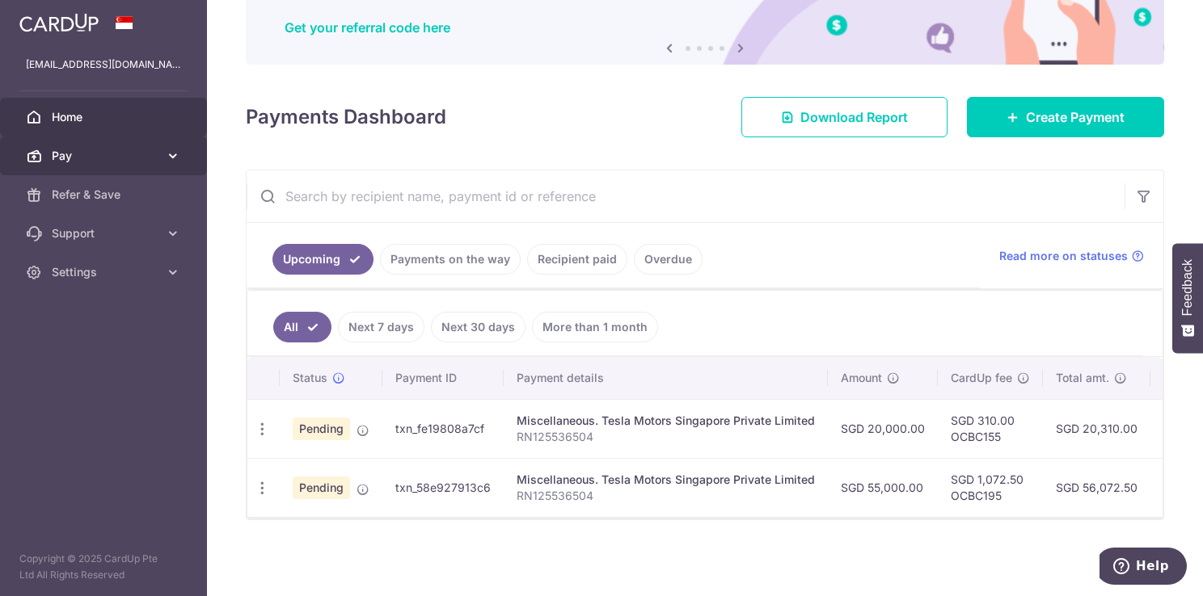
click at [112, 162] on span "Pay" at bounding box center [105, 156] width 107 height 16
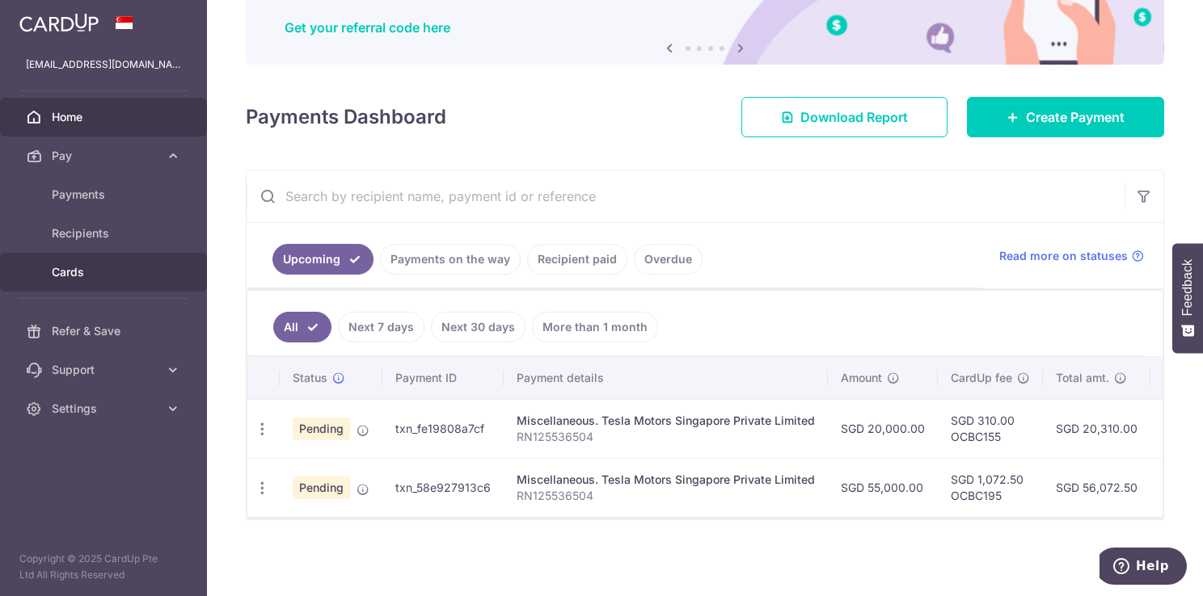
click at [126, 267] on span "Cards" at bounding box center [105, 272] width 107 height 16
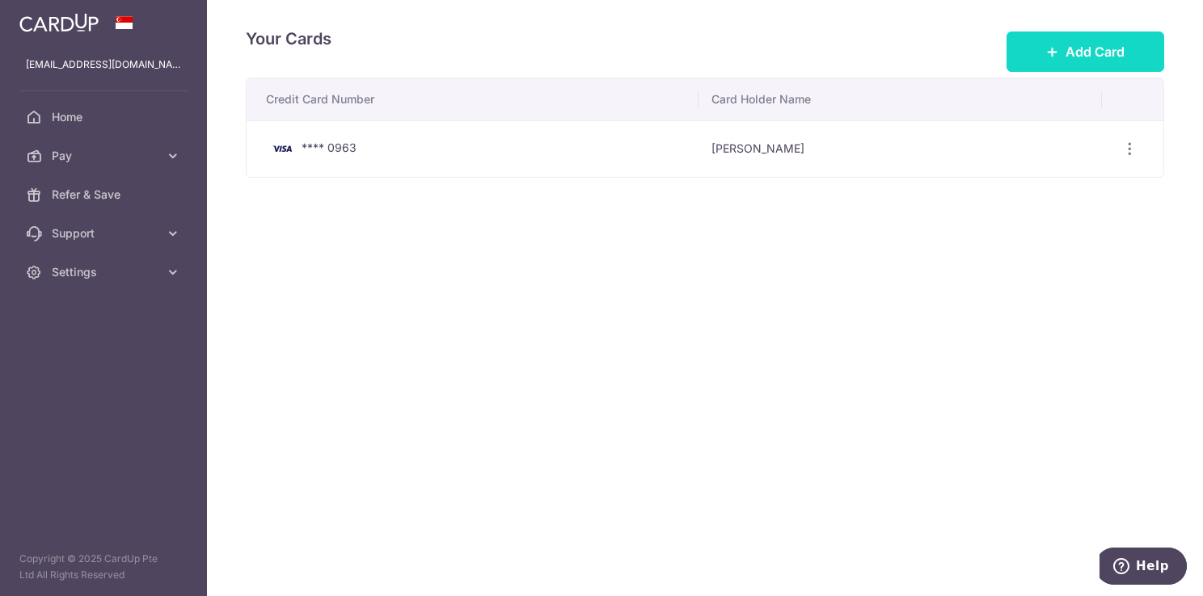
click at [1126, 37] on button "Add Card" at bounding box center [1085, 52] width 158 height 40
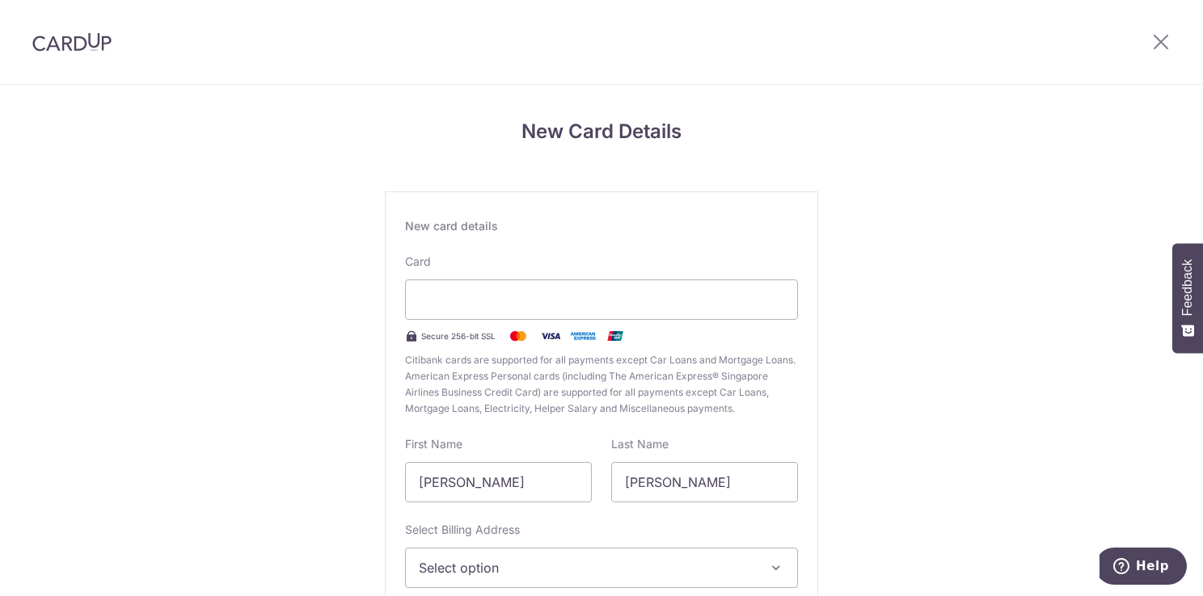
click at [302, 526] on div "New Card Details New card details Card Secure 256-bit SSL Citibank cards are su…" at bounding box center [601, 424] width 1203 height 679
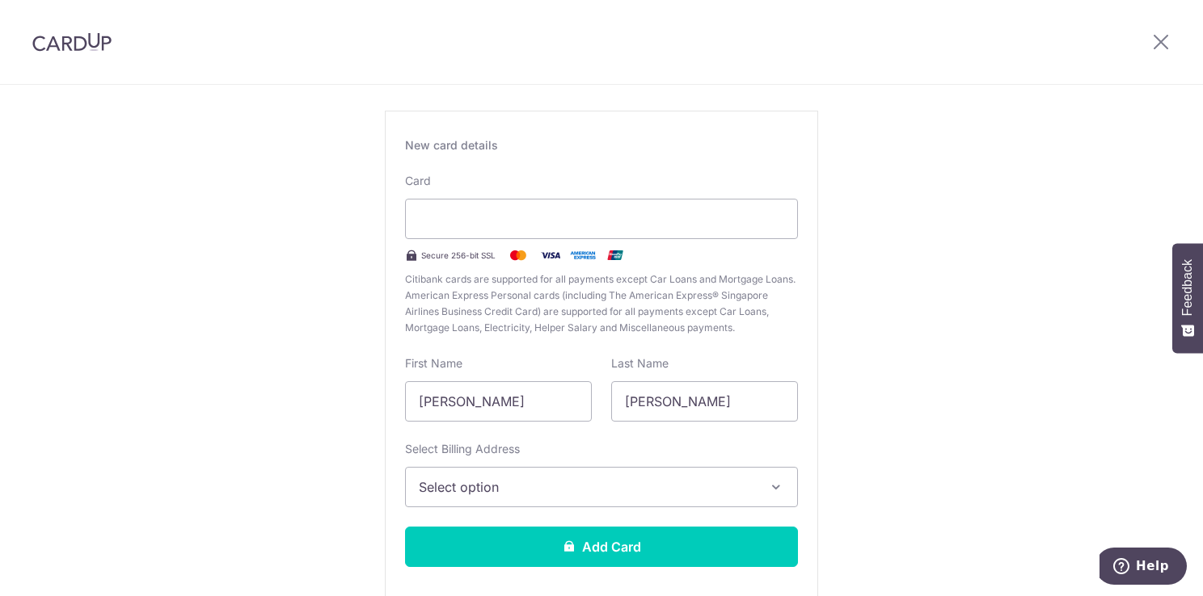
click at [550, 490] on span "Select option" at bounding box center [587, 487] width 336 height 19
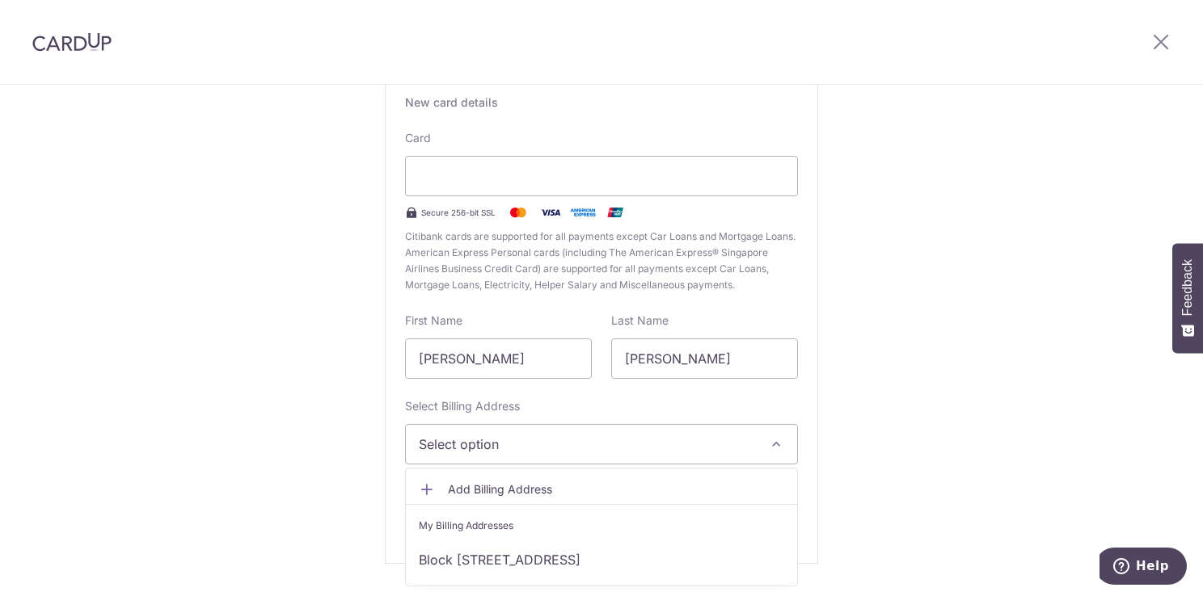
scroll to position [162, 0]
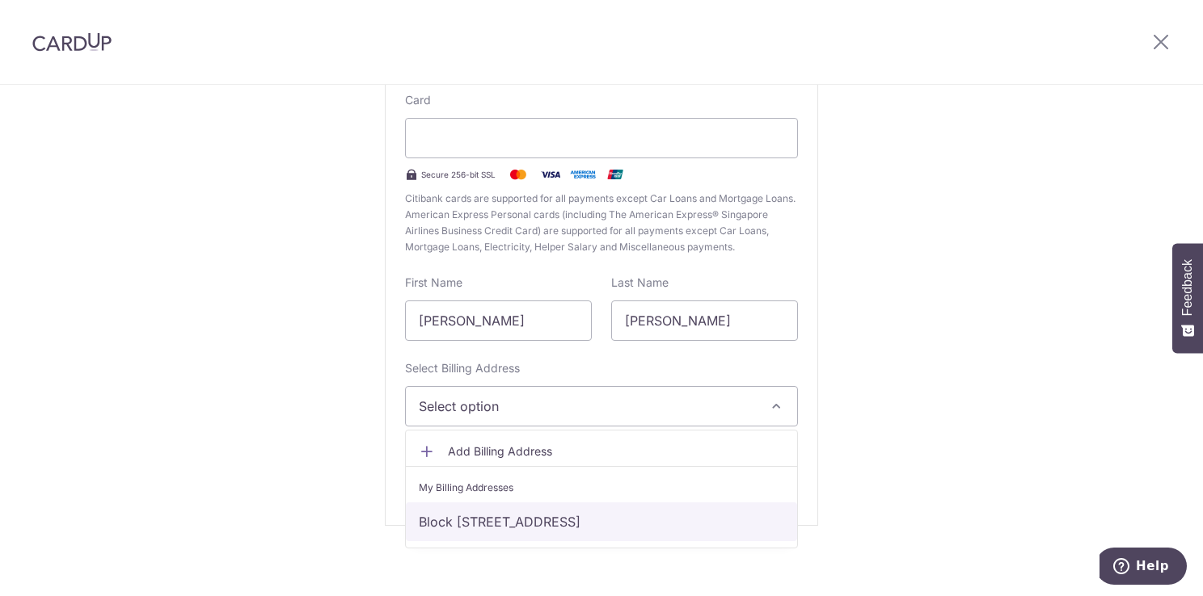
click at [521, 532] on link "Block [STREET_ADDRESS]" at bounding box center [601, 522] width 391 height 39
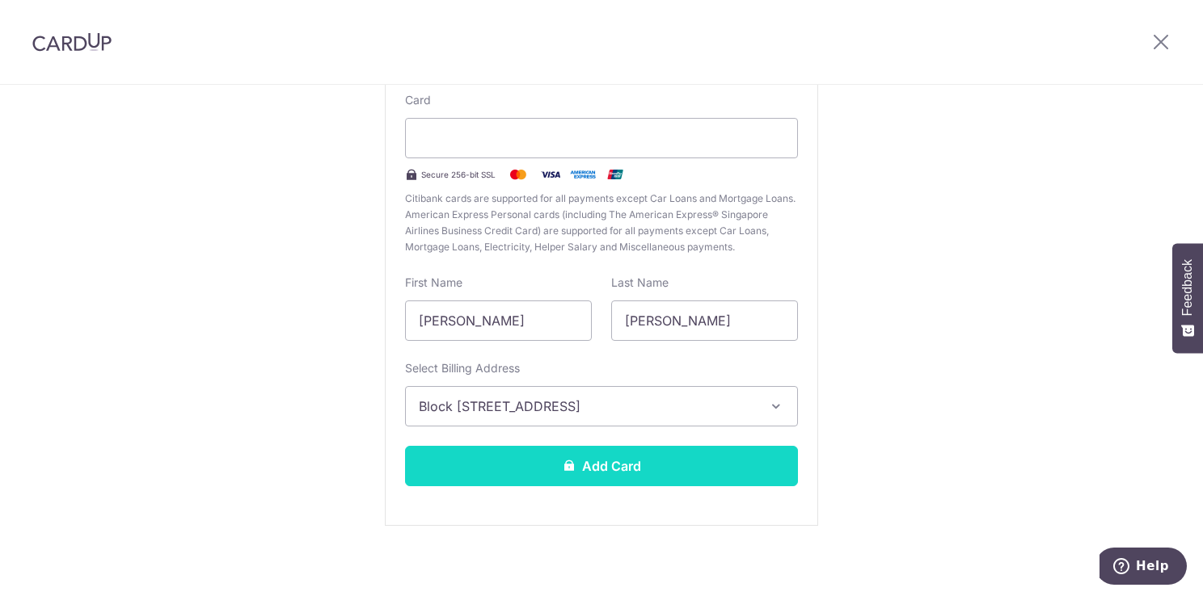
click at [595, 466] on button "Add Card" at bounding box center [601, 466] width 393 height 40
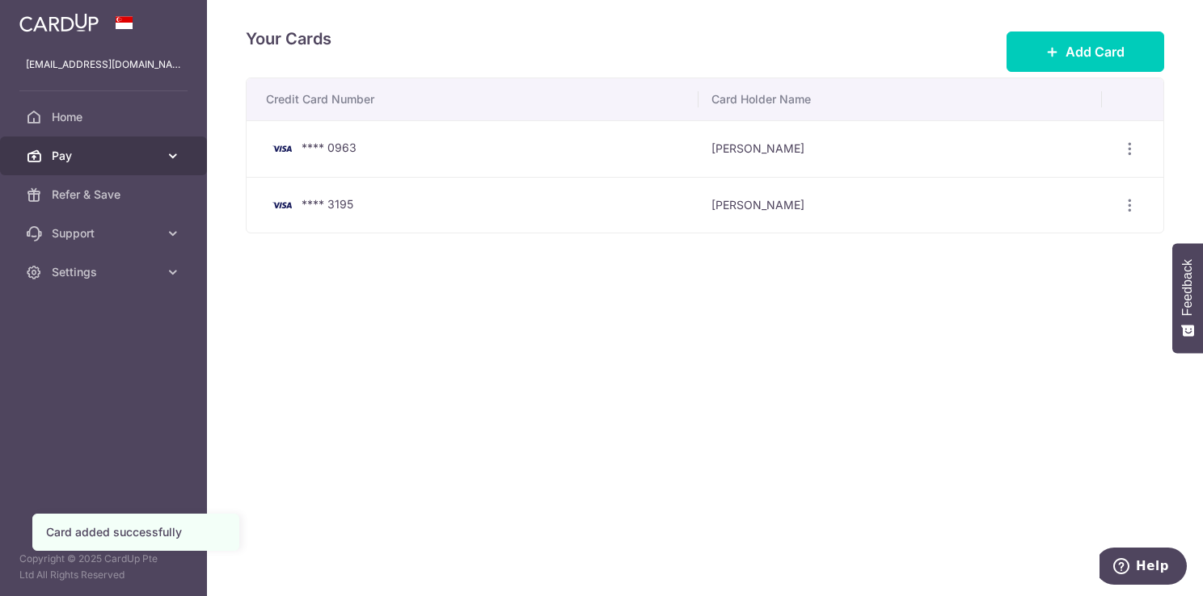
click at [120, 156] on span "Pay" at bounding box center [105, 156] width 107 height 16
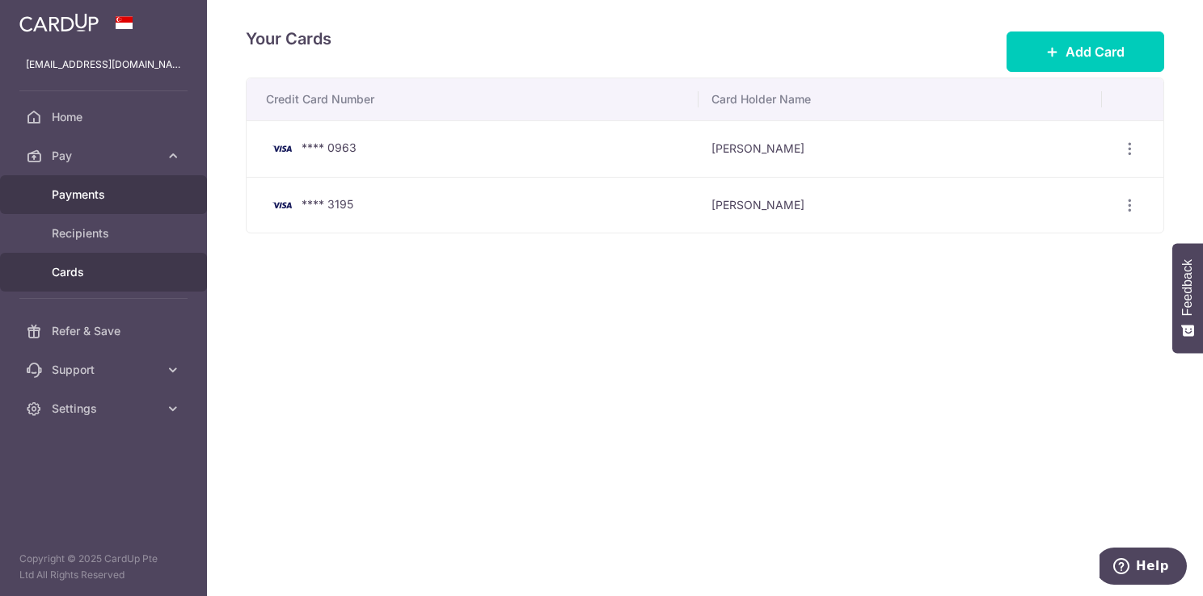
click at [136, 200] on span "Payments" at bounding box center [105, 195] width 107 height 16
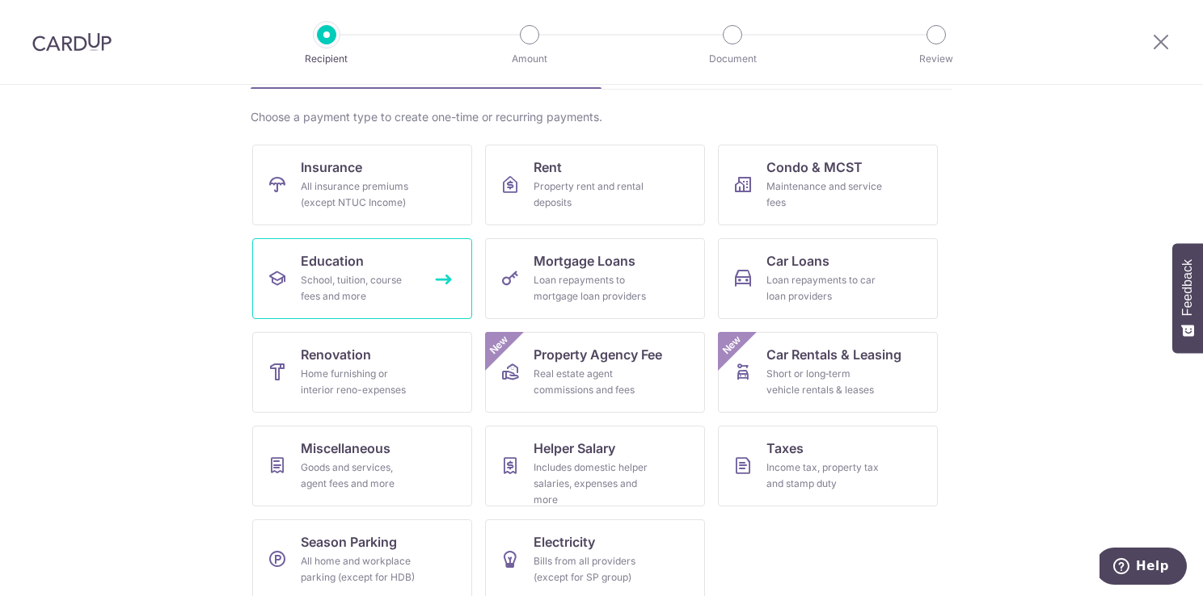
scroll to position [126, 0]
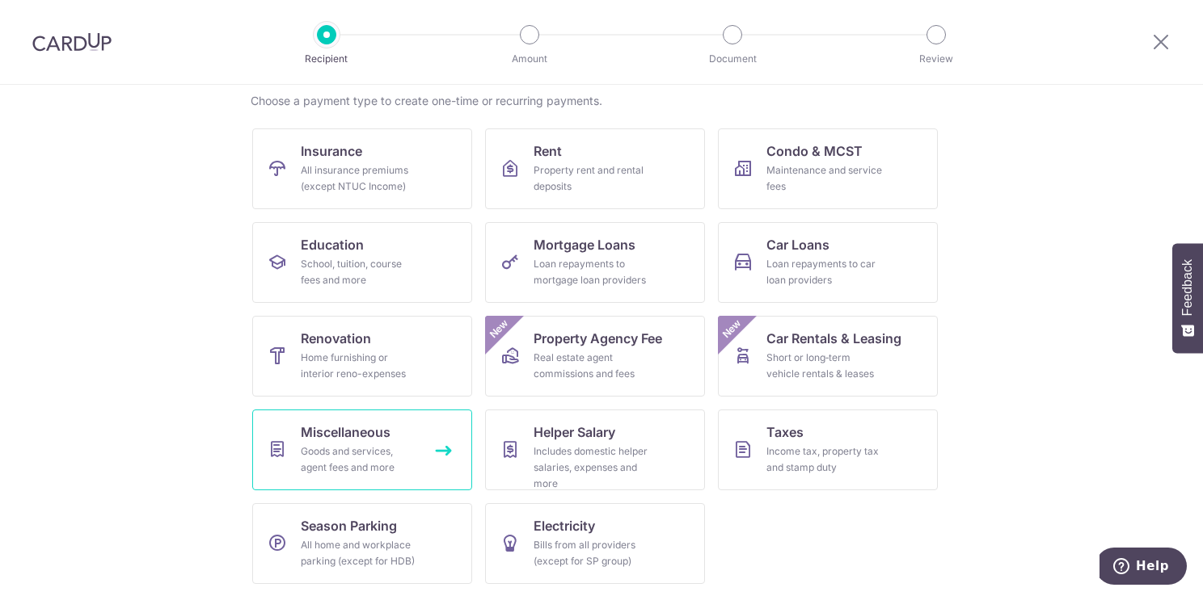
click at [396, 450] on div "Goods and services, agent fees and more" at bounding box center [359, 460] width 116 height 32
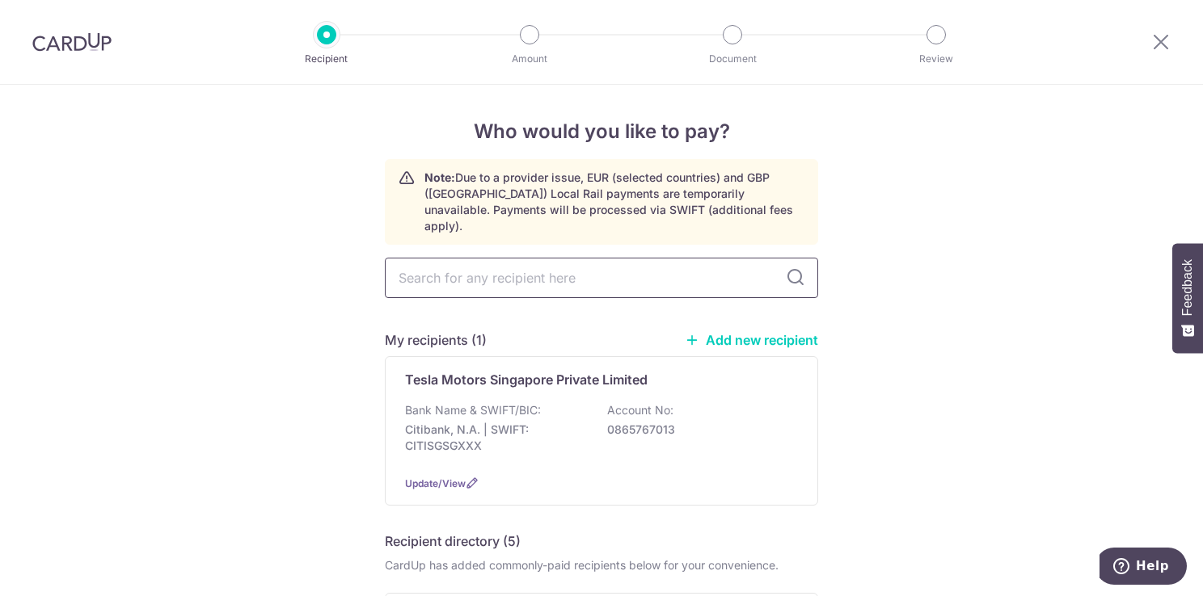
click at [645, 267] on input "text" at bounding box center [601, 278] width 433 height 40
click at [615, 438] on div "Bank Name & SWIFT/BIC: Citibank, N.A. | SWIFT: CITISGSGXXX Account No: 08657670…" at bounding box center [601, 432] width 393 height 60
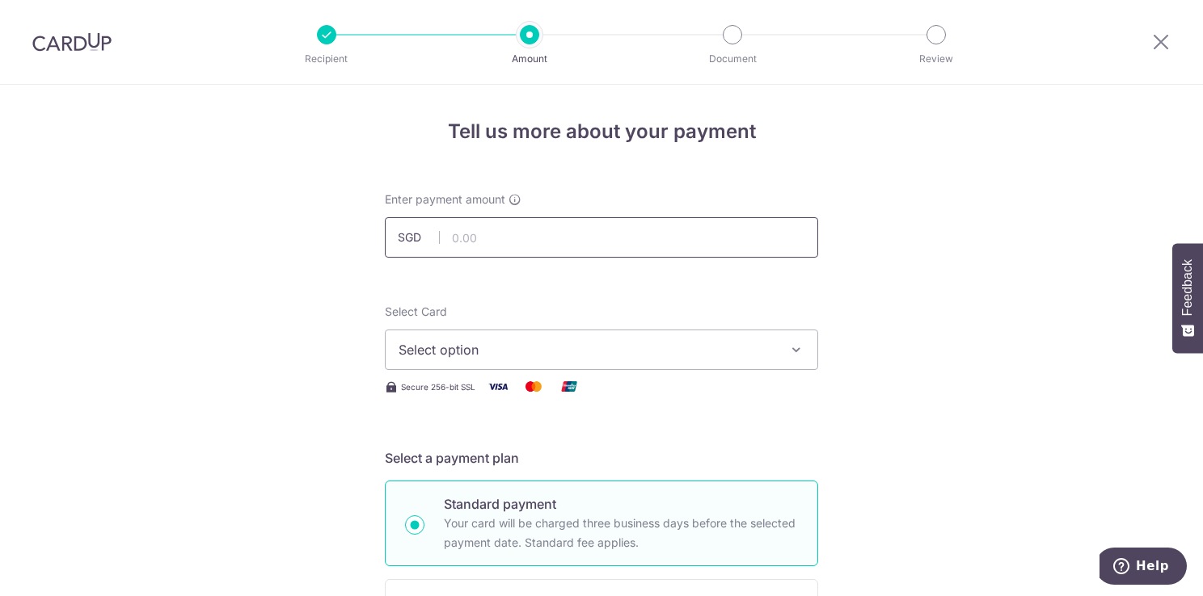
click at [582, 234] on input "text" at bounding box center [601, 237] width 433 height 40
type input "18,015.00"
click at [697, 353] on span "Select option" at bounding box center [586, 349] width 377 height 19
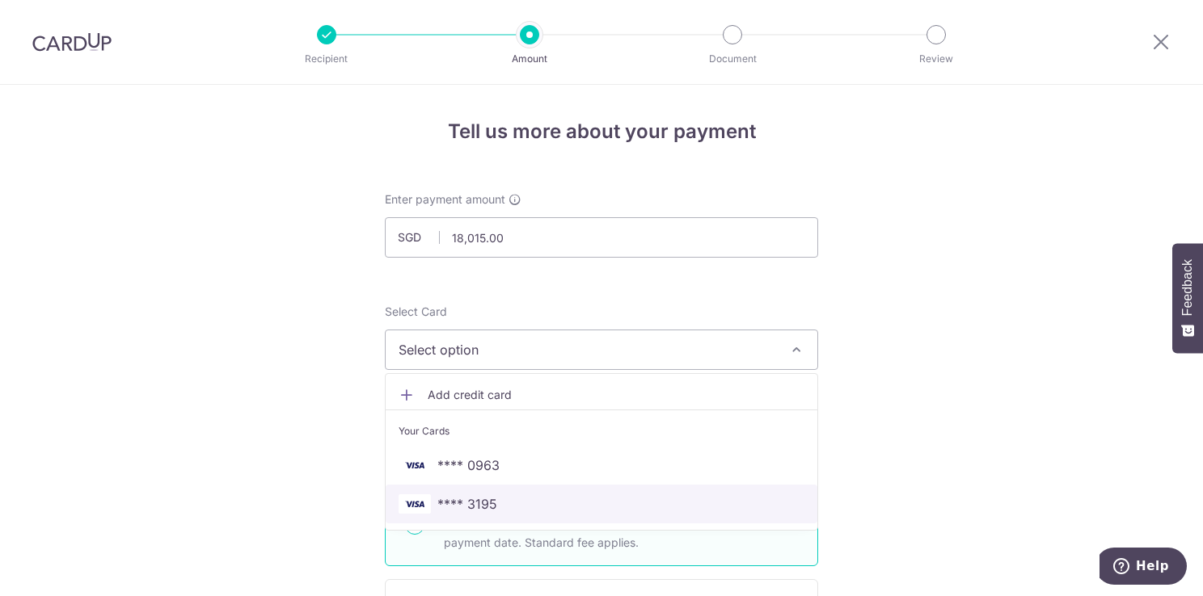
drag, startPoint x: 596, startPoint y: 492, endPoint x: 698, endPoint y: 461, distance: 106.6
click at [596, 492] on link "**** 3195" at bounding box center [602, 504] width 432 height 39
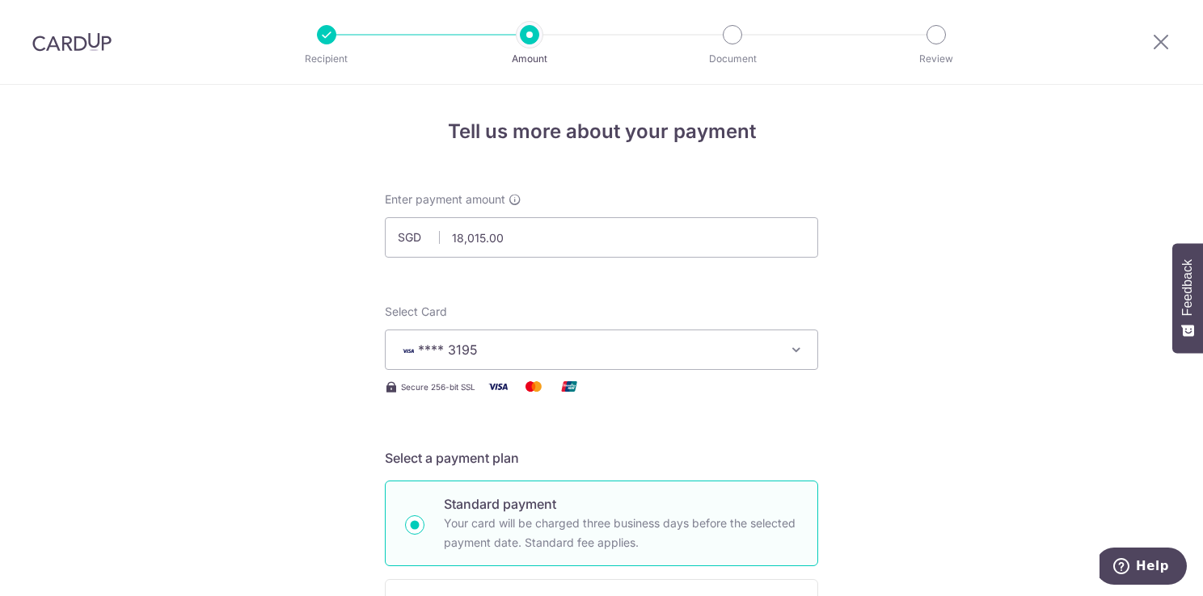
drag, startPoint x: 990, startPoint y: 399, endPoint x: 983, endPoint y: 403, distance: 8.3
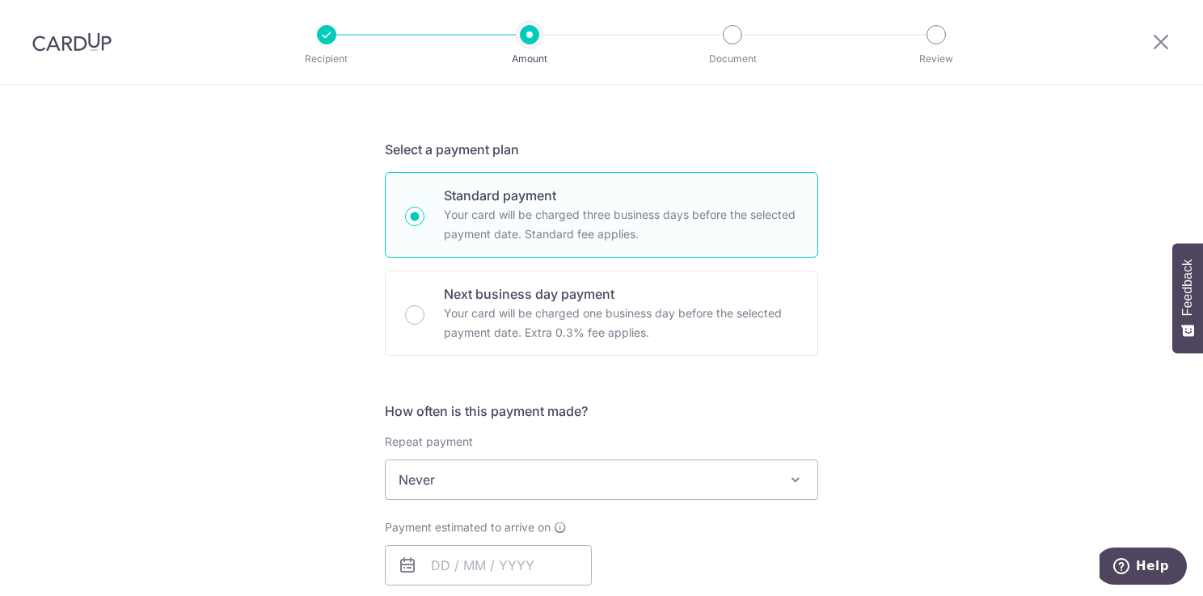
scroll to position [323, 0]
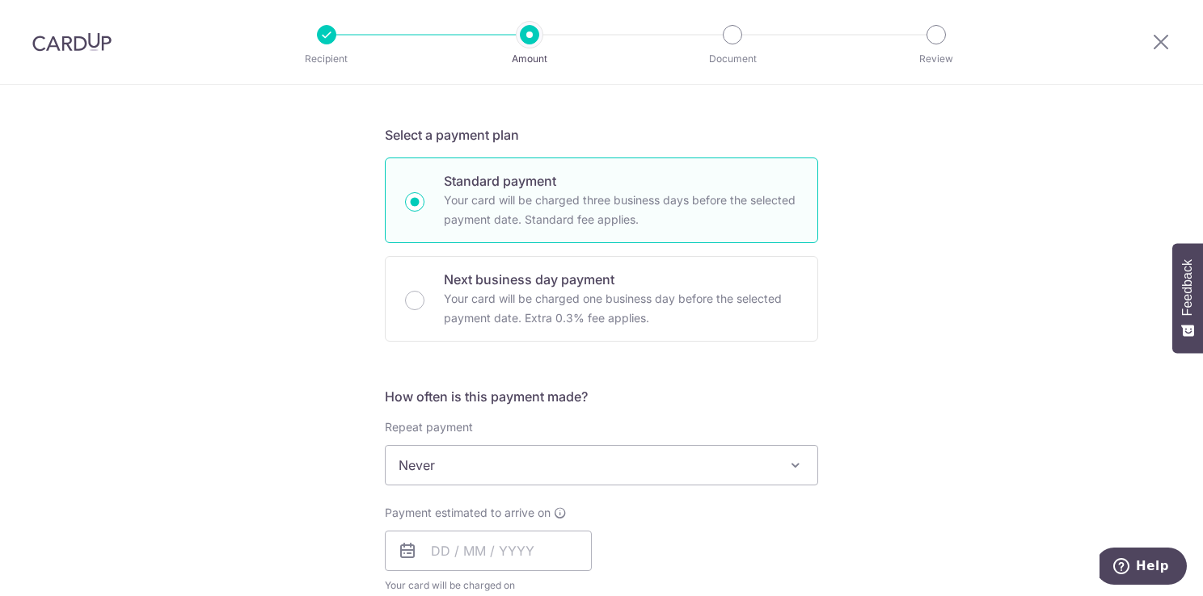
click at [656, 470] on span "Never" at bounding box center [602, 465] width 432 height 39
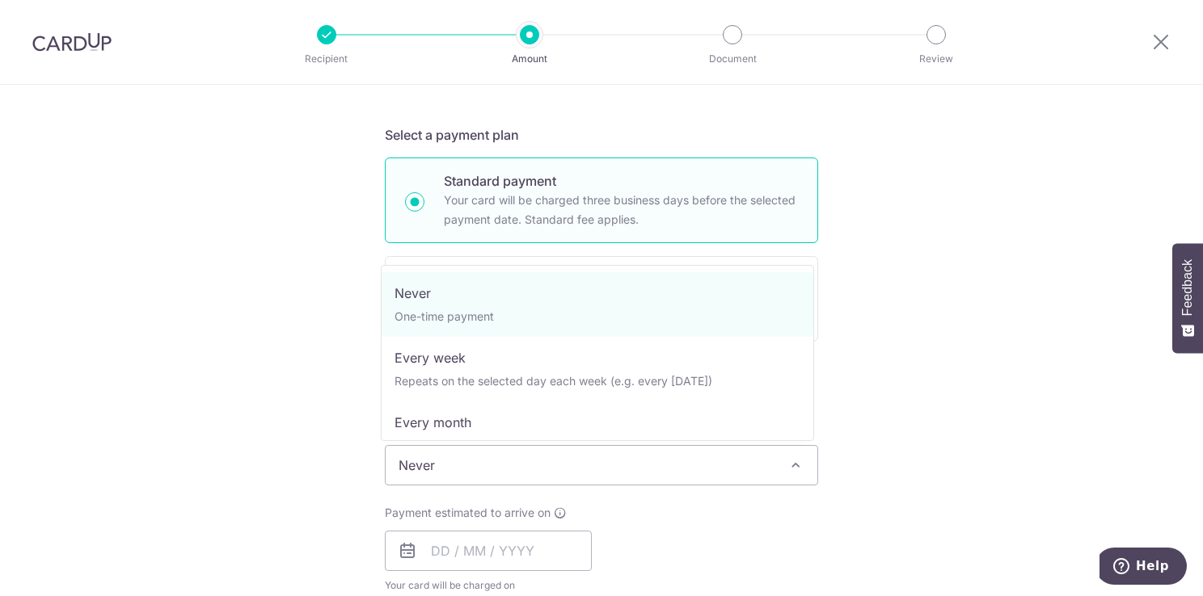
click at [656, 470] on span "Never" at bounding box center [602, 465] width 432 height 39
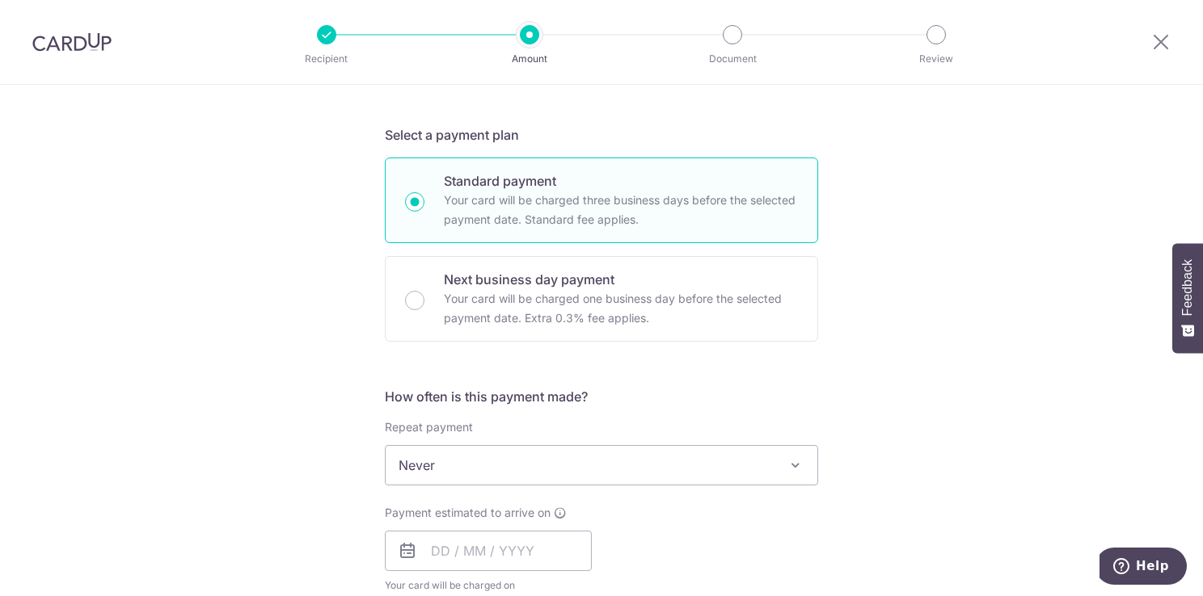
click at [669, 541] on div "Payment estimated to arrive on Your card will be charged on for the first payme…" at bounding box center [601, 549] width 453 height 89
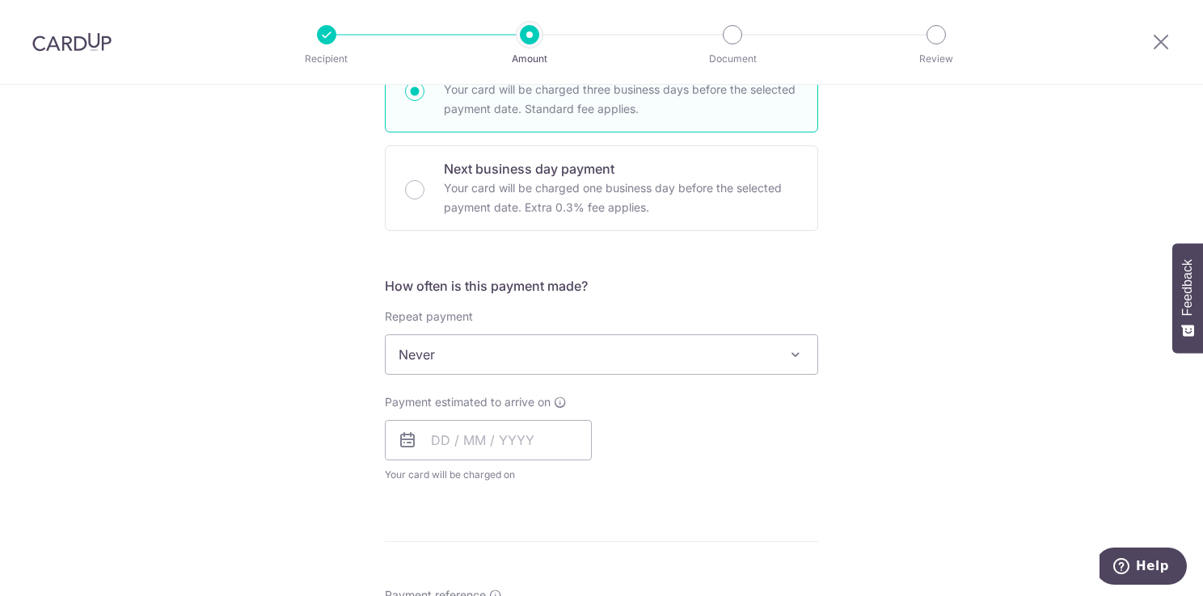
scroll to position [566, 0]
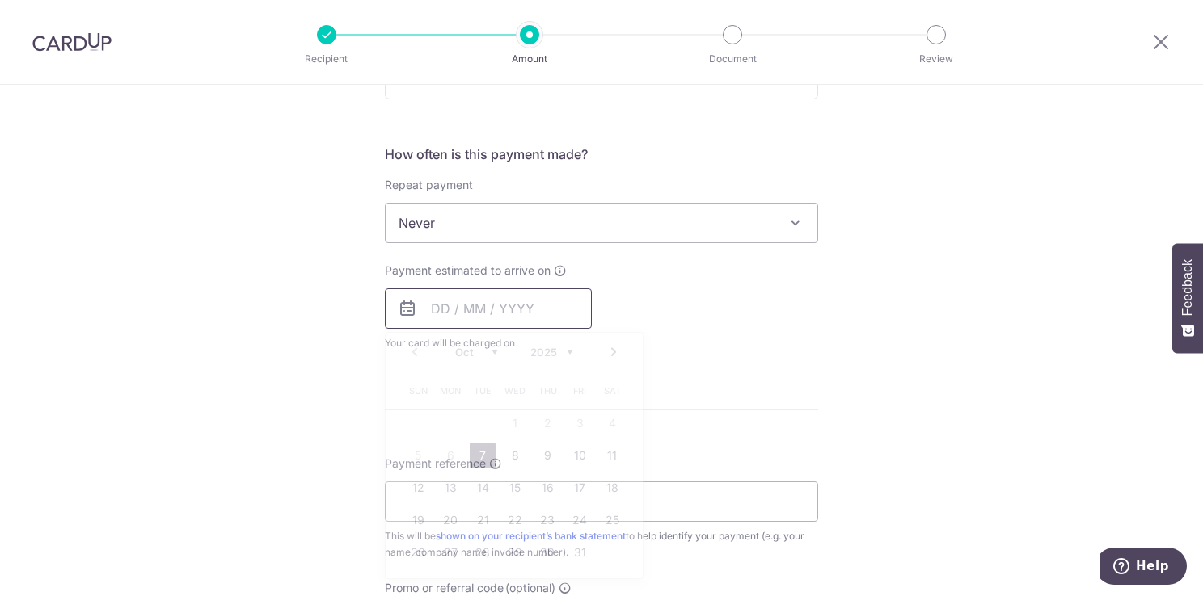
click at [528, 315] on input "text" at bounding box center [488, 309] width 207 height 40
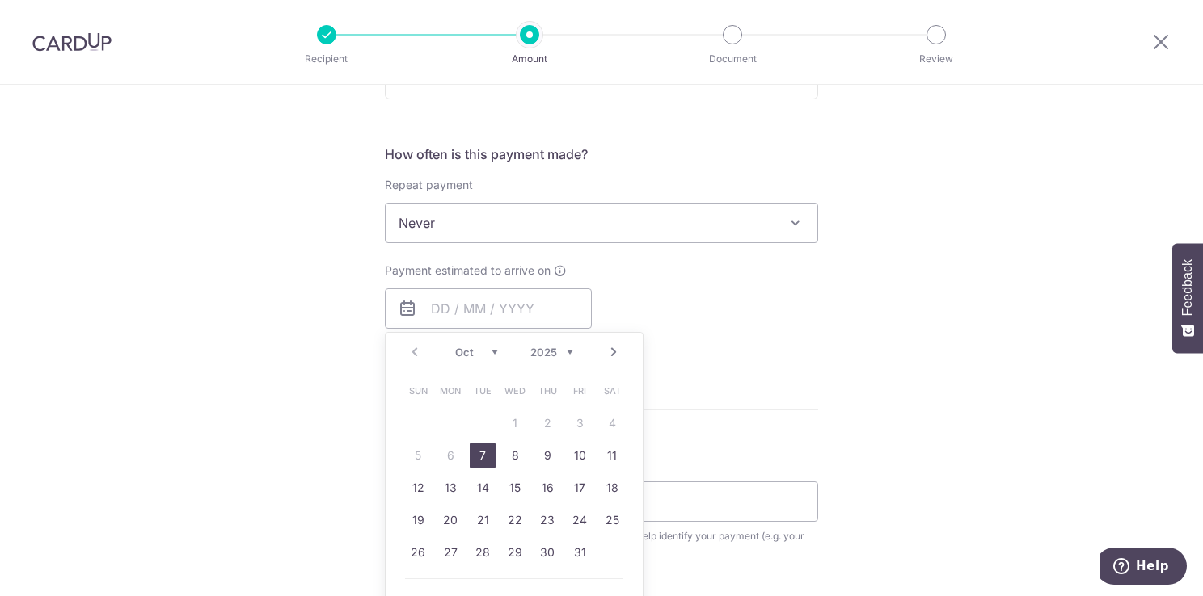
click at [481, 458] on link "7" at bounding box center [483, 456] width 26 height 26
type input "[DATE]"
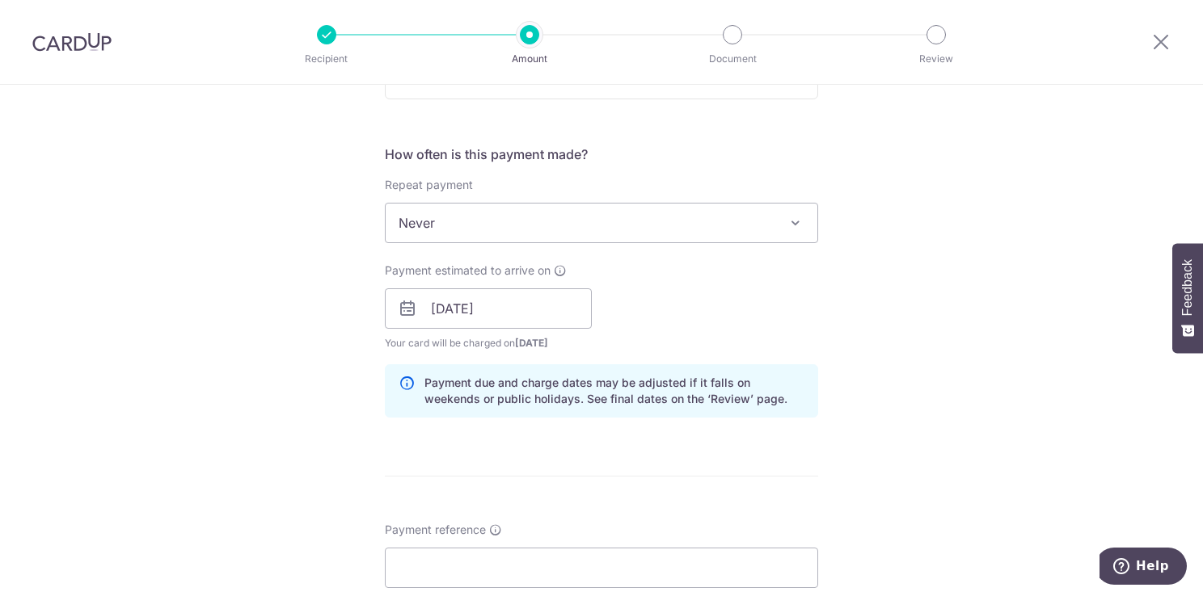
click at [692, 299] on div "Payment estimated to arrive on 07/10/2025 Prev Next Oct Nov Dec 2025 2026 2027 …" at bounding box center [601, 307] width 453 height 89
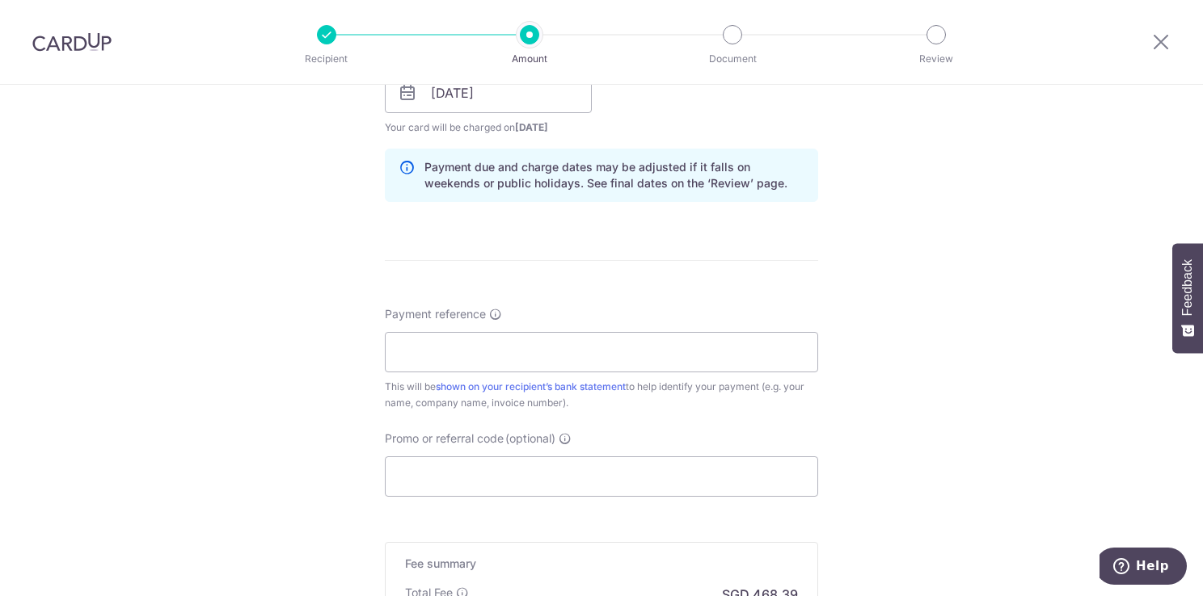
scroll to position [808, 0]
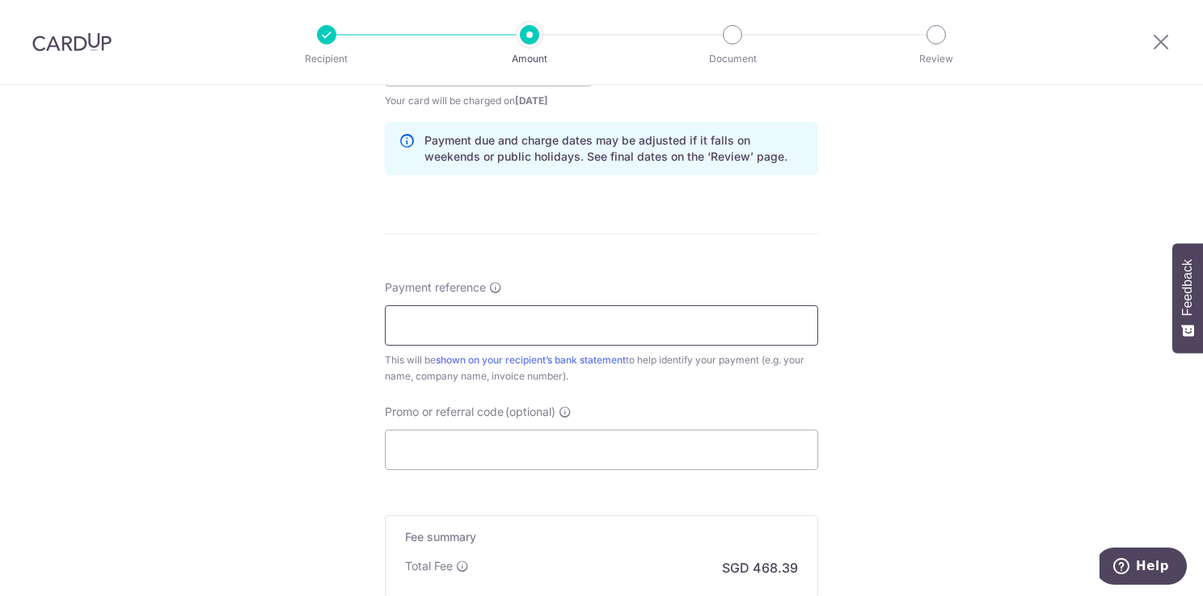
click at [766, 326] on input "Payment reference" at bounding box center [601, 326] width 433 height 40
type input "RN125536504"
click at [529, 451] on input "Promo or referral code (optional)" at bounding box center [601, 450] width 433 height 40
paste input "OFF225"
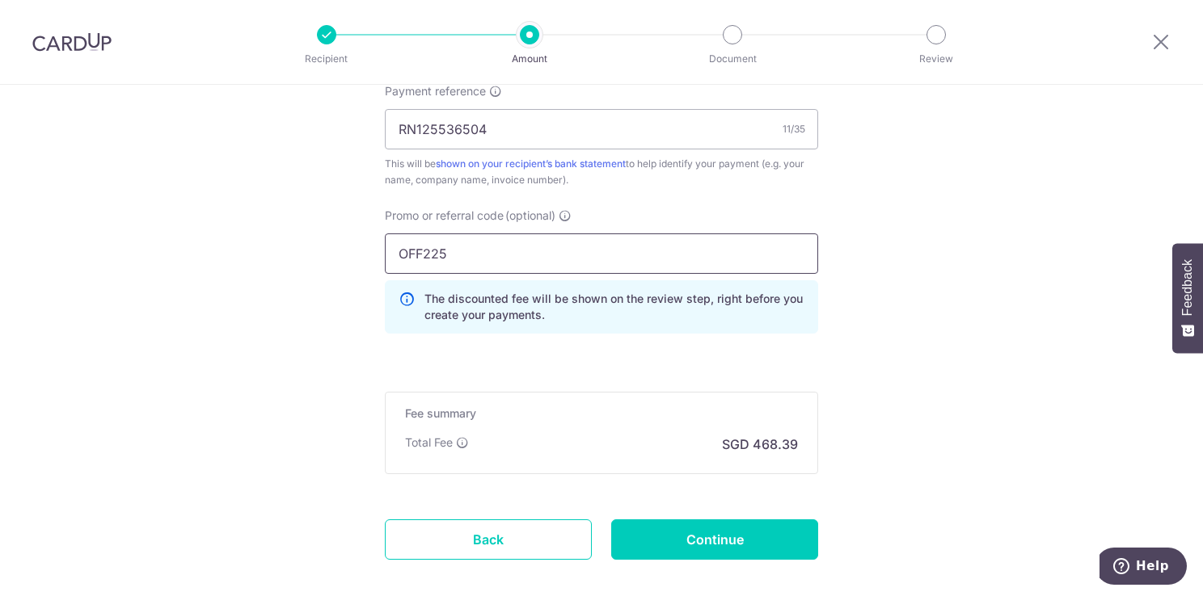
scroll to position [1086, 0]
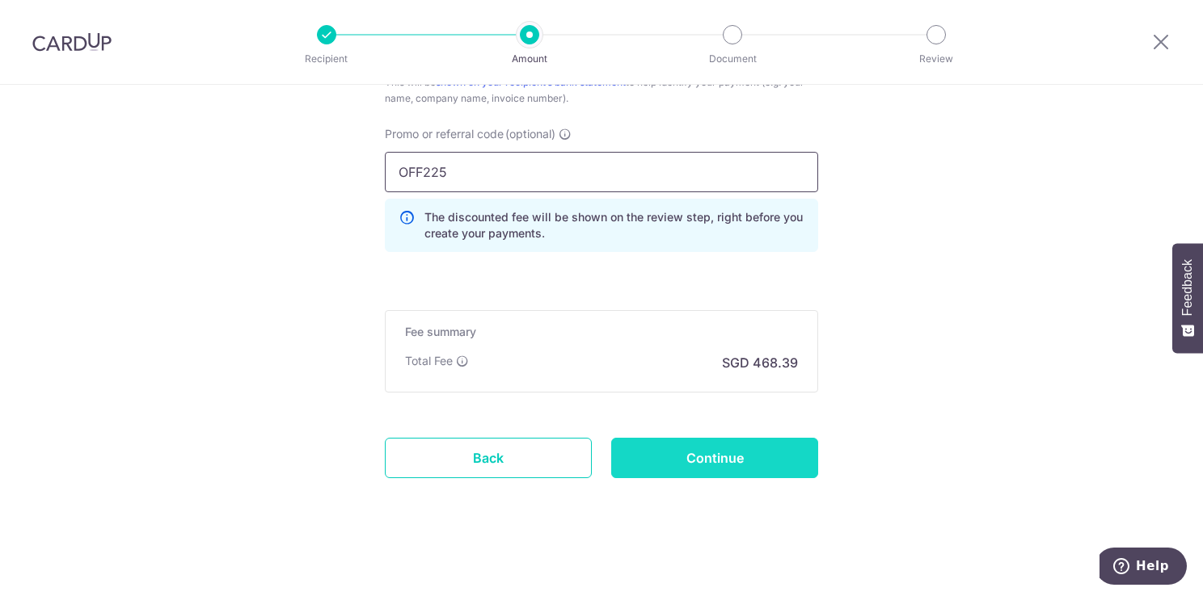
type input "OFF225"
click at [744, 447] on input "Continue" at bounding box center [714, 458] width 207 height 40
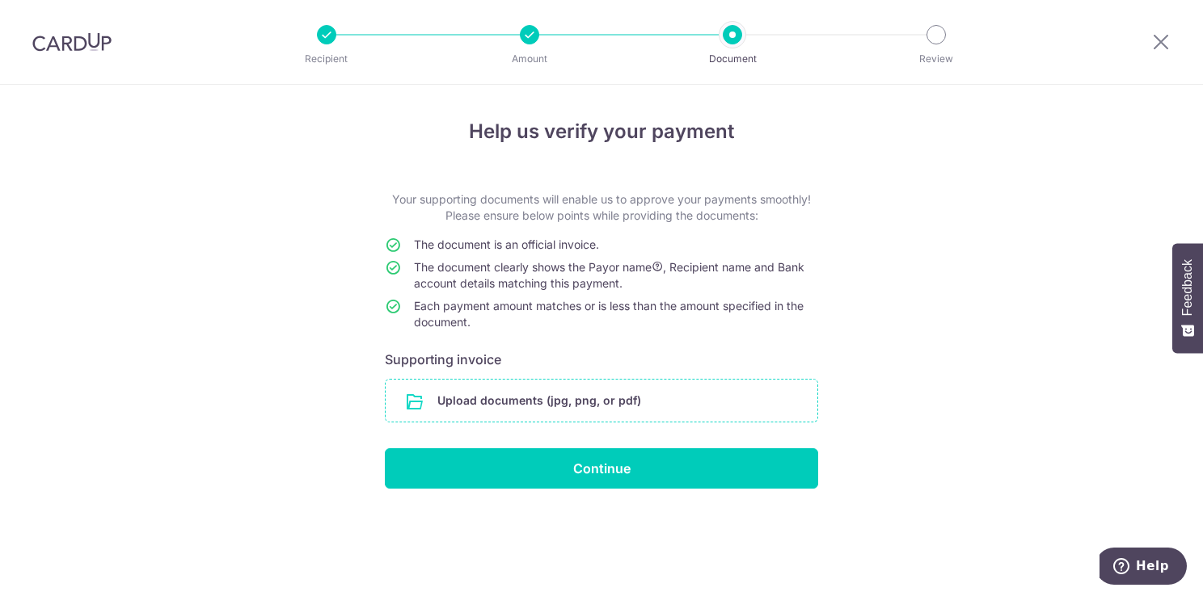
click at [697, 396] on input "file" at bounding box center [602, 401] width 432 height 42
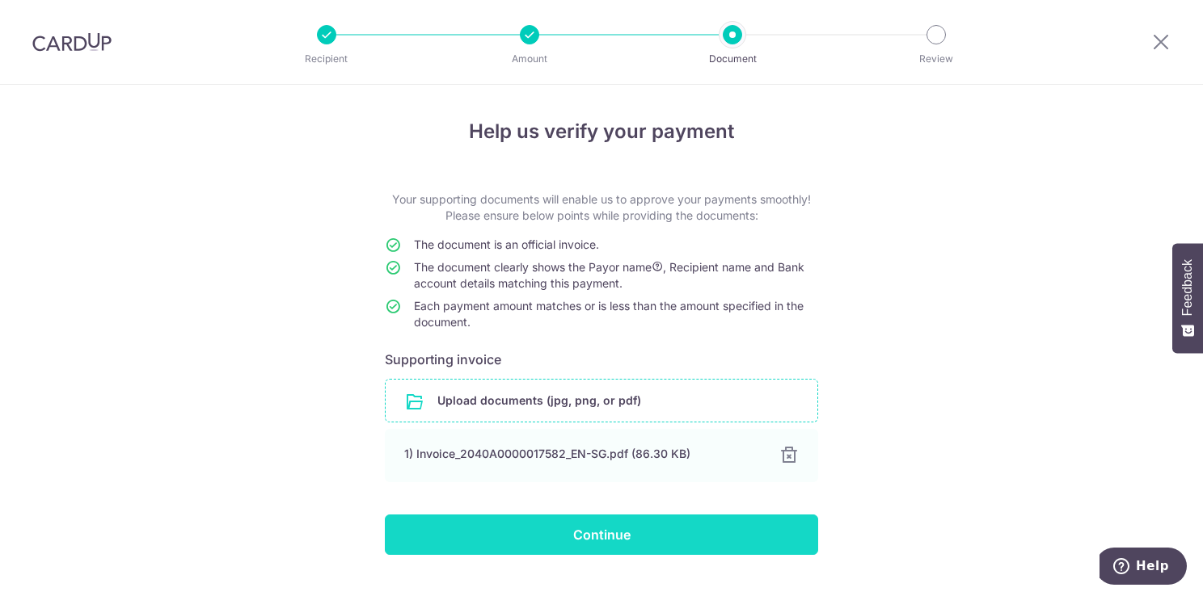
click at [676, 525] on input "Continue" at bounding box center [601, 535] width 433 height 40
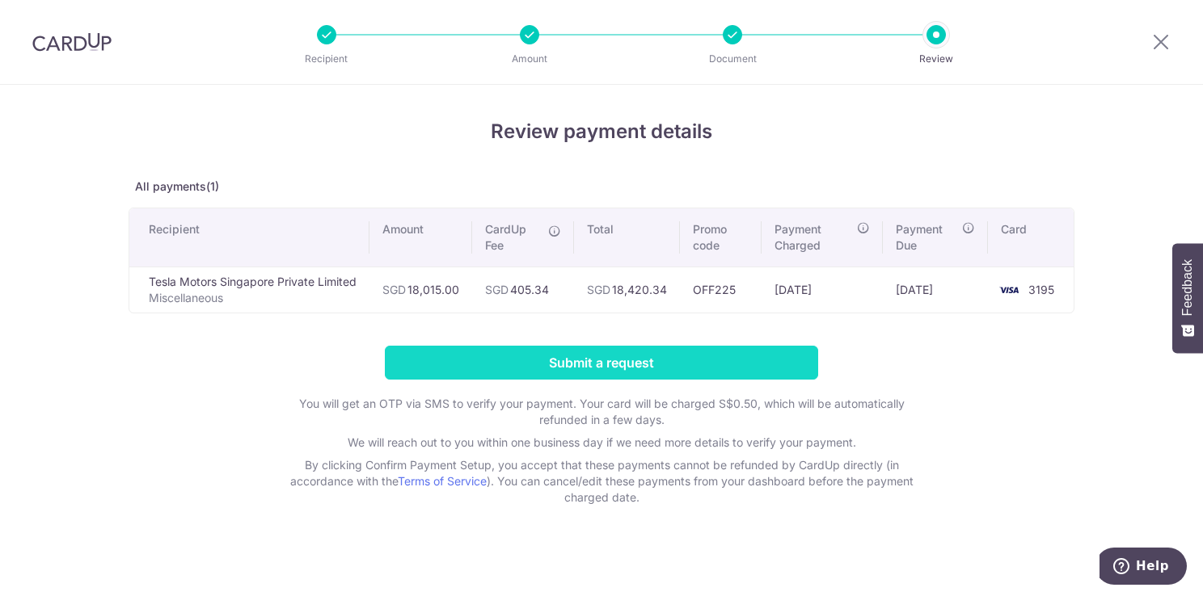
click at [650, 370] on input "Submit a request" at bounding box center [601, 363] width 433 height 34
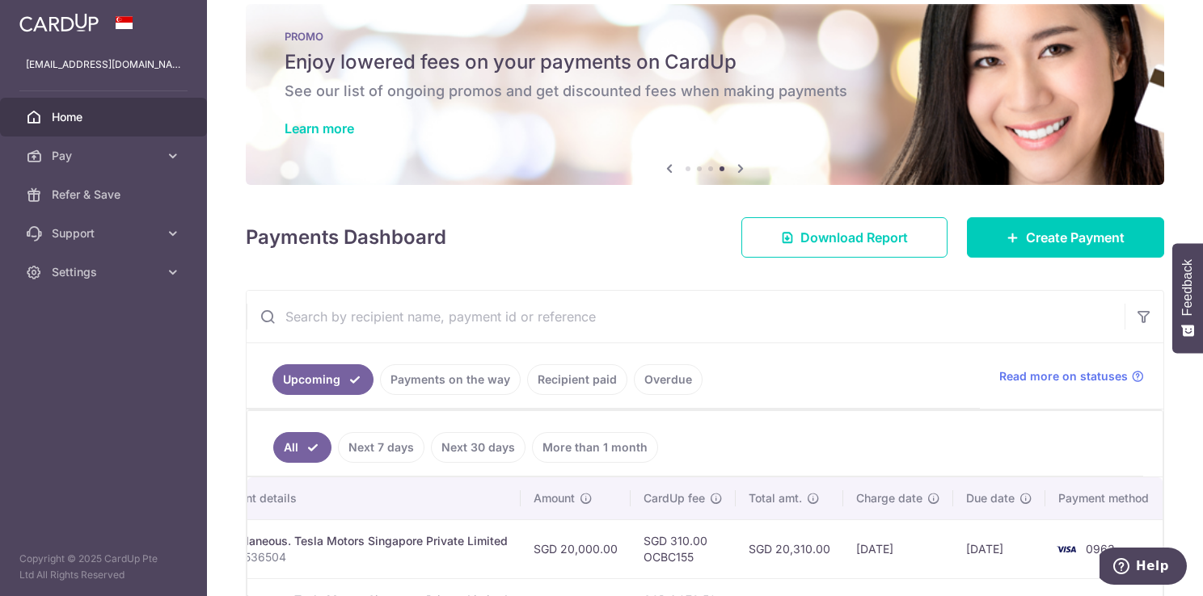
scroll to position [206, 0]
